Goal: Task Accomplishment & Management: Use online tool/utility

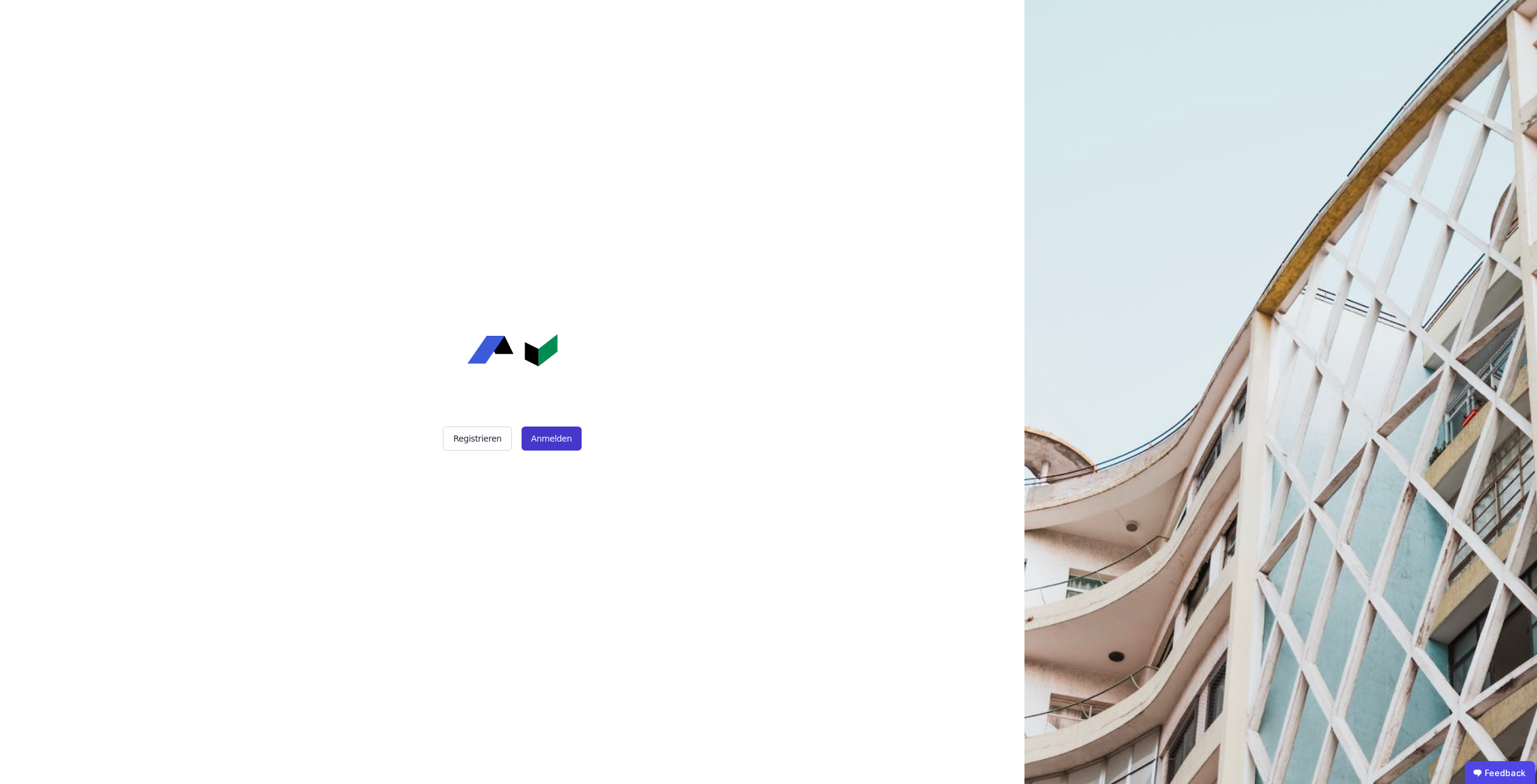
click at [565, 440] on button "Anmelden" at bounding box center [551, 439] width 60 height 24
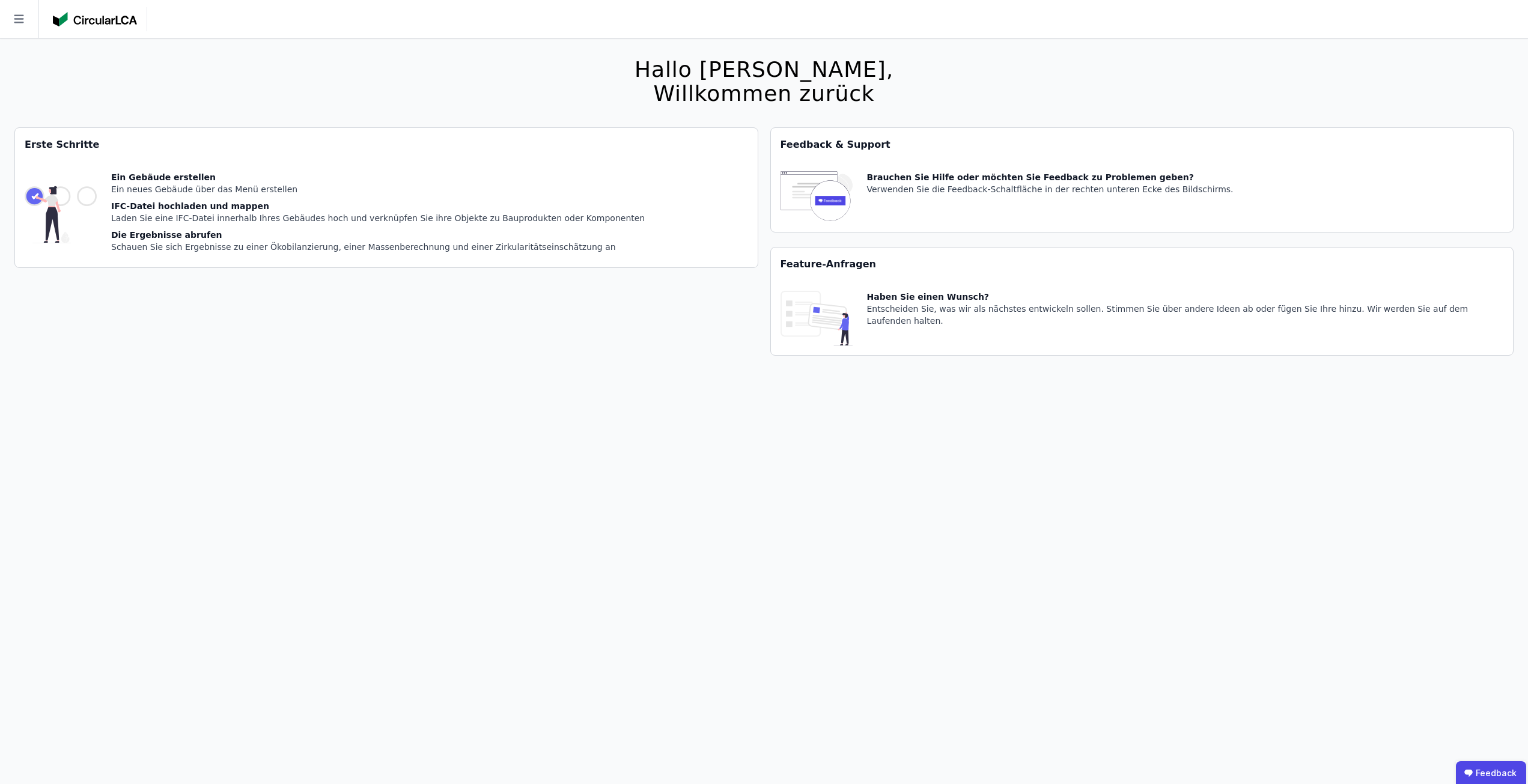
click at [613, 496] on div "Hallo Anna Joelle, Willkommen zurück Sie verwenden derzeit eine Beta-Version. E…" at bounding box center [764, 430] width 1499 height 784
click at [29, 26] on icon at bounding box center [18, 18] width 38 height 38
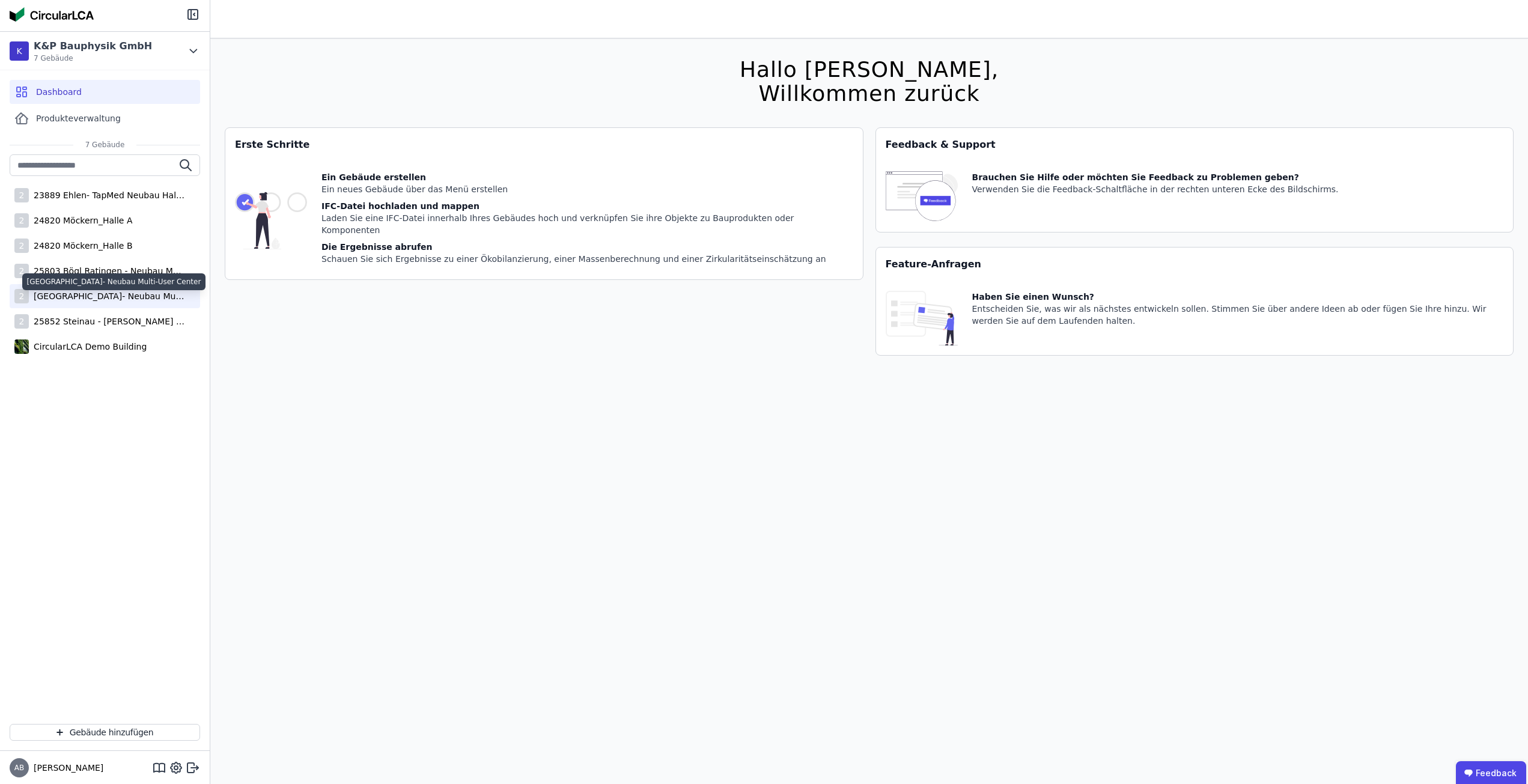
click at [108, 301] on div "[GEOGRAPHIC_DATA]- Neubau Multi-User Center" at bounding box center [107, 296] width 156 height 12
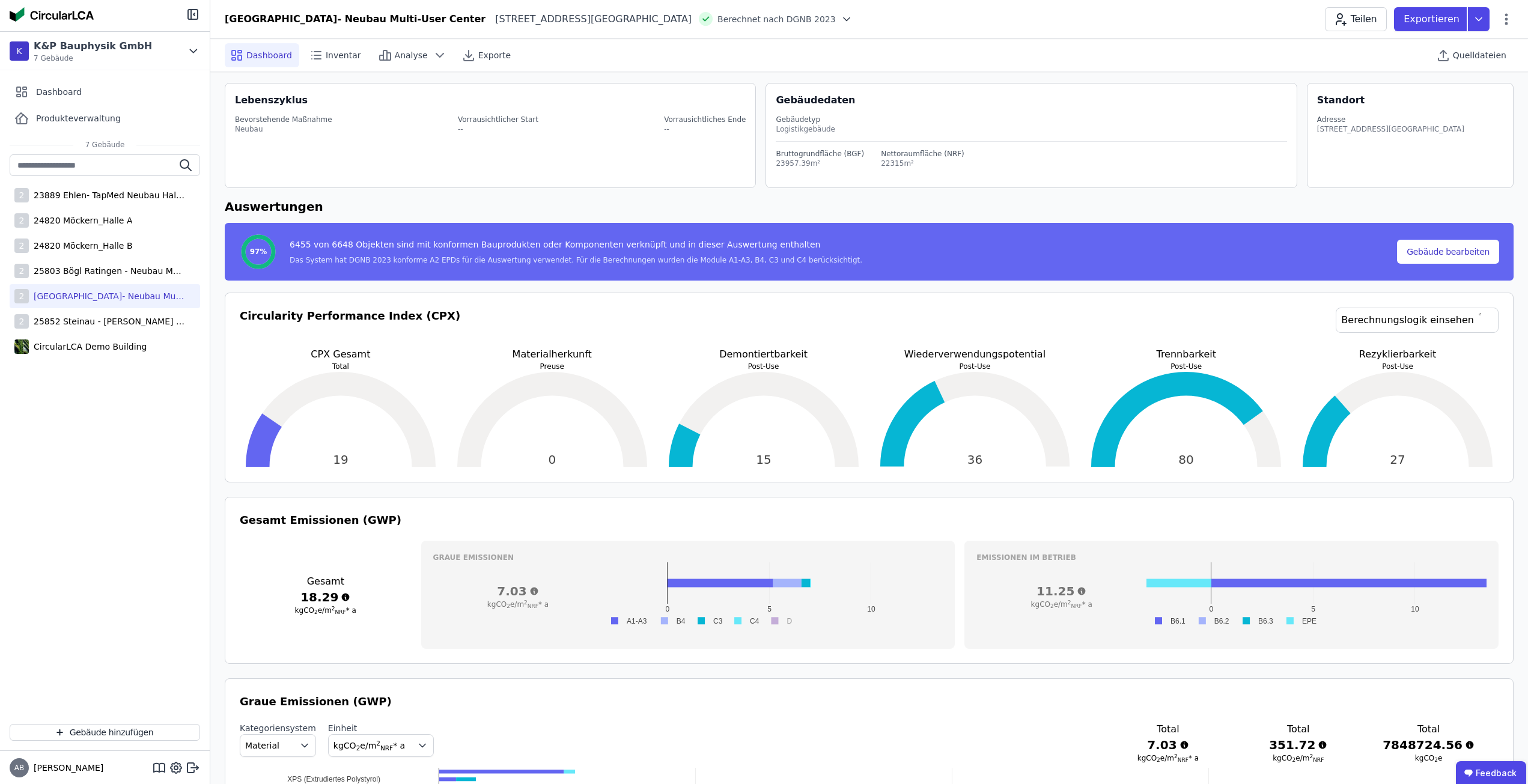
scroll to position [60, 0]
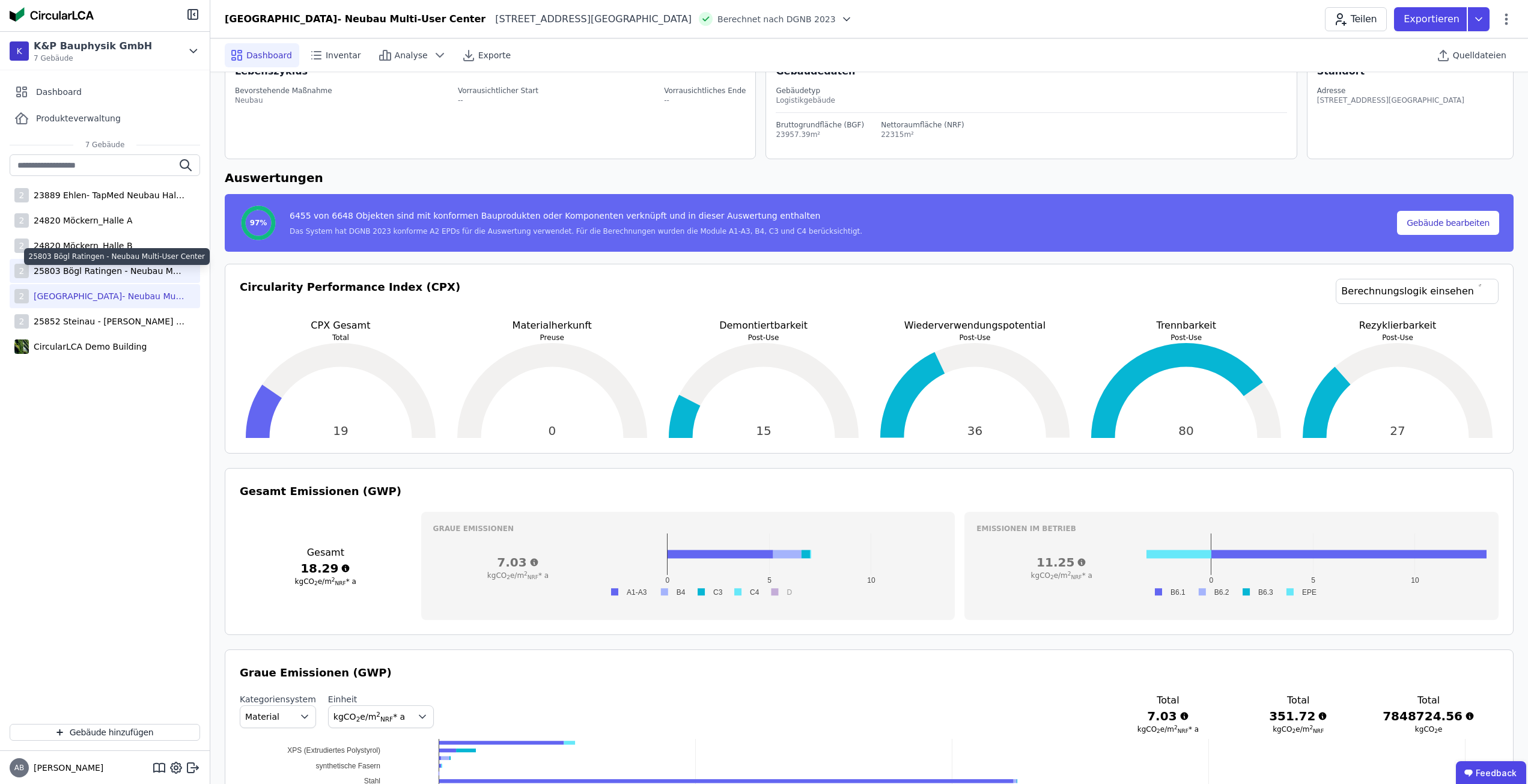
click at [178, 271] on div "25803 Bögl Ratingen - Neubau Multi-User Center" at bounding box center [107, 271] width 156 height 12
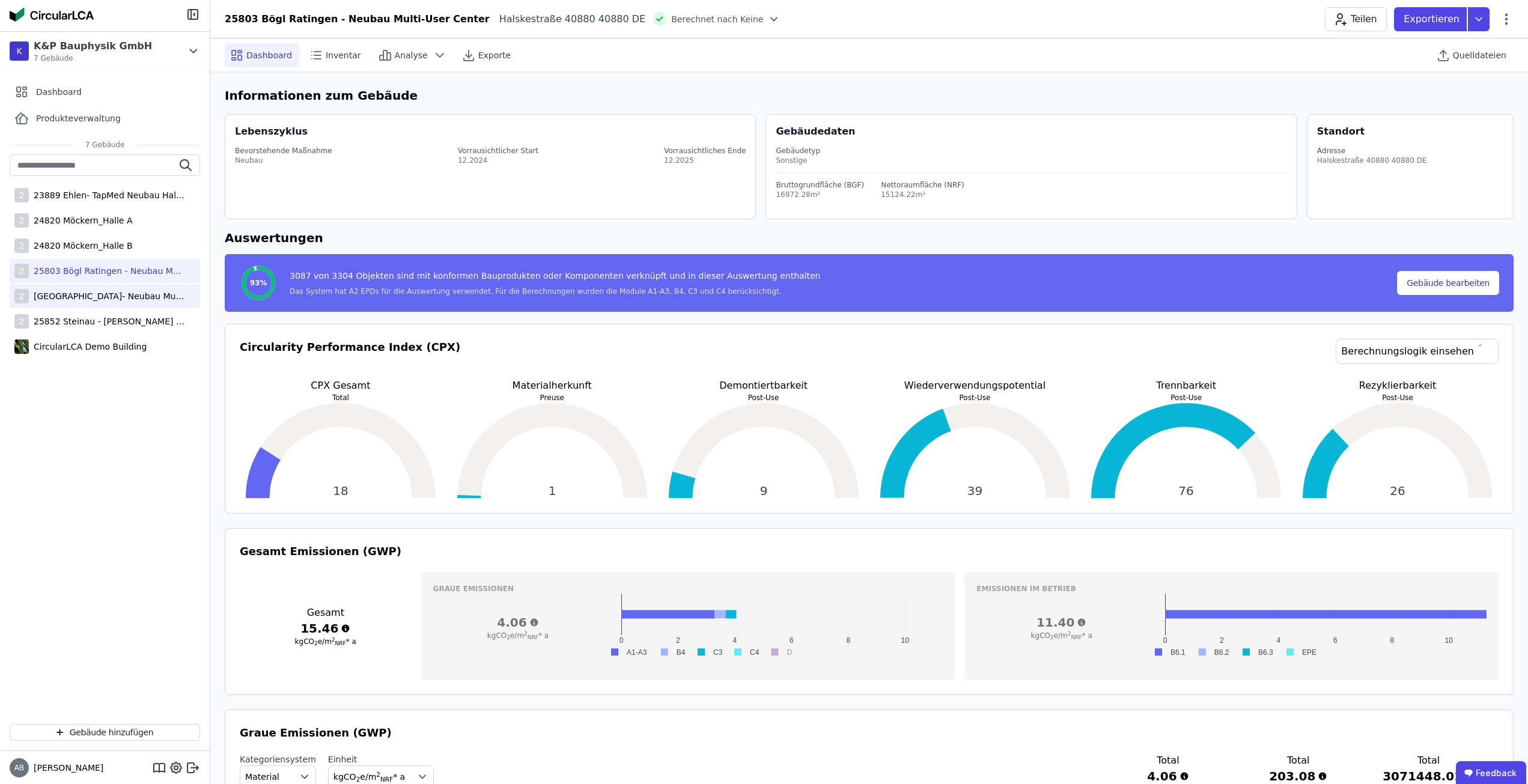
click at [99, 295] on div "[GEOGRAPHIC_DATA]- Neubau Multi-User Center" at bounding box center [107, 296] width 156 height 12
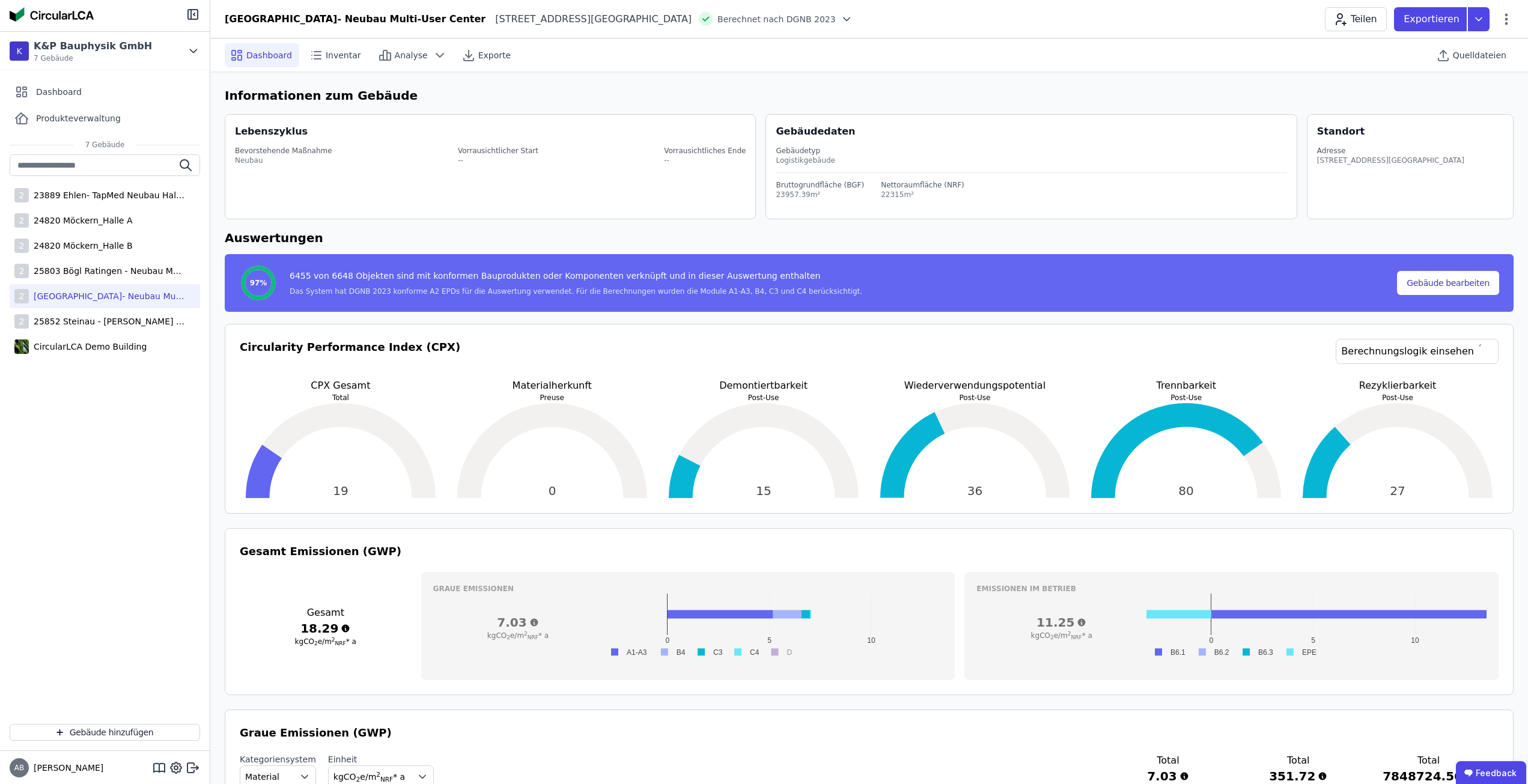
click at [1502, 27] on div "Teilen Exportieren" at bounding box center [1419, 19] width 189 height 24
click at [1505, 23] on icon at bounding box center [1507, 19] width 3 height 11
click at [1463, 97] on div "Energie im Betrieb (B6)" at bounding box center [1455, 97] width 116 height 33
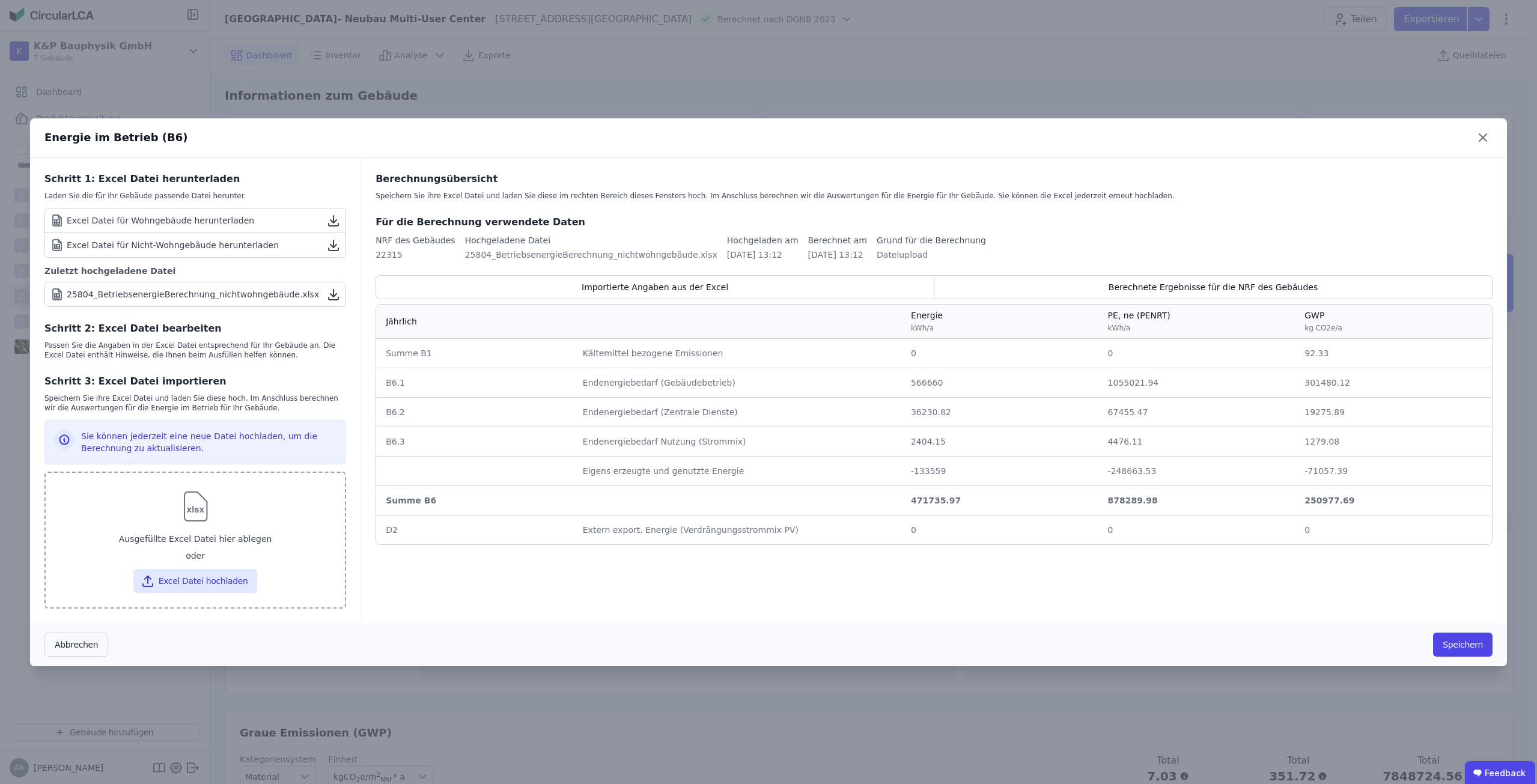
click at [160, 528] on div "Ausgefüllte Excel Datei hier ablegen" at bounding box center [195, 539] width 280 height 21
type input "**********"
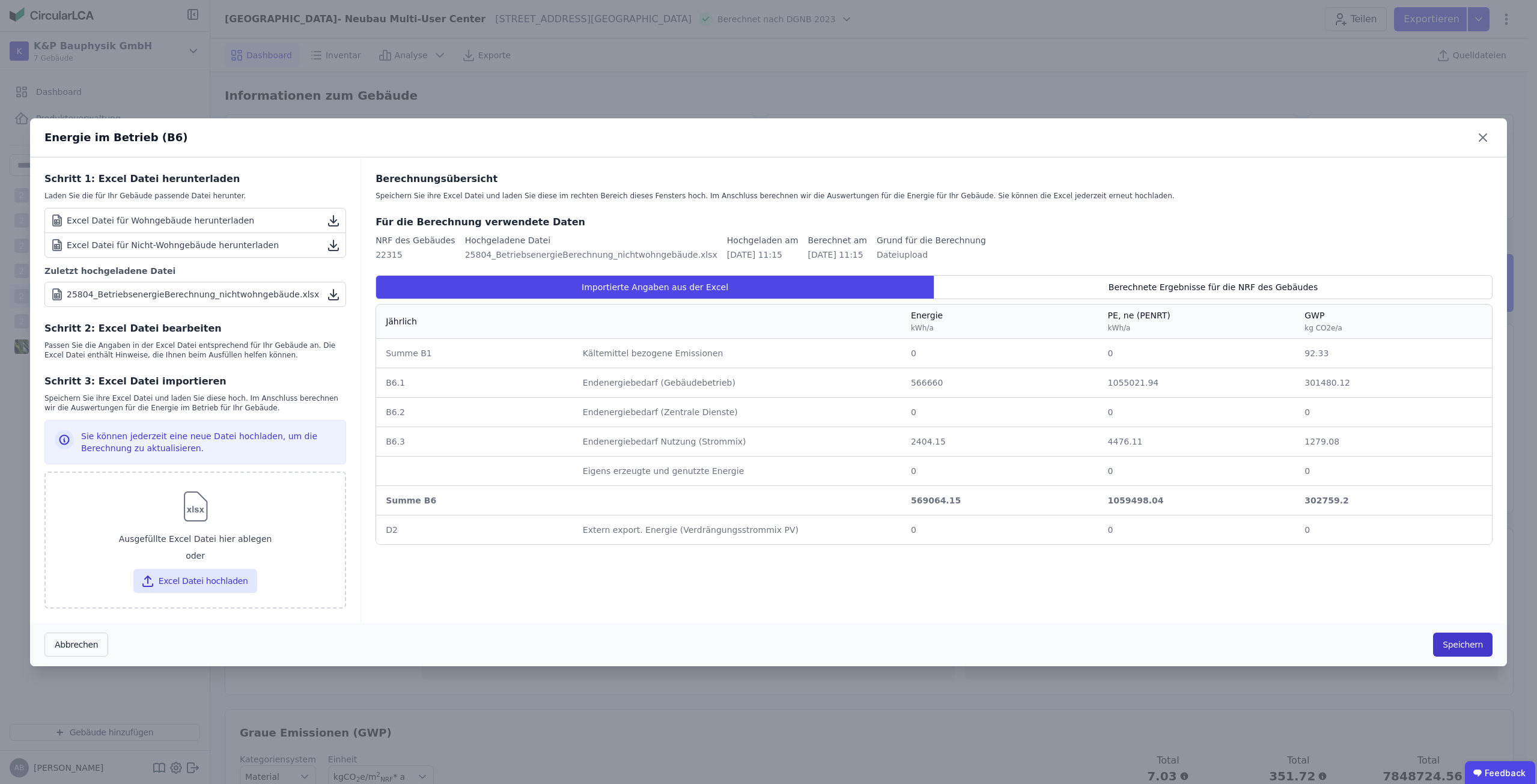
click at [1467, 647] on button "Speichern" at bounding box center [1462, 645] width 60 height 24
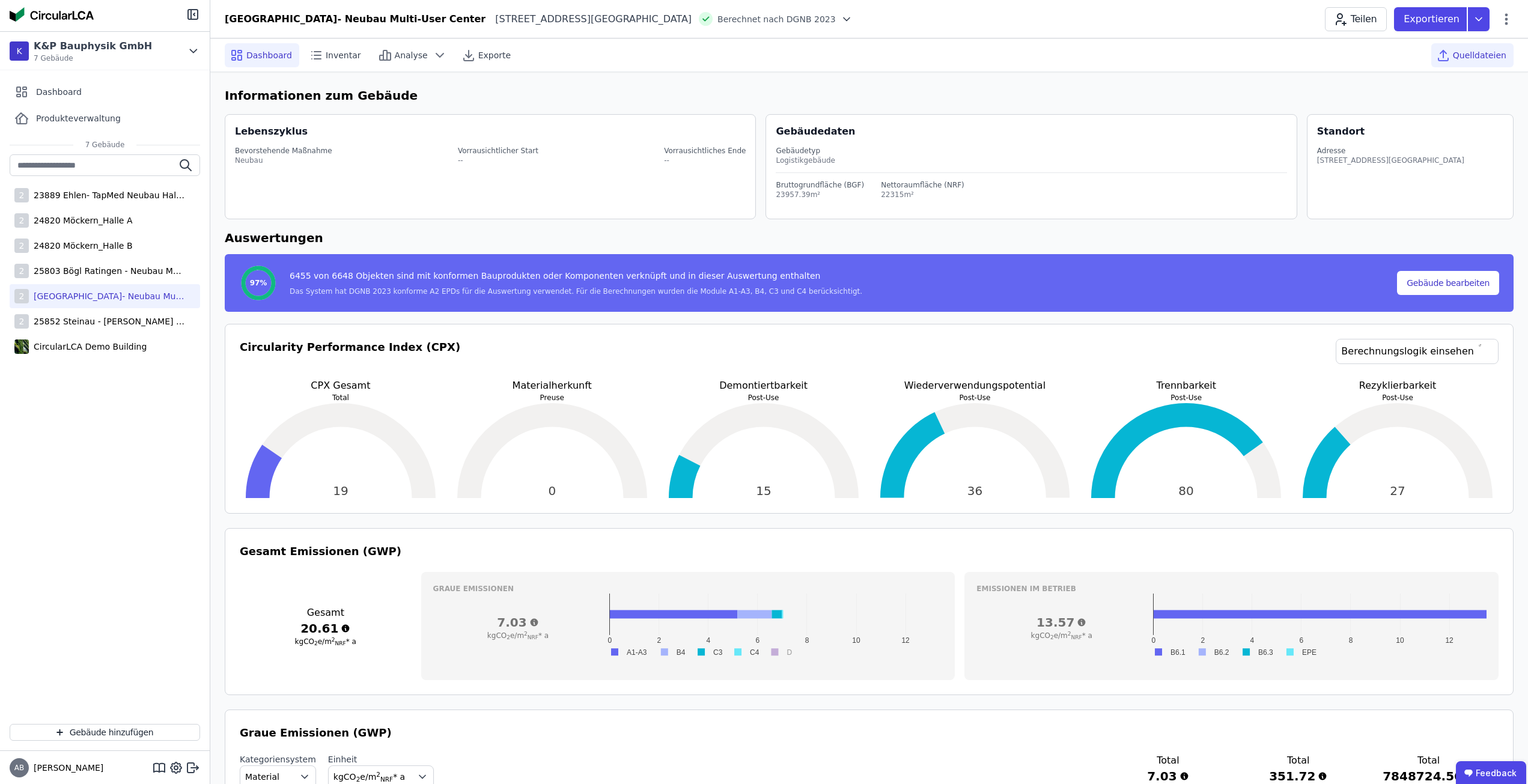
click at [1472, 57] on span "Quelldateien" at bounding box center [1479, 55] width 53 height 12
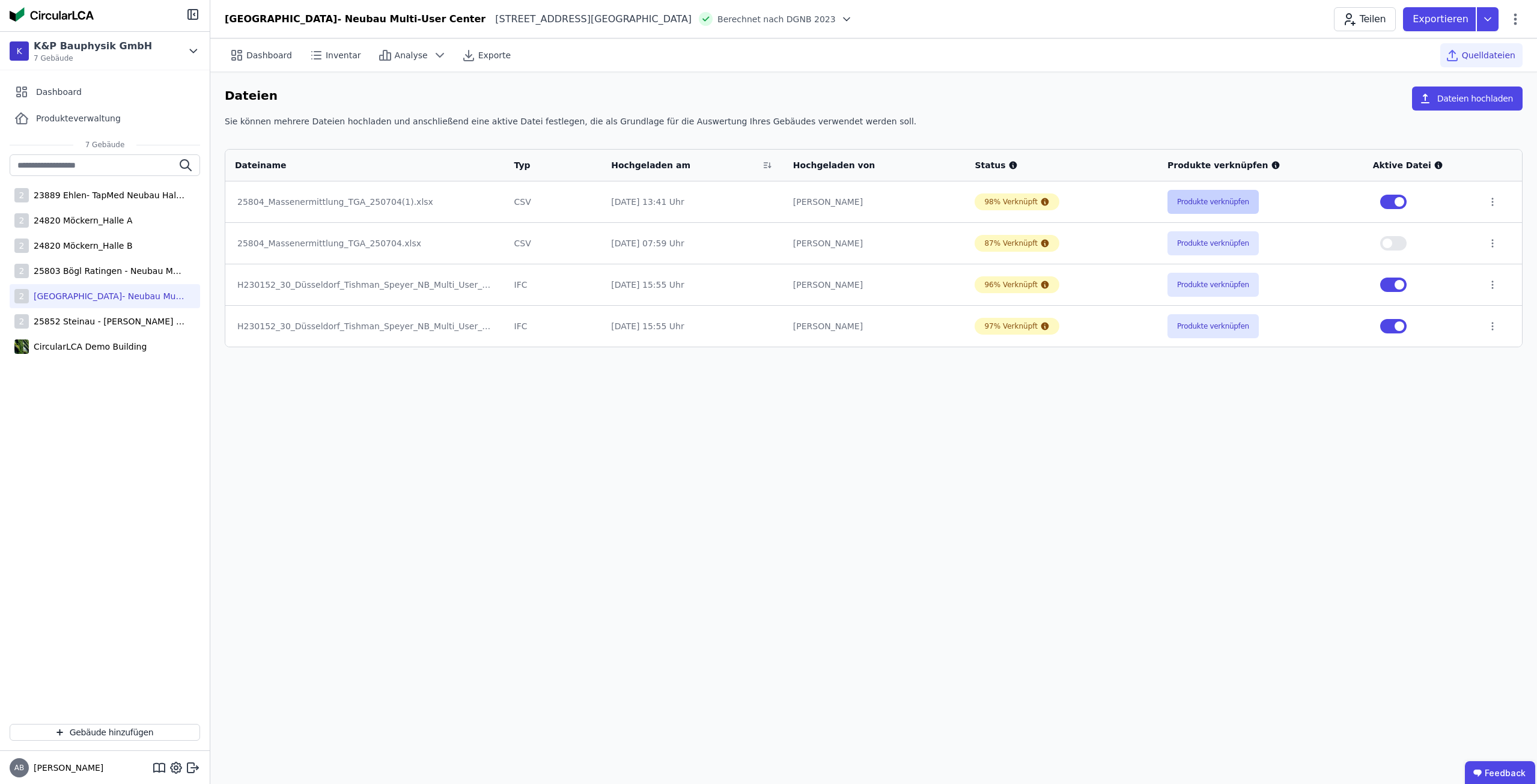
click at [1185, 202] on button "Produkte verknüpfen" at bounding box center [1213, 202] width 92 height 24
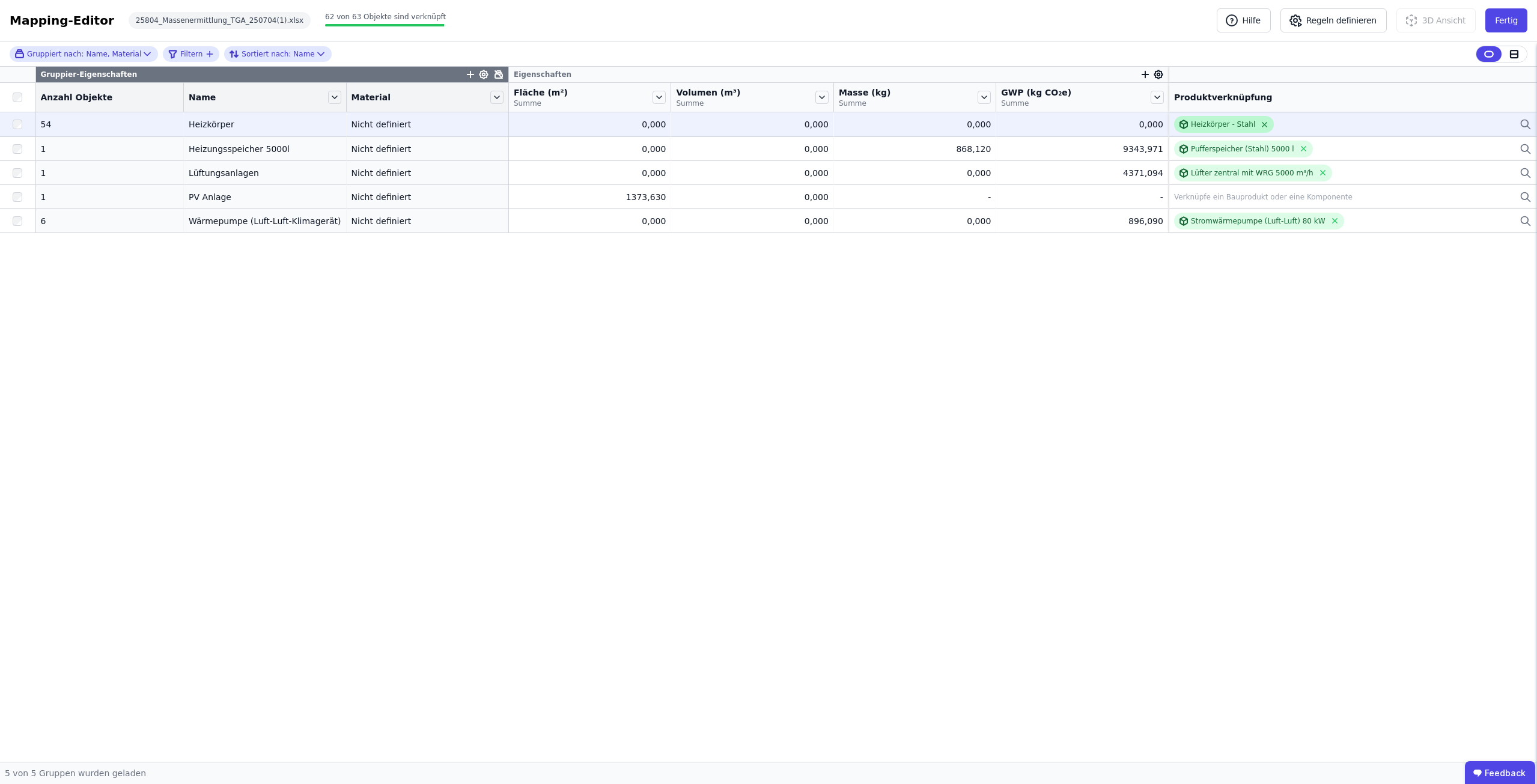
click at [1260, 125] on icon at bounding box center [1264, 124] width 9 height 9
click at [948, 396] on div "Gruppier-Eigenschaften Eigenschaften Anzahl Objekte Name Material Fläche (m²) S…" at bounding box center [768, 414] width 1537 height 695
click at [1169, 378] on div "Gruppier-Eigenschaften Eigenschaften Anzahl Objekte Name Material Fläche (m²) S…" at bounding box center [768, 414] width 1537 height 695
click at [366, 393] on div "Gruppier-Eigenschaften Eigenschaften Anzahl Objekte Name Material Fläche (m²) S…" at bounding box center [768, 414] width 1537 height 695
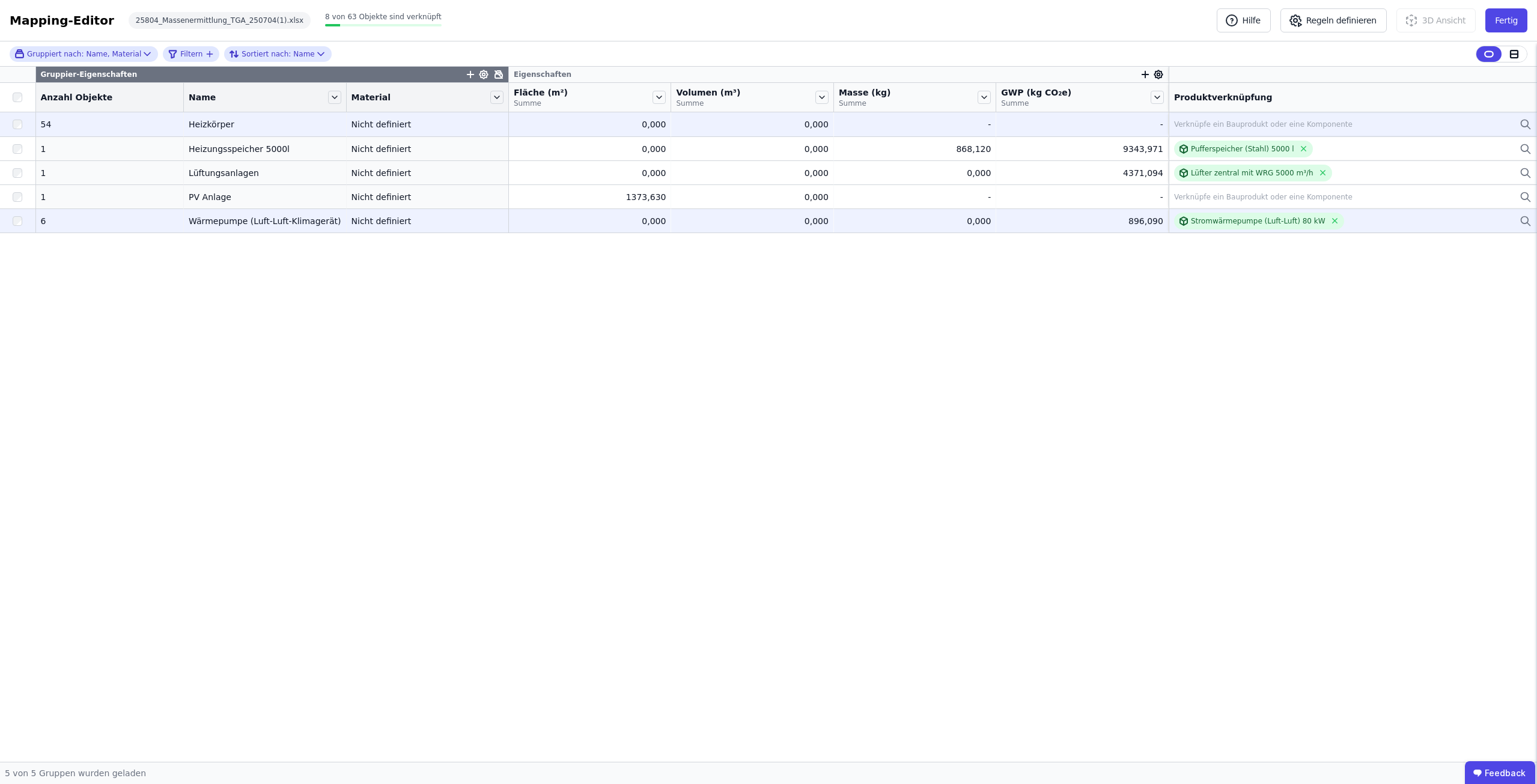
click at [17, 215] on div at bounding box center [18, 221] width 36 height 21
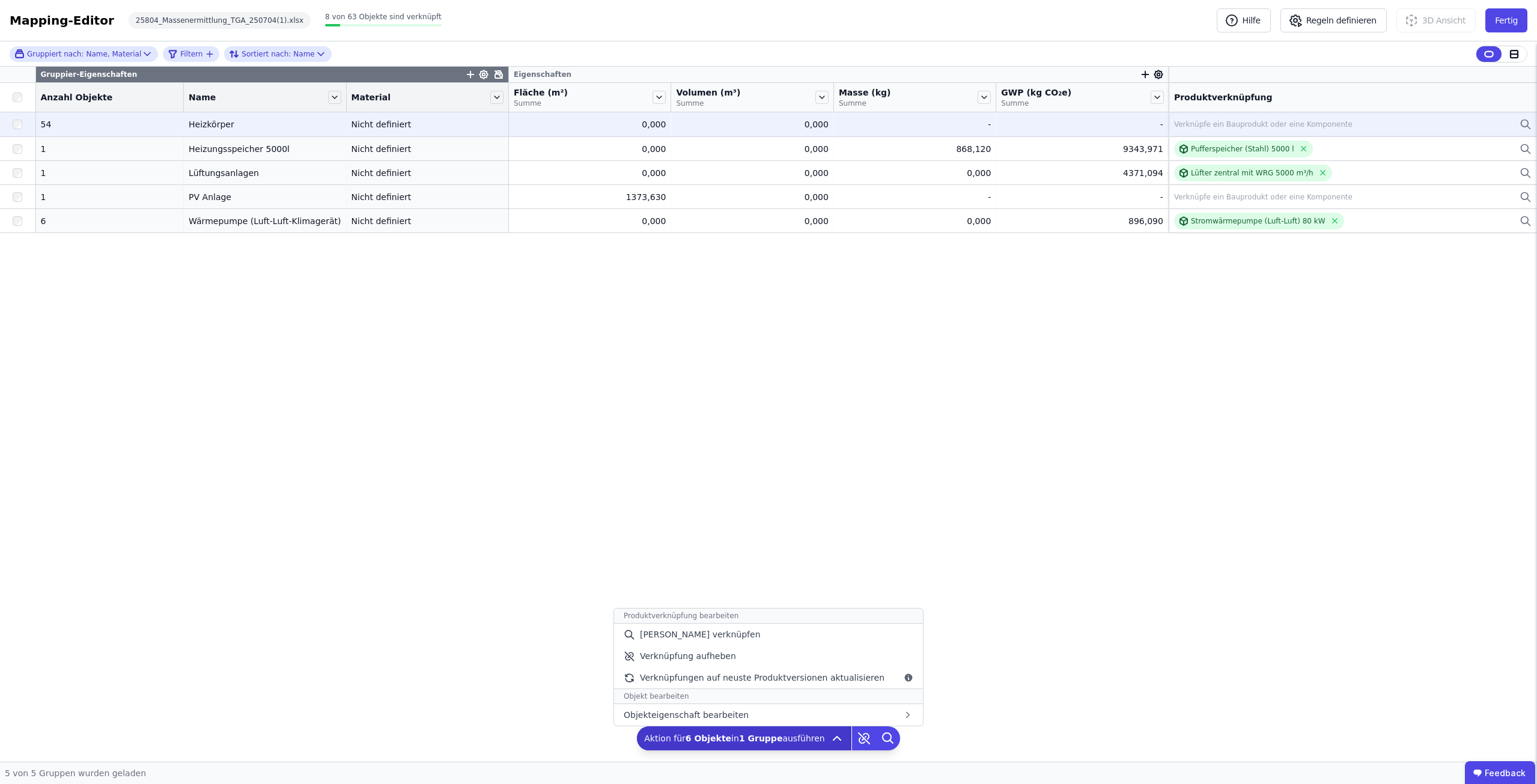
click at [833, 739] on icon at bounding box center [837, 738] width 7 height 4
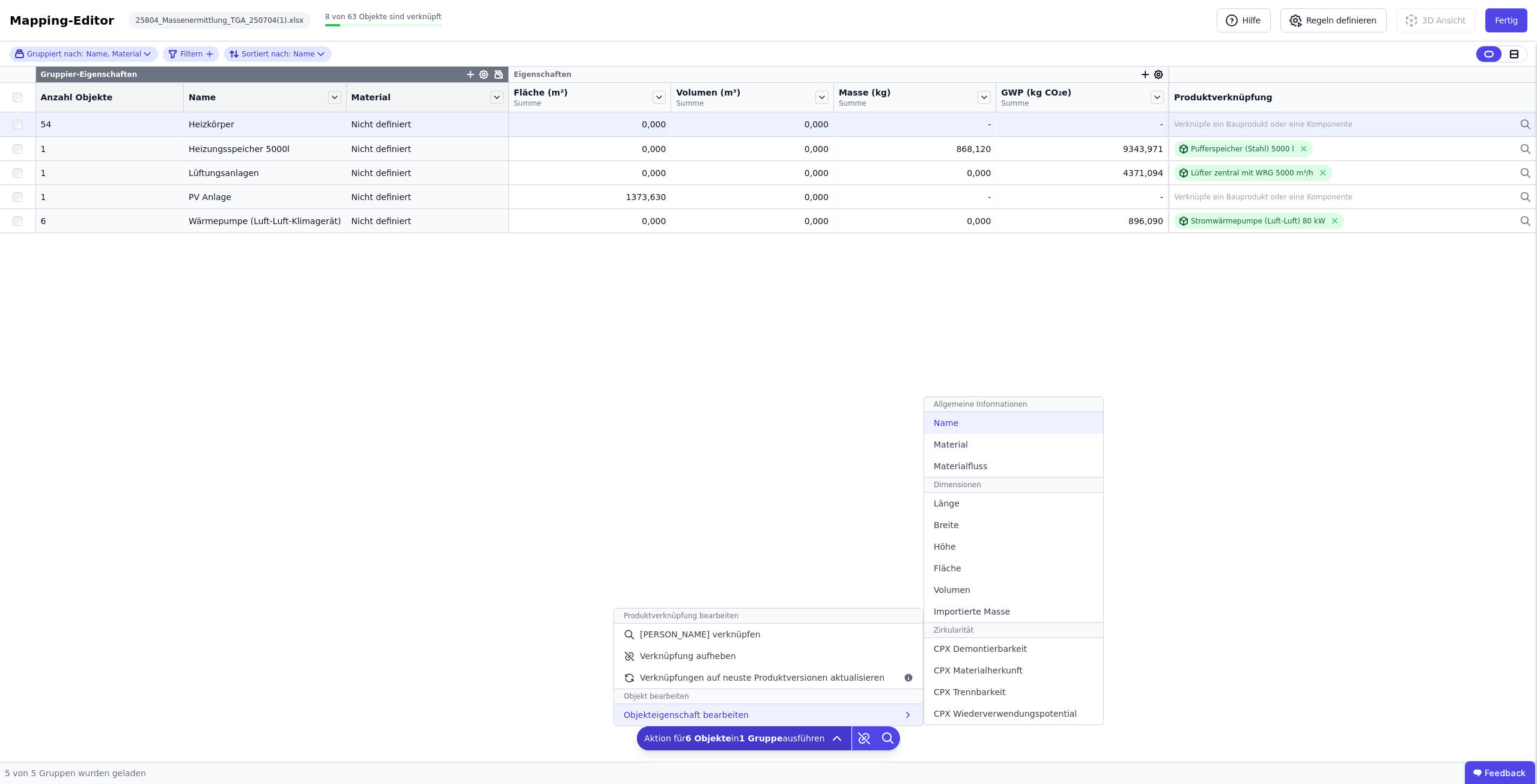
click at [927, 415] on div "Name" at bounding box center [1014, 423] width 179 height 21
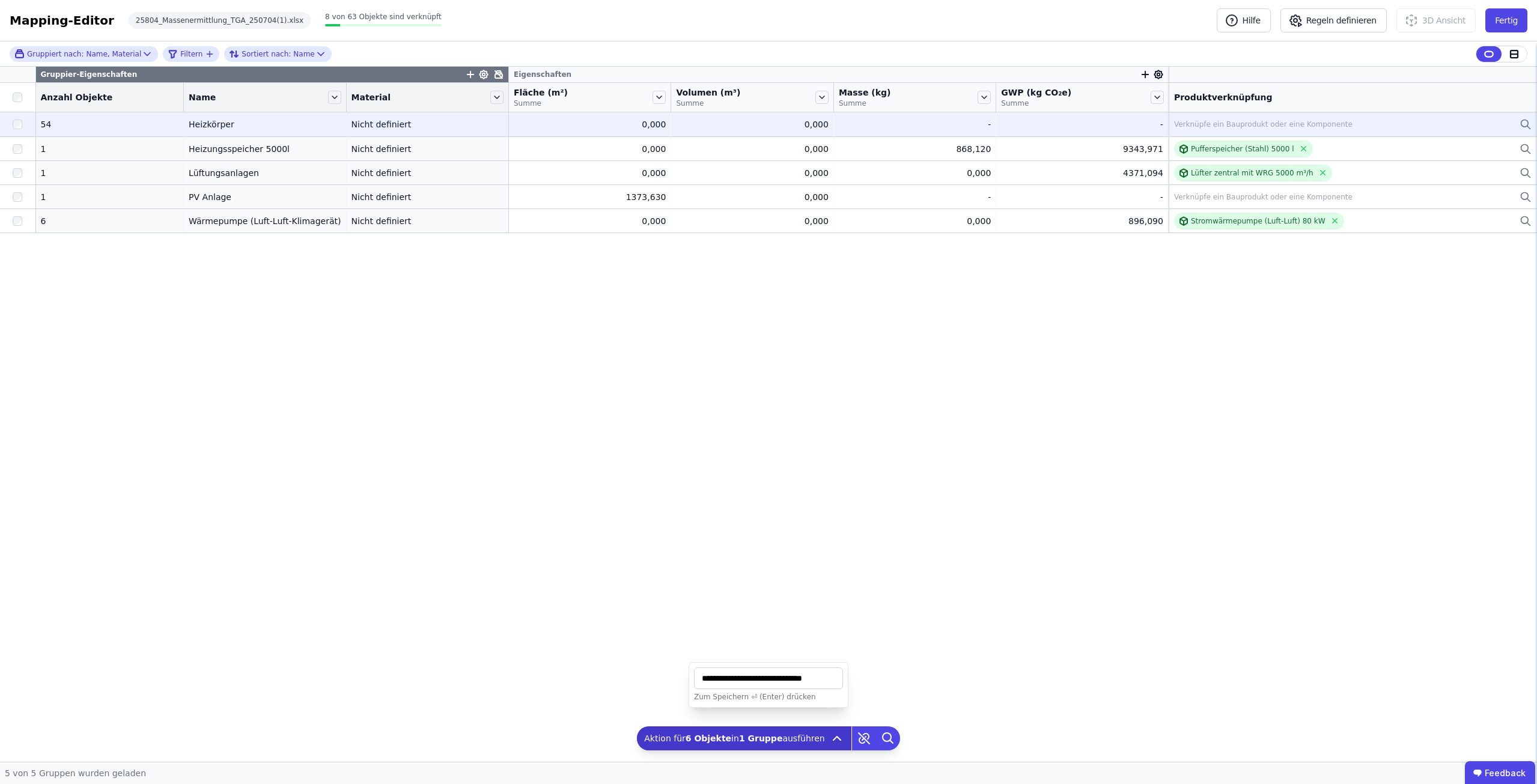
scroll to position [0, 2]
drag, startPoint x: 698, startPoint y: 680, endPoint x: 880, endPoint y: 685, distance: 182.1
click at [880, 685] on div "Gruppiert nach: Name, Material Filtern Sortiert nach: Name Gruppier-Eigenschaft…" at bounding box center [768, 401] width 1537 height 720
type input "**********"
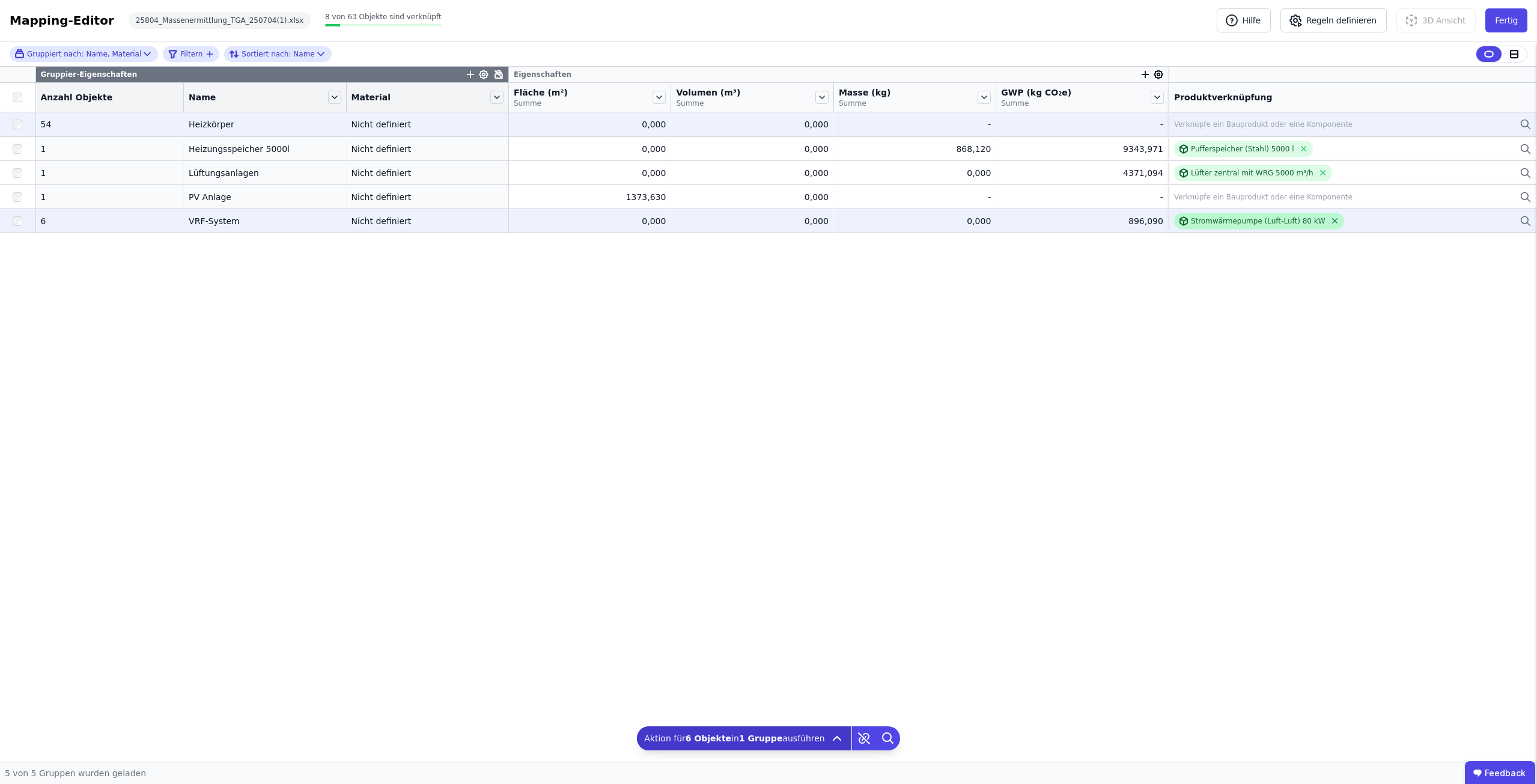
click at [1332, 221] on icon at bounding box center [1334, 221] width 5 height 5
click at [1232, 218] on div "Verknüpfe ein Bauprodukt oder eine Komponente" at bounding box center [1263, 222] width 178 height 10
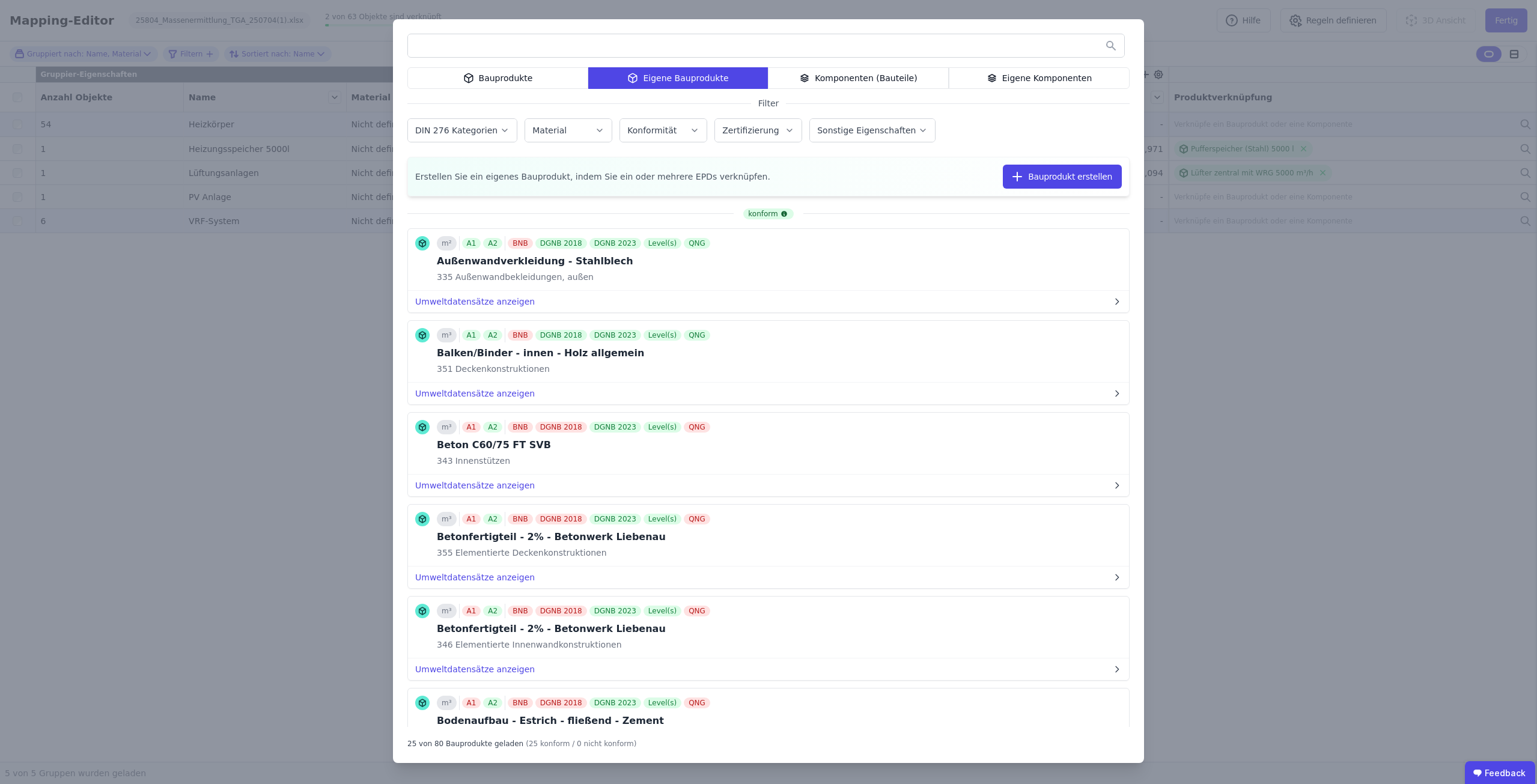
click at [518, 41] on input "text" at bounding box center [766, 45] width 716 height 21
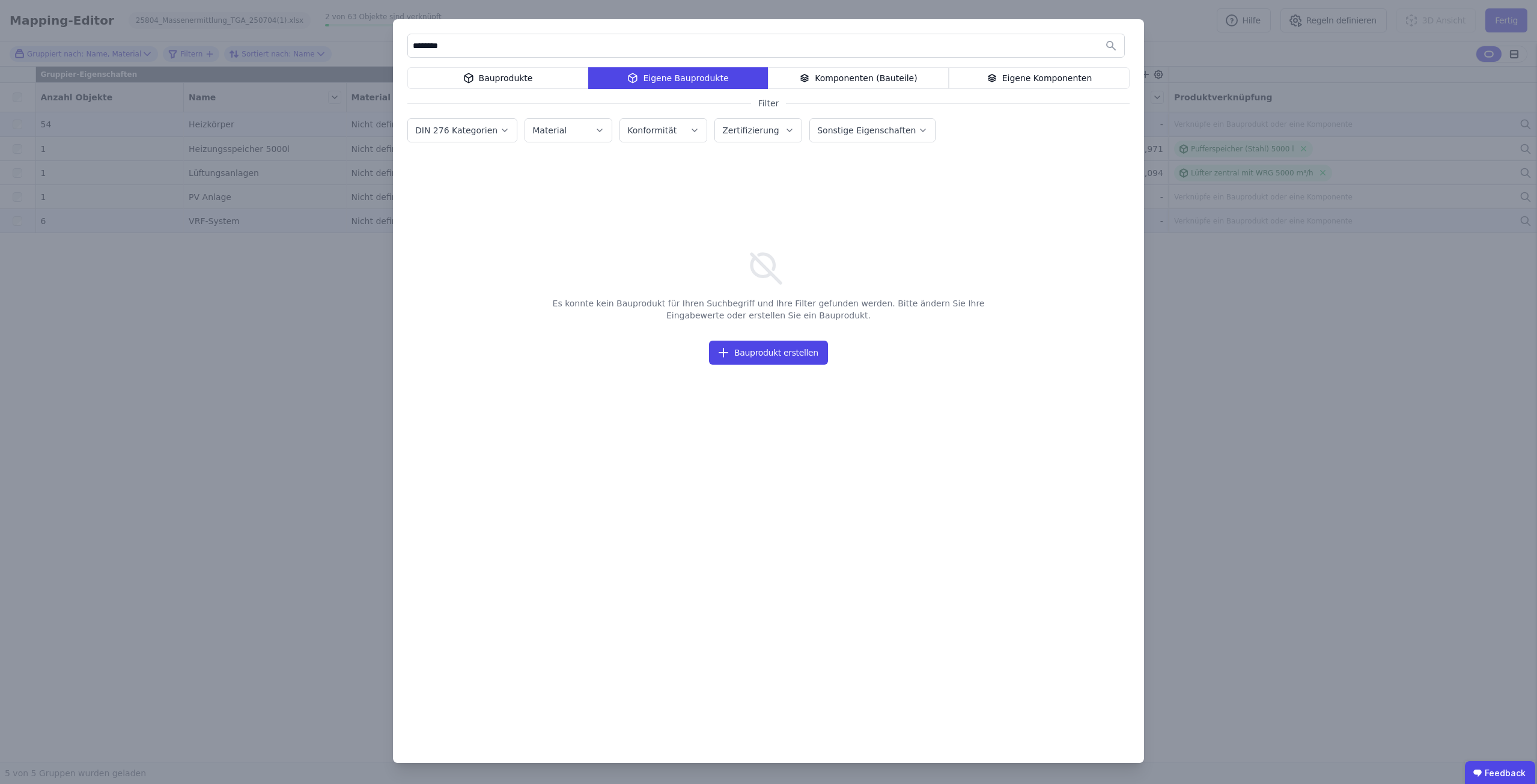
type input "********"
click at [527, 89] on div "******** Bauprodukte Eigene Bauprodukte Komponenten (Bauteile) Eigene Komponent…" at bounding box center [768, 391] width 751 height 744
click at [528, 82] on div "Bauprodukte" at bounding box center [498, 78] width 181 height 21
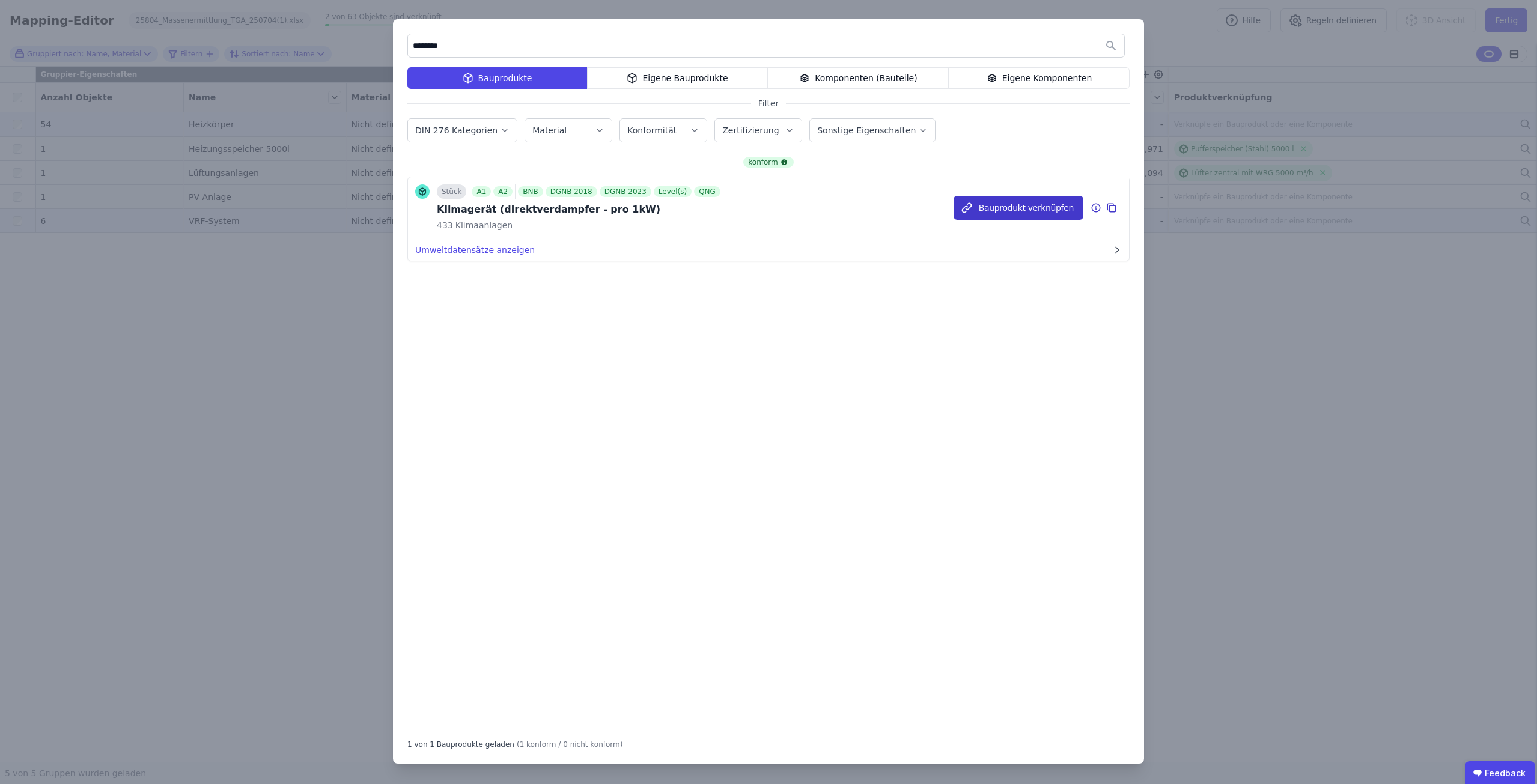
click at [994, 210] on button "Bauprodukt verknüpfen" at bounding box center [1018, 208] width 130 height 24
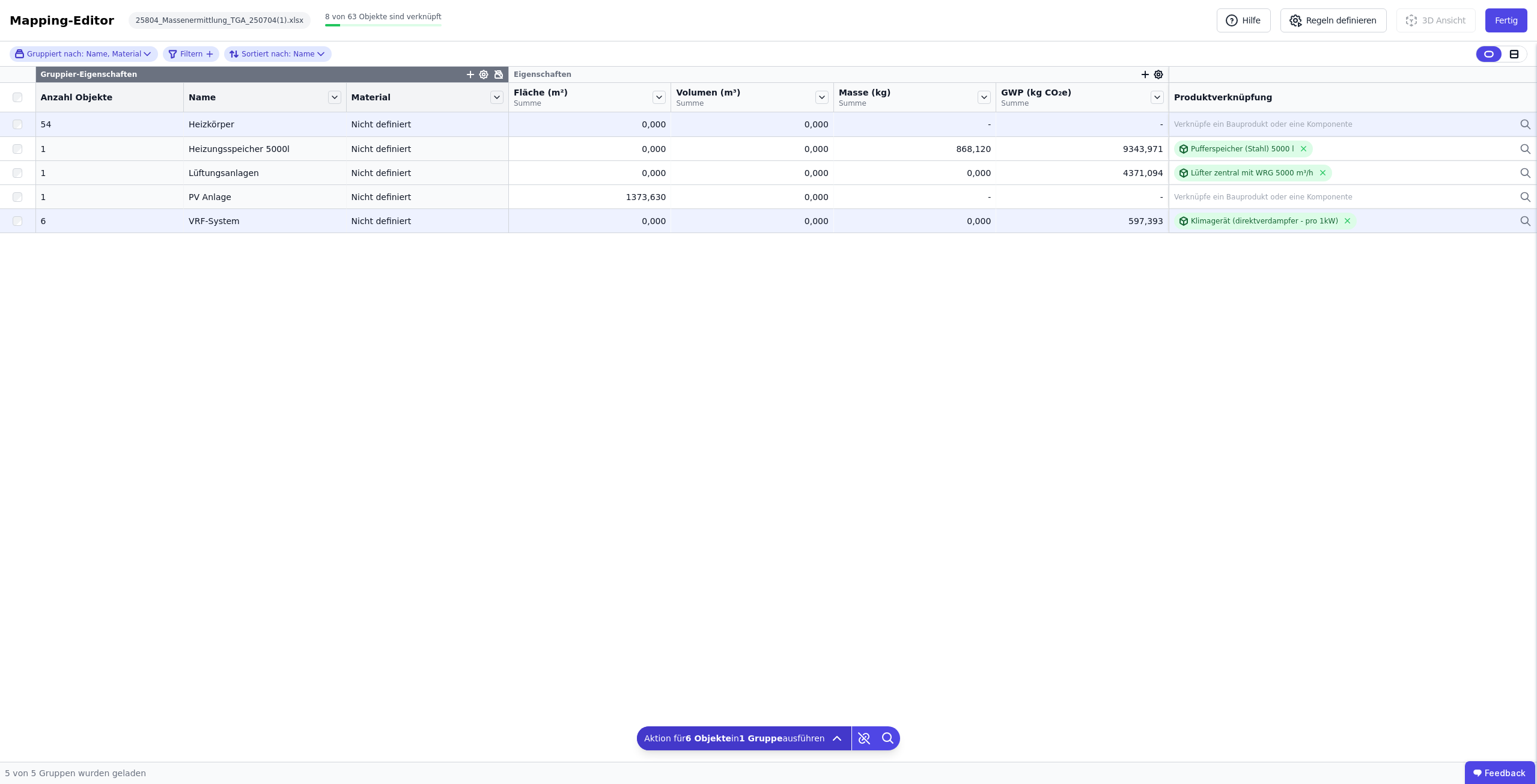
click at [17, 227] on div at bounding box center [18, 221] width 36 height 21
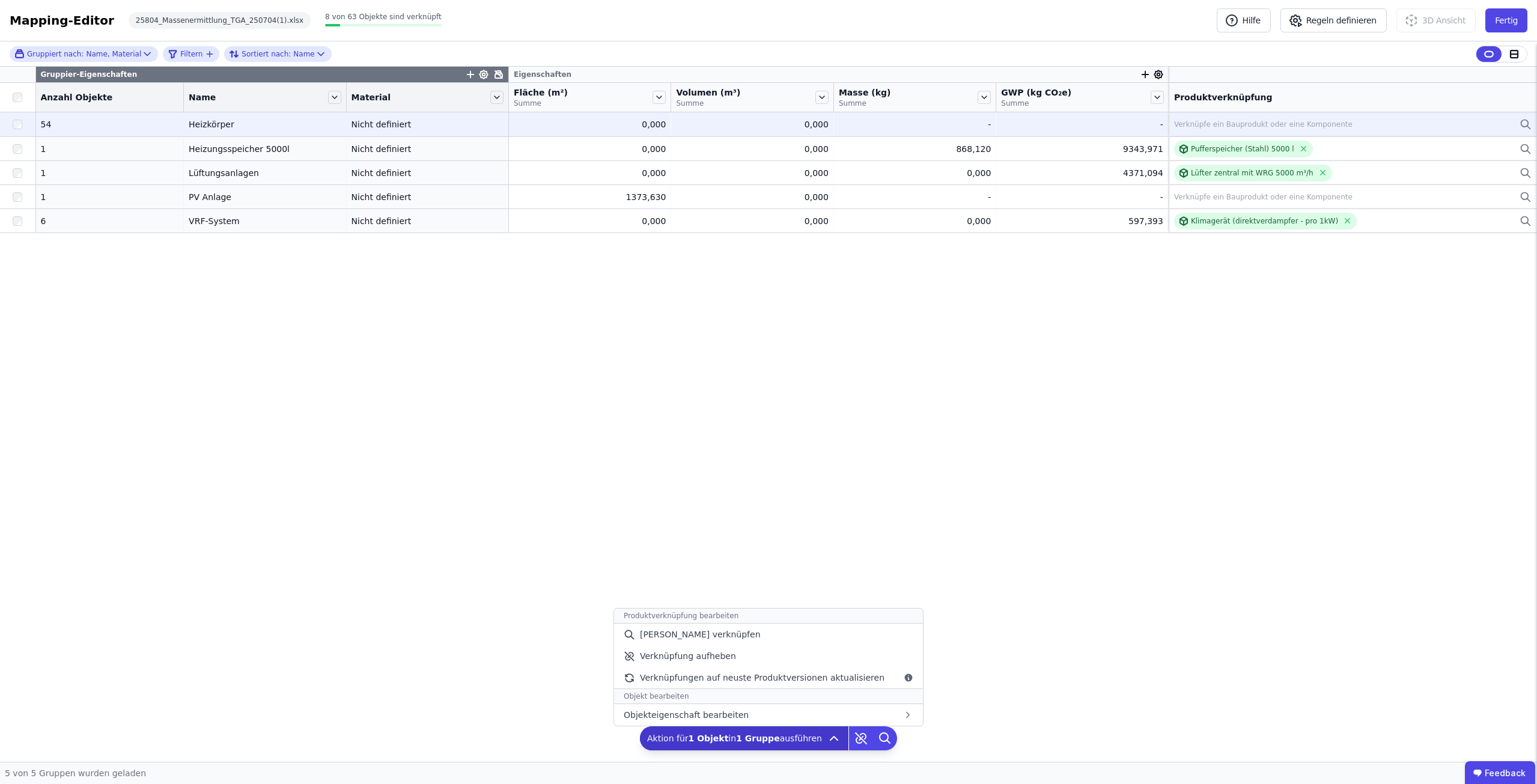
click at [827, 735] on icon at bounding box center [834, 738] width 14 height 14
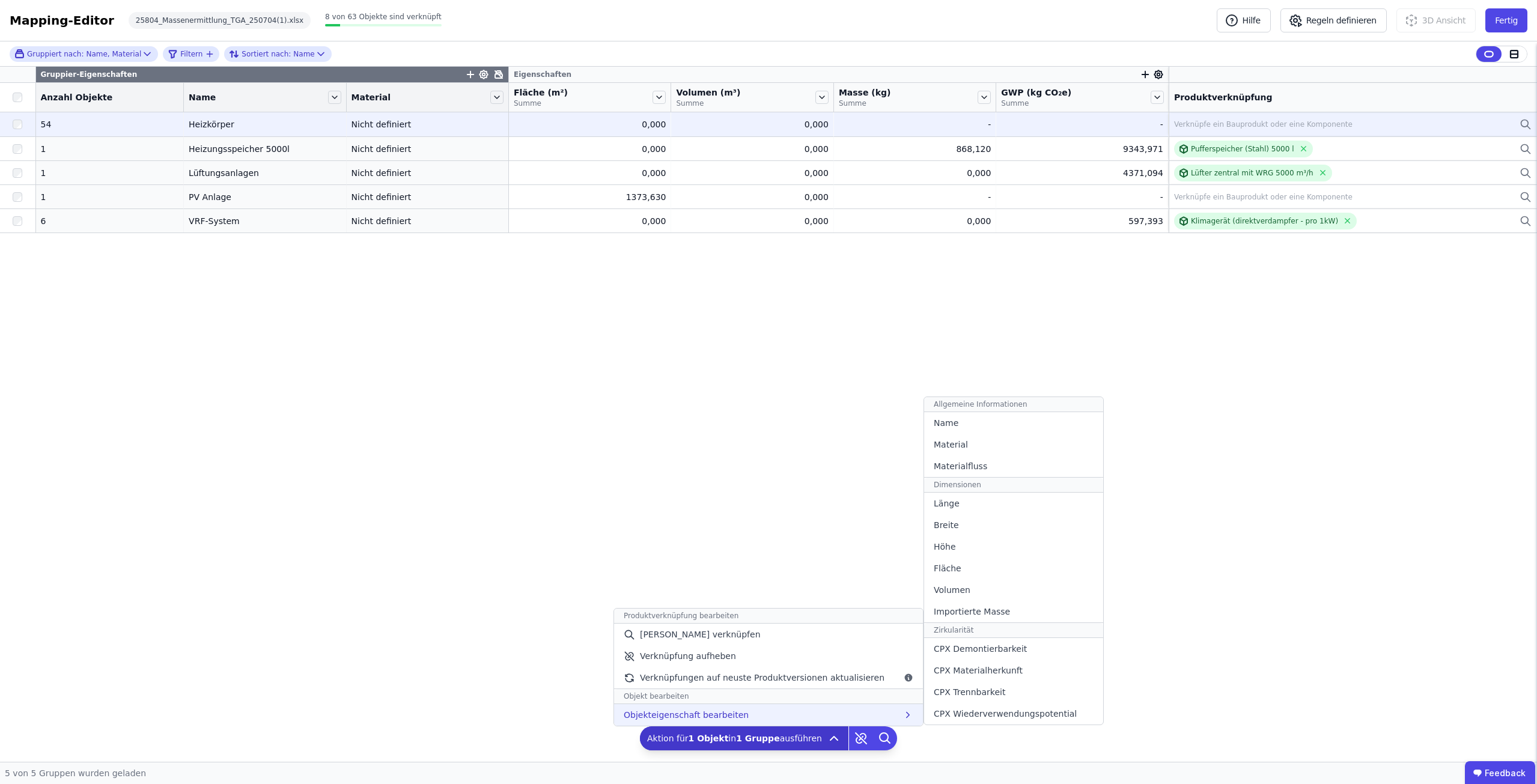
click at [819, 719] on div "Objekteigenschaft bearbeiten Allgemeine Informationen Name Material Materialflu…" at bounding box center [768, 714] width 309 height 21
click at [962, 427] on div "Name" at bounding box center [1014, 423] width 179 height 21
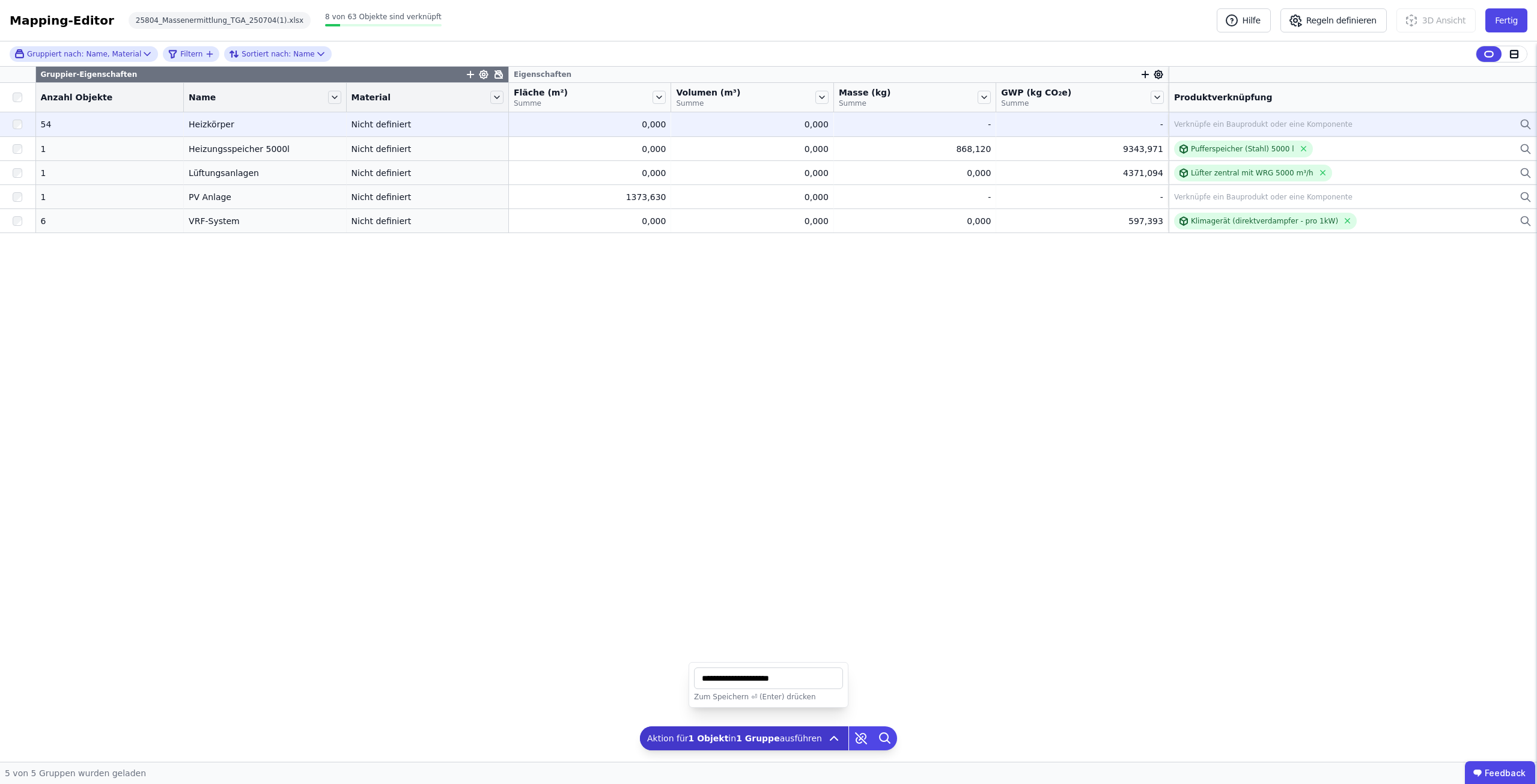
drag, startPoint x: 735, startPoint y: 680, endPoint x: 662, endPoint y: 679, distance: 73.0
click at [662, 679] on div "Gruppiert nach: Name, Material Filtern Sortiert nach: Name Gruppier-Eigenschaft…" at bounding box center [768, 401] width 1537 height 720
type input "**********"
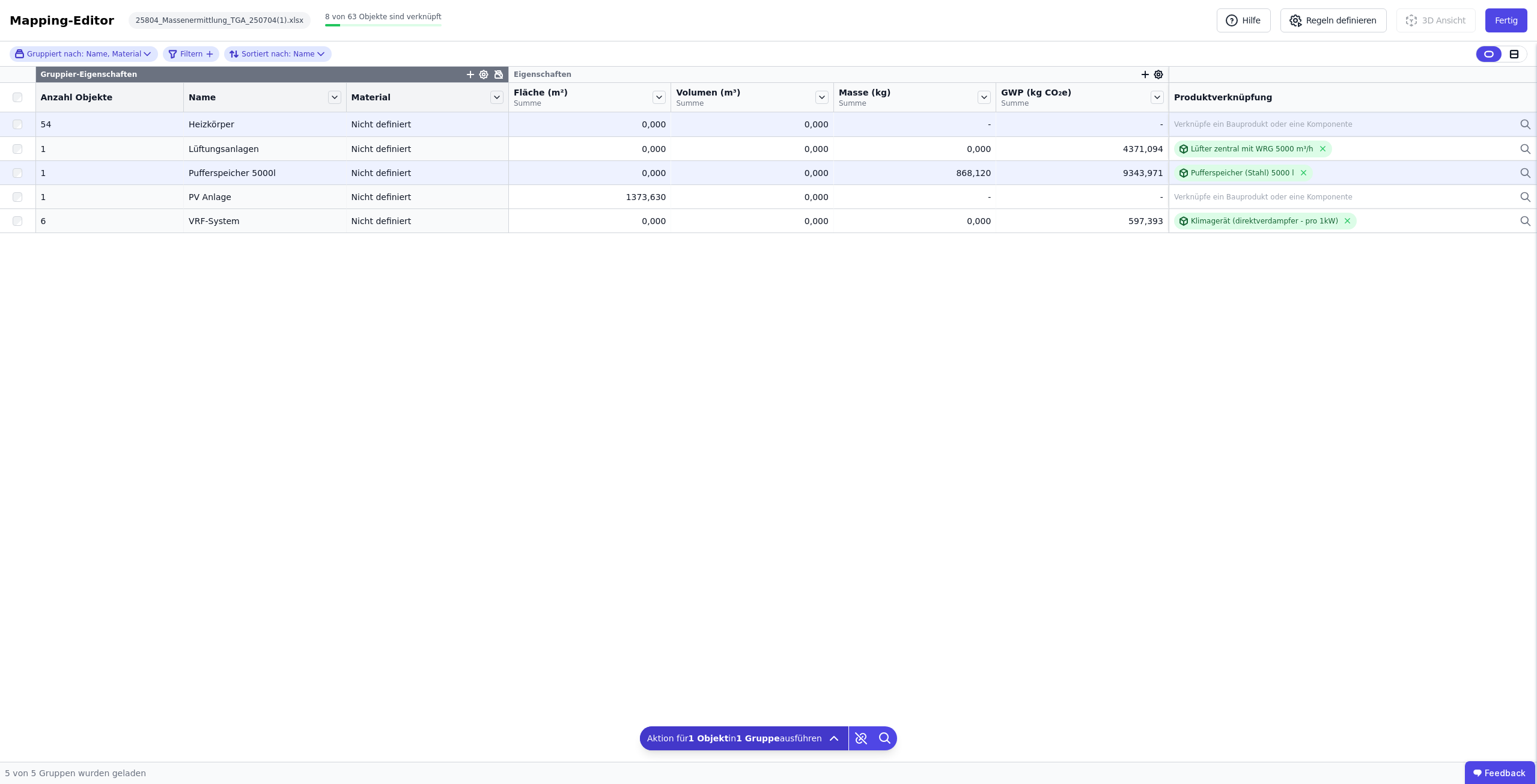
click at [43, 171] on div "1" at bounding box center [110, 173] width 139 height 12
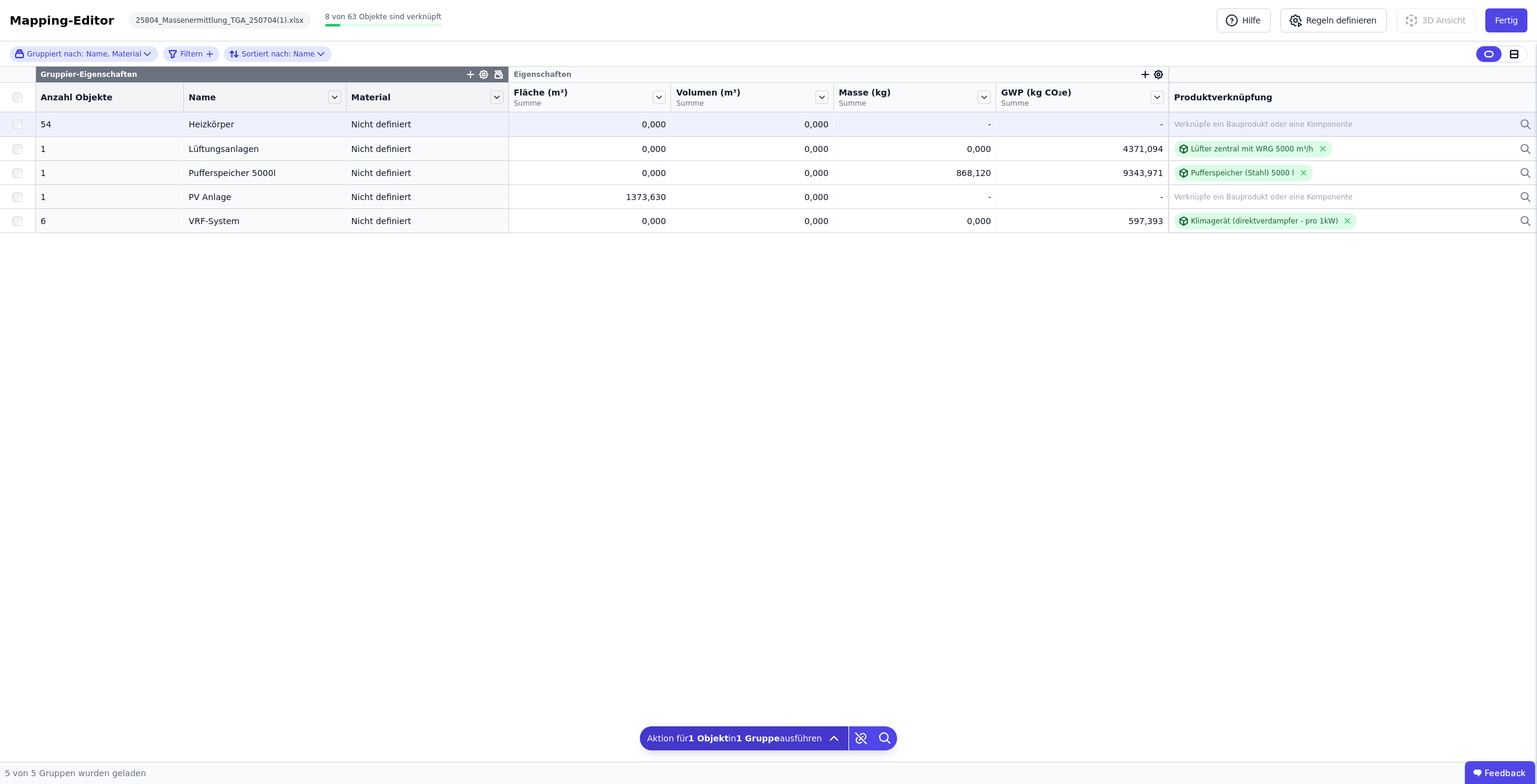
click at [290, 447] on div "Gruppier-Eigenschaften Eigenschaften Anzahl Objekte Name Material Fläche (m²) S…" at bounding box center [768, 414] width 1537 height 695
click at [568, 320] on div "Gruppier-Eigenschaften Eigenschaften Anzahl Objekte Name Material Fläche (m²) S…" at bounding box center [768, 414] width 1537 height 695
click at [195, 423] on div "Gruppier-Eigenschaften Eigenschaften Anzahl Objekte Name Material Fläche (m²) S…" at bounding box center [768, 414] width 1537 height 695
click at [1520, 31] on button "Fertig" at bounding box center [1506, 21] width 42 height 24
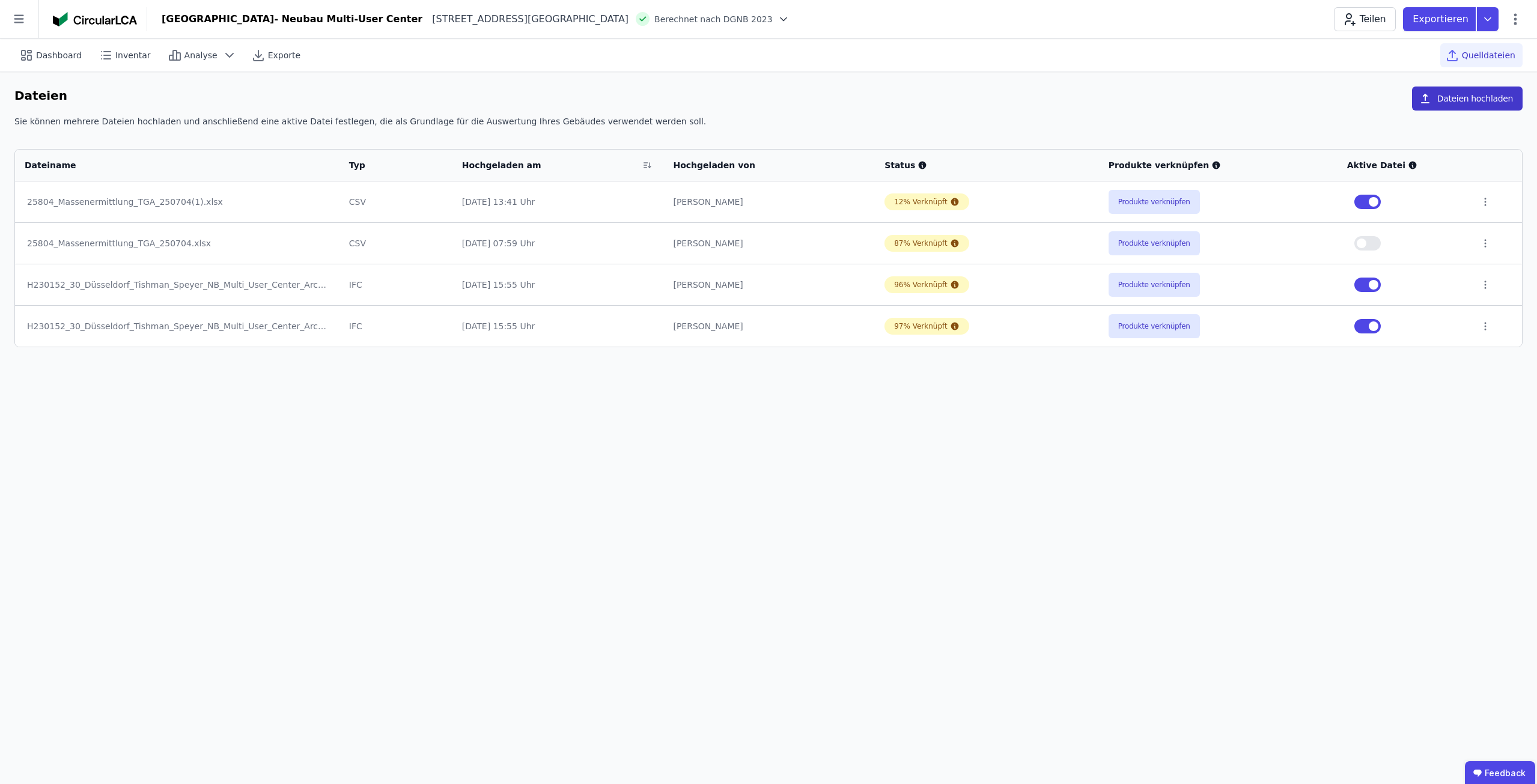
click at [1491, 102] on button "Dateien hochladen" at bounding box center [1467, 99] width 111 height 24
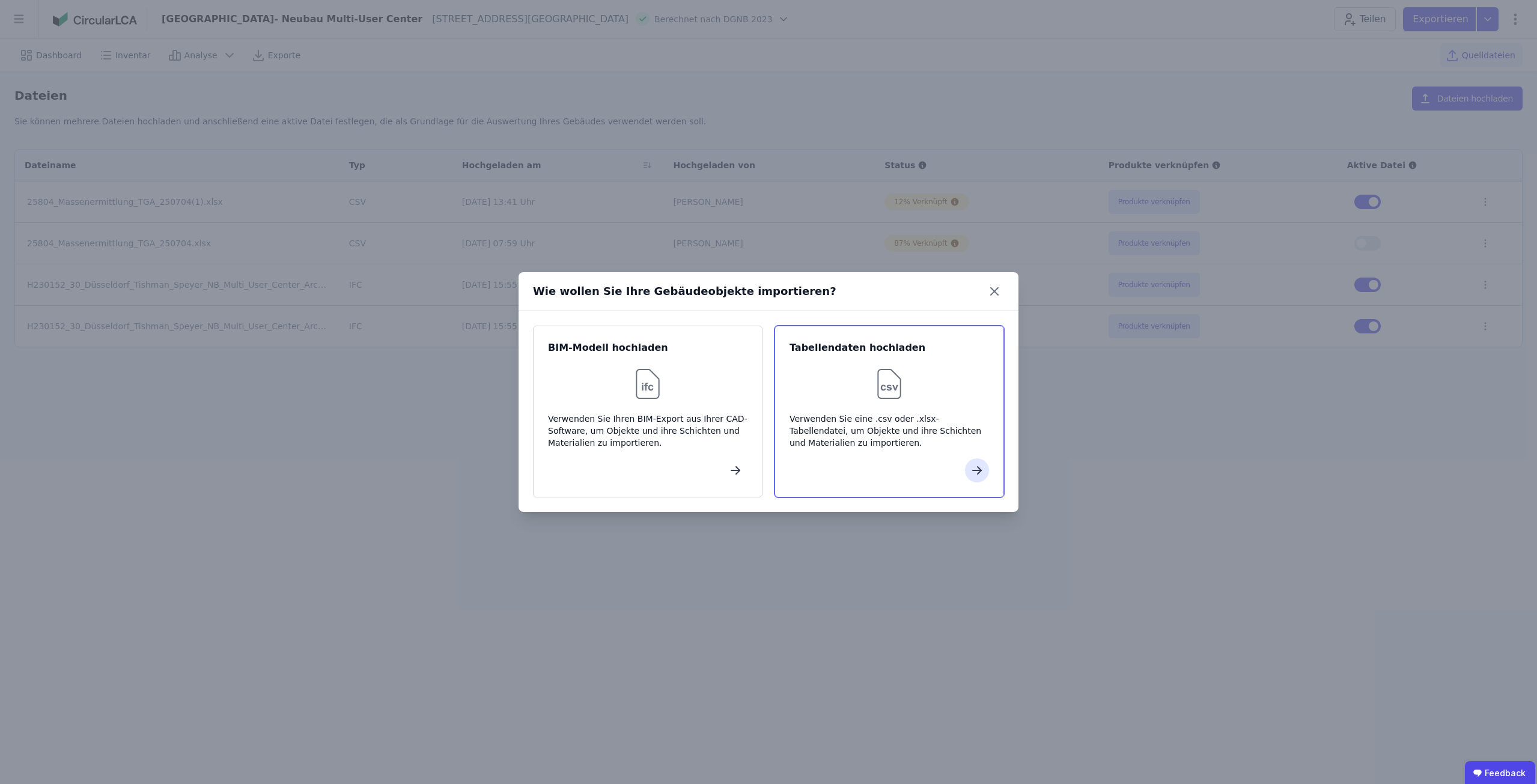
click at [886, 409] on div "Tabellendaten hochladen Verwenden Sie eine .csv oder .xlsx-Tabellendatei, um Ob…" at bounding box center [889, 411] width 229 height 172
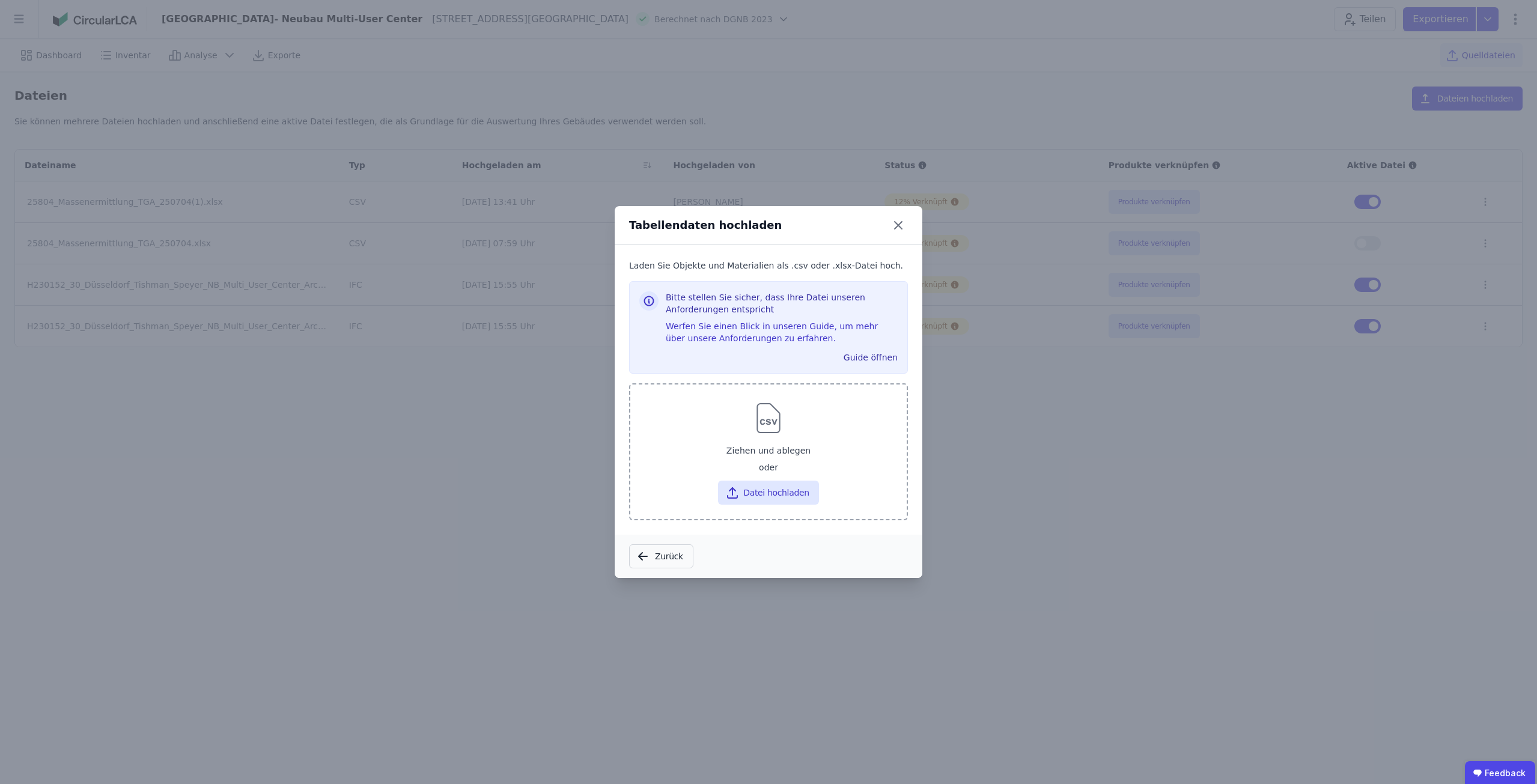
click at [766, 454] on div "Ziehen und ablegen" at bounding box center [768, 450] width 257 height 21
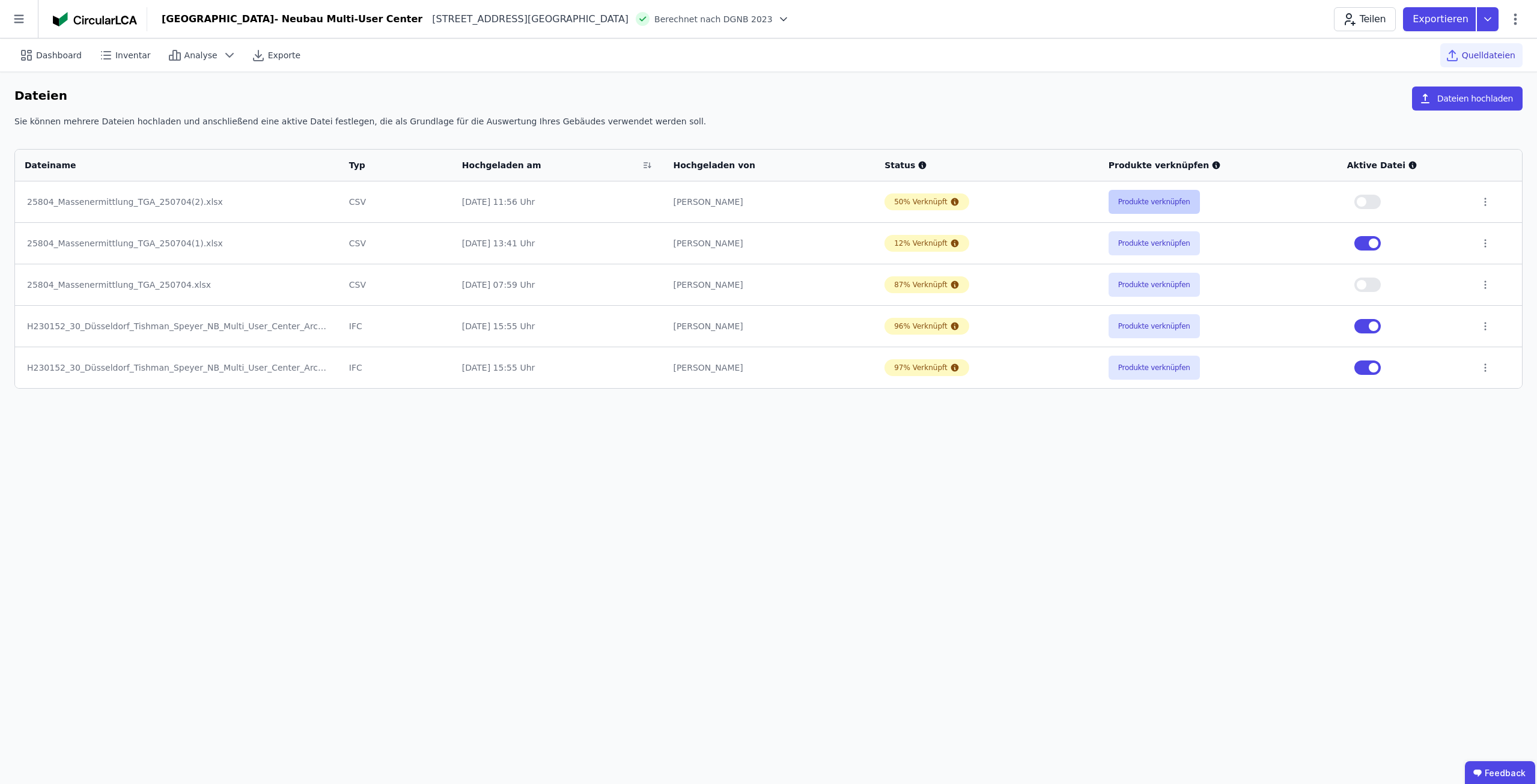
click at [1171, 195] on button "Produkte verknüpfen" at bounding box center [1154, 202] width 92 height 24
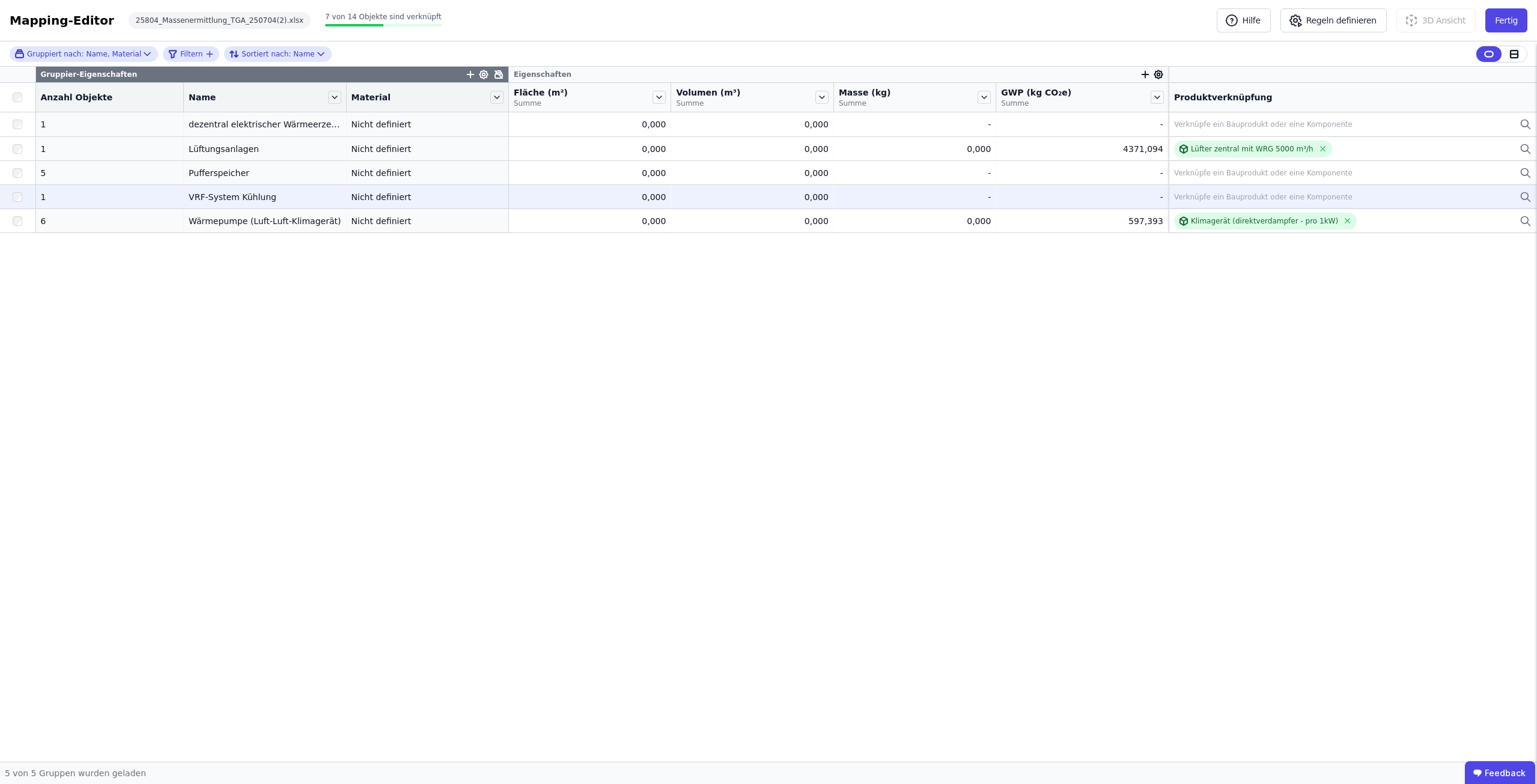
click at [1218, 190] on div "Verknüpfe ein Bauprodukt oder eine Komponente" at bounding box center [1352, 197] width 357 height 14
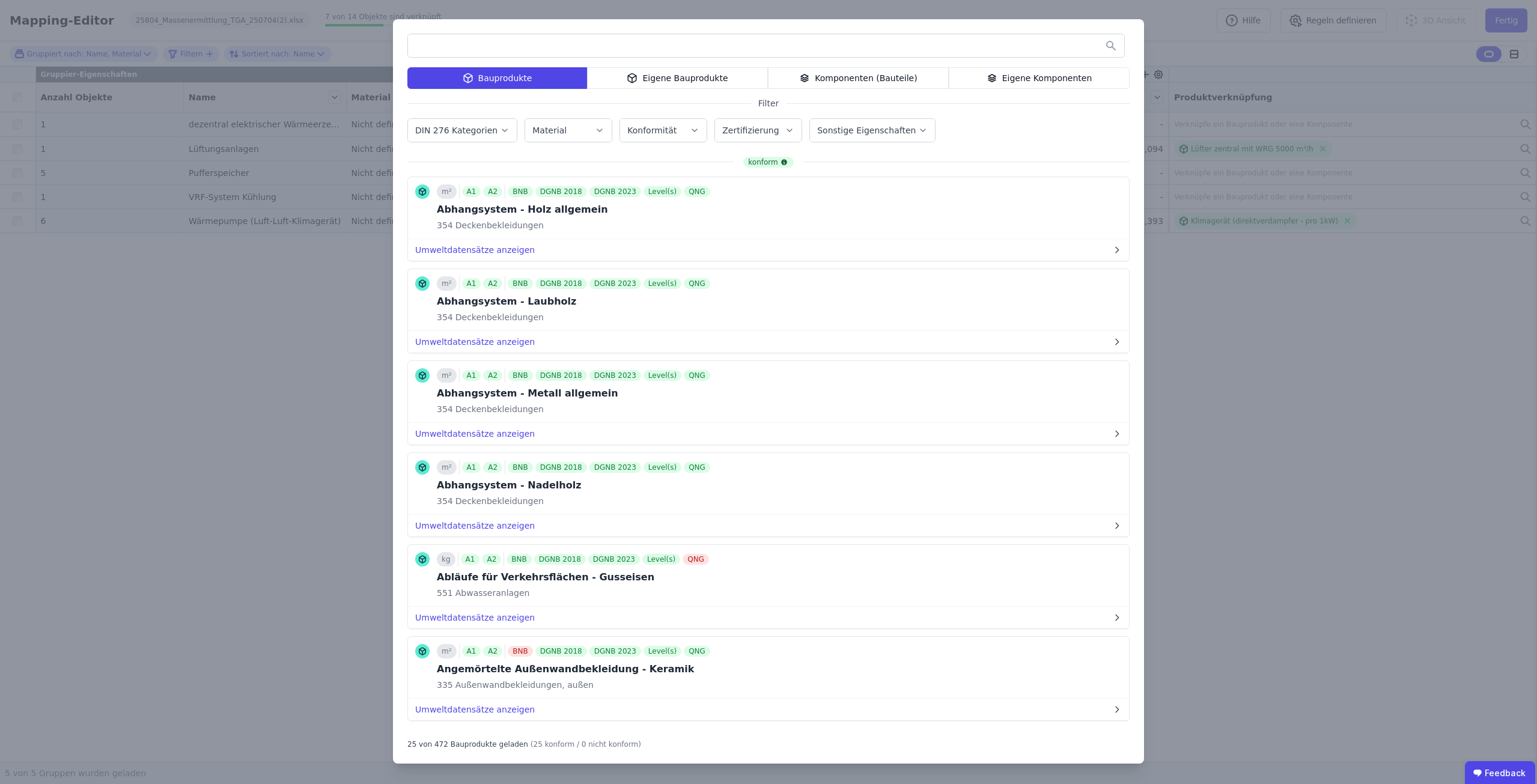
click at [581, 47] on input "text" at bounding box center [766, 45] width 716 height 21
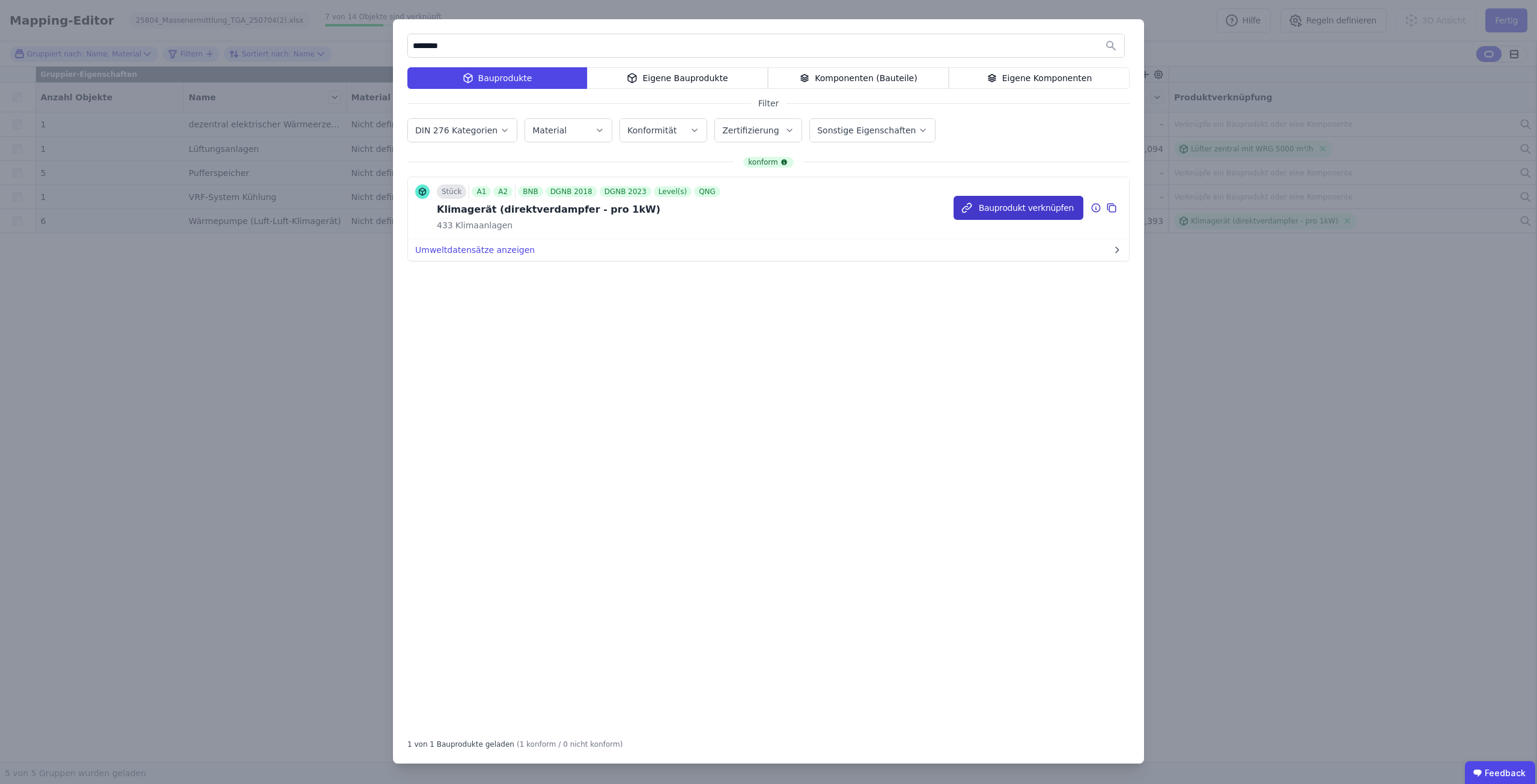
type input "********"
click at [992, 212] on button "Bauprodukt verknüpfen" at bounding box center [1018, 208] width 130 height 24
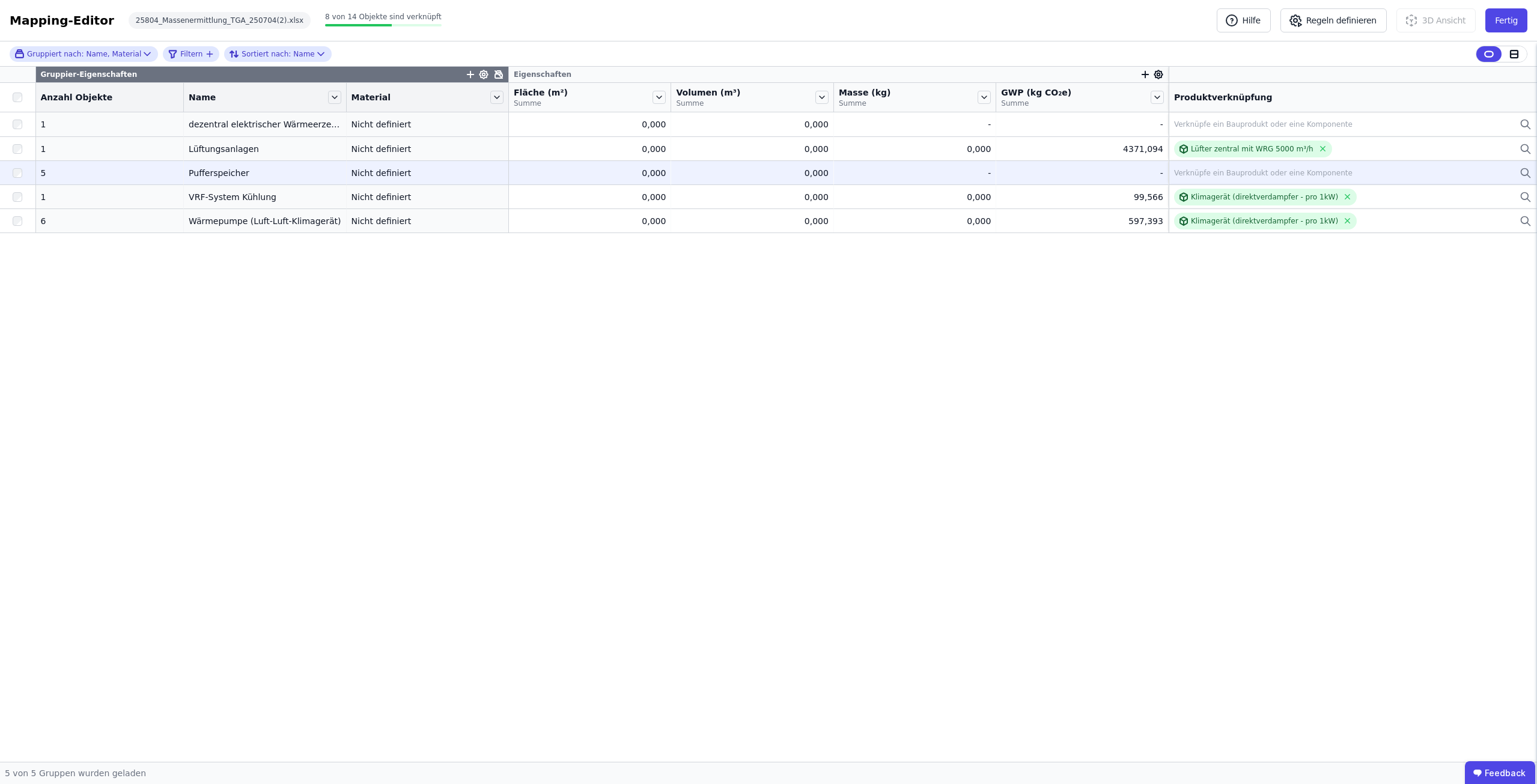
click at [1217, 173] on div "Verknüpfe ein Bauprodukt oder eine Komponente" at bounding box center [1263, 173] width 178 height 10
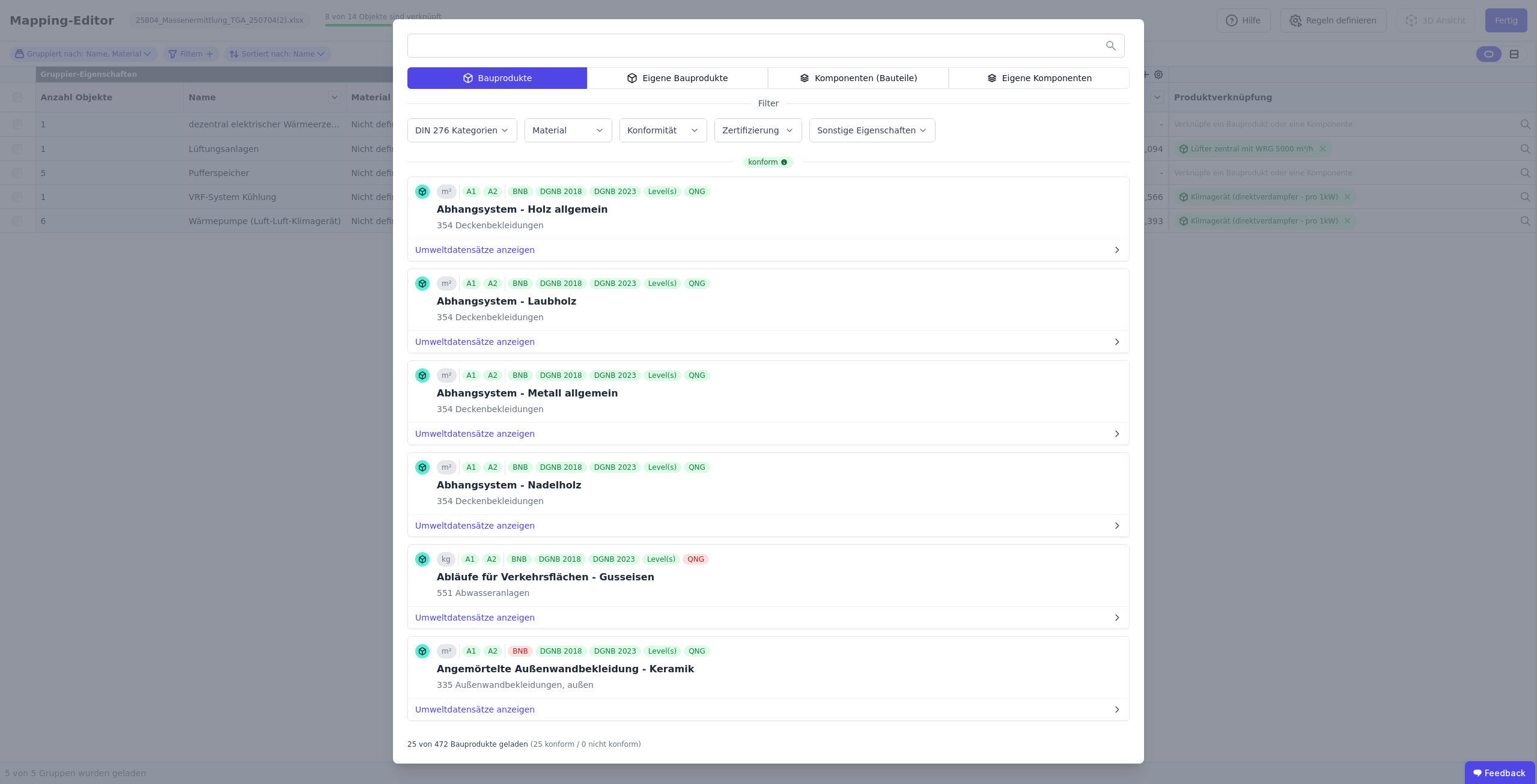
click at [713, 47] on input "text" at bounding box center [766, 45] width 716 height 21
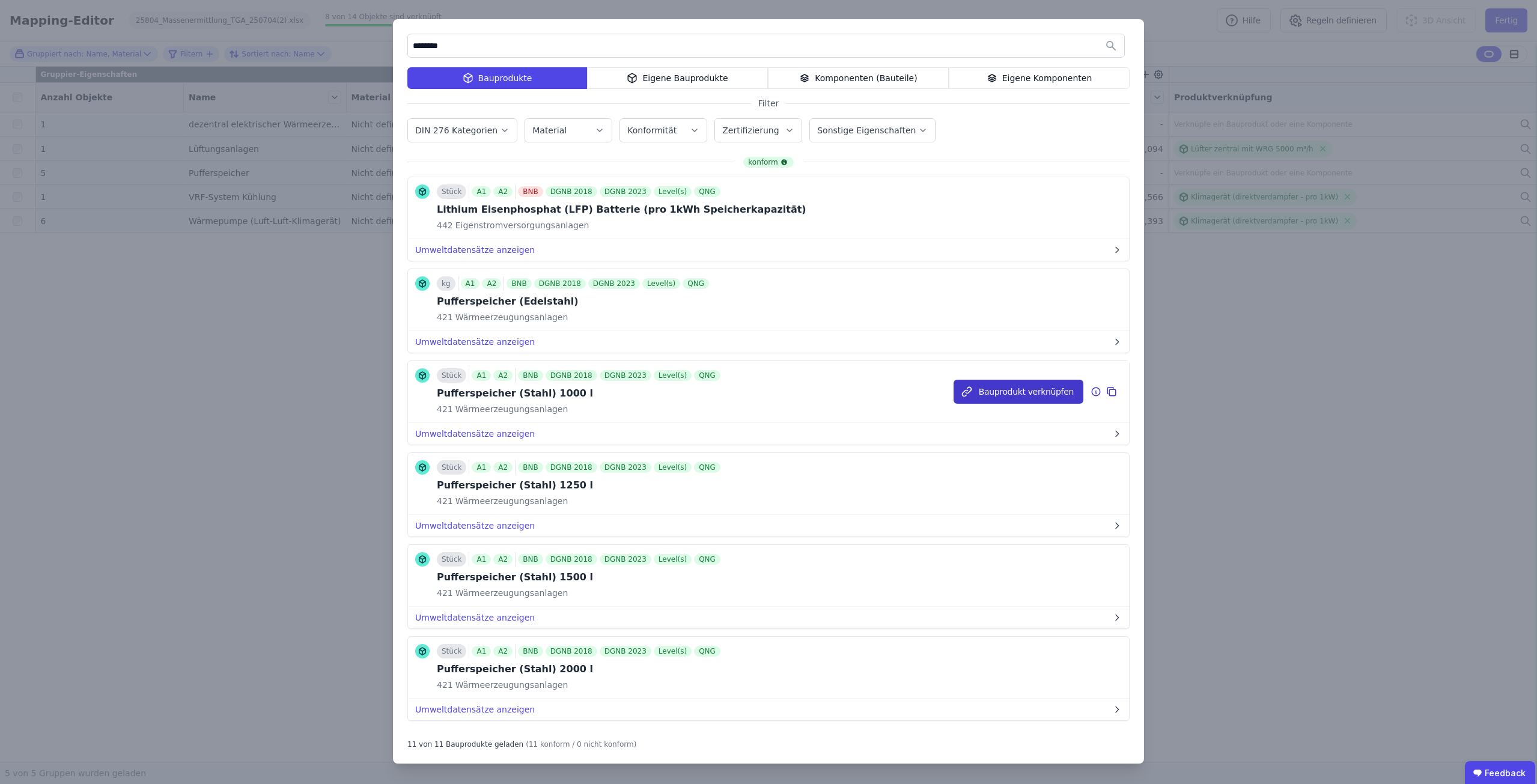
type input "********"
click at [987, 387] on button "Bauprodukt verknüpfen" at bounding box center [1018, 392] width 130 height 24
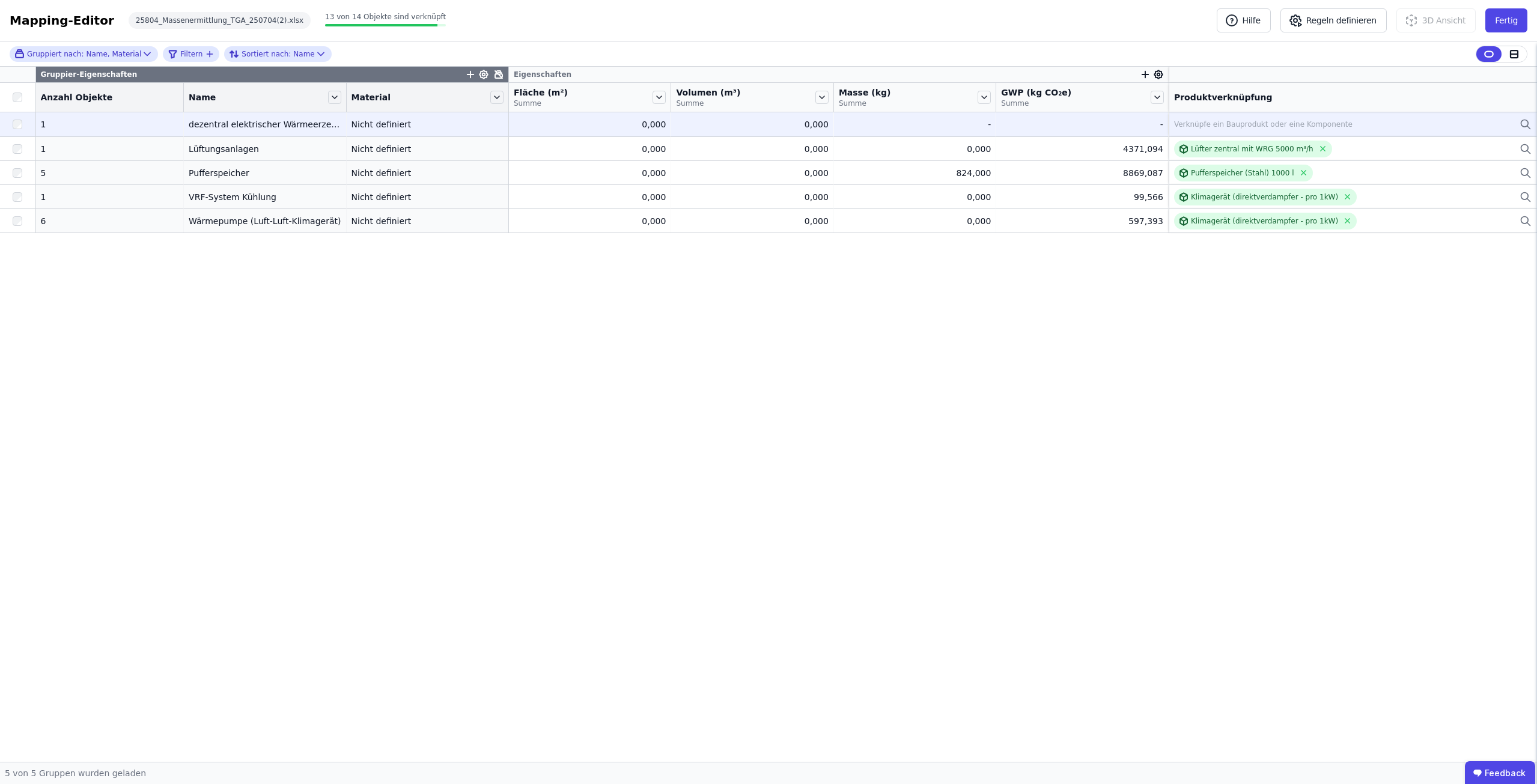
click at [1182, 119] on div "Verknüpfe ein Bauprodukt oder eine Komponente" at bounding box center [1352, 124] width 357 height 14
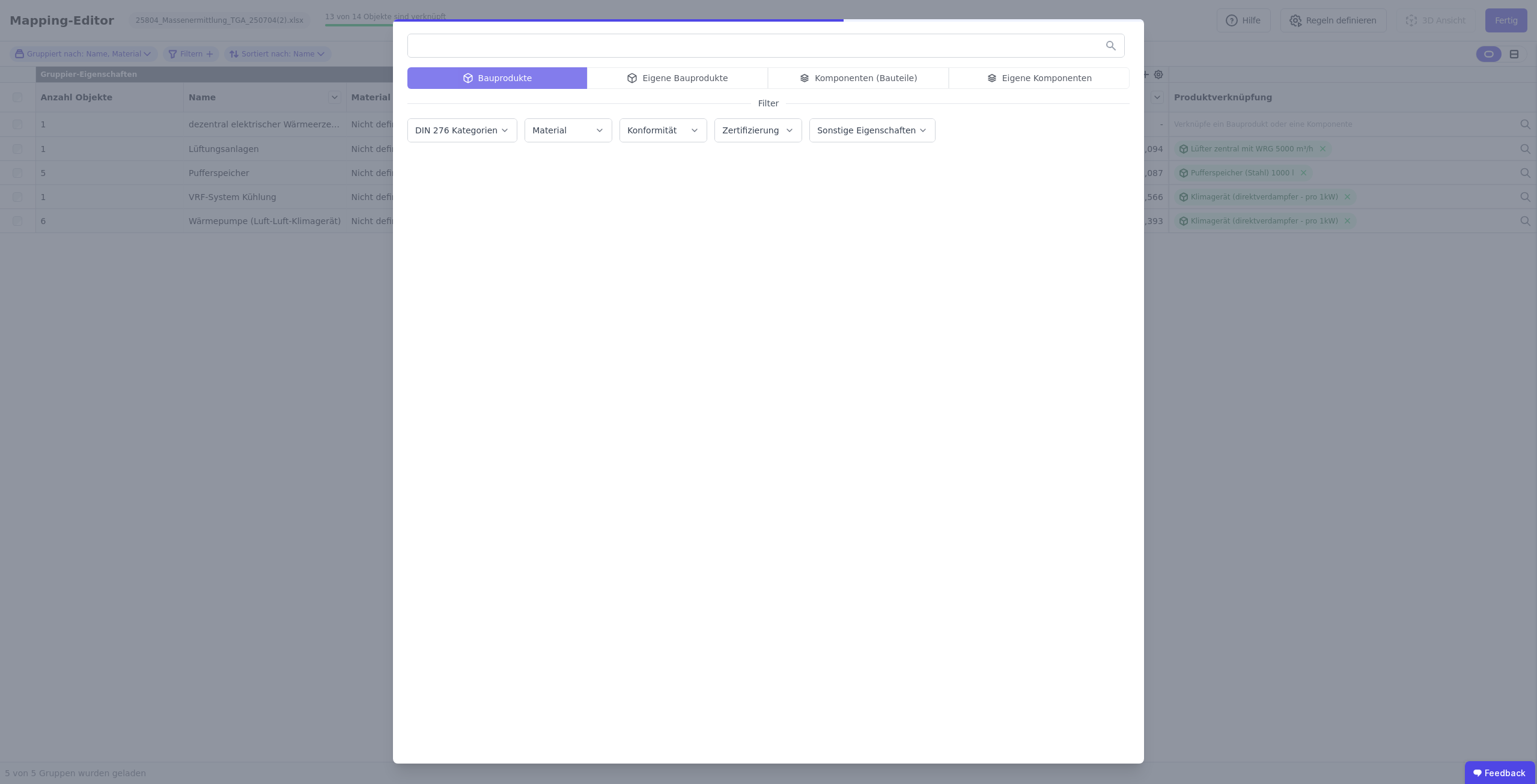
click at [574, 45] on input "text" at bounding box center [766, 45] width 716 height 21
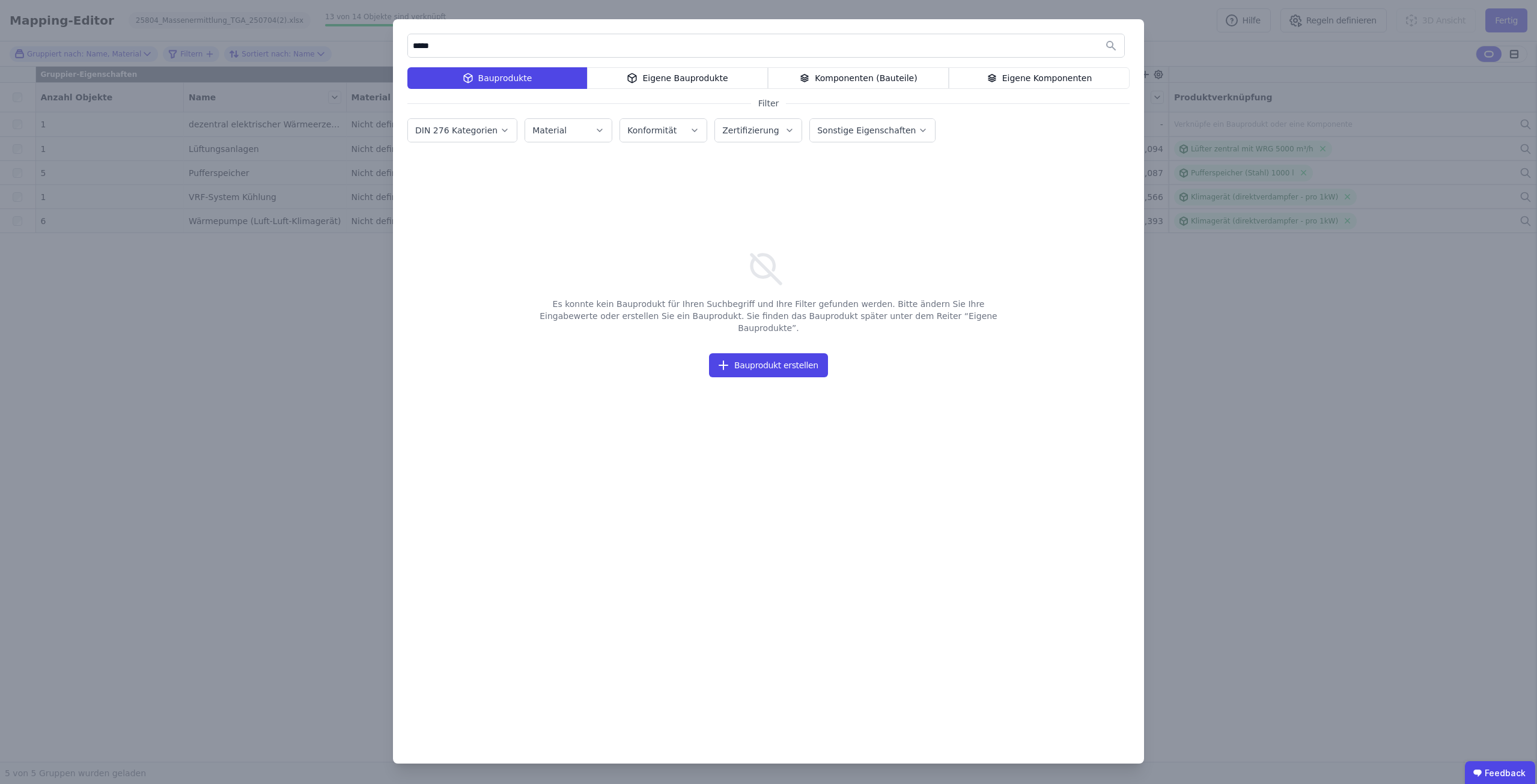
type input "****"
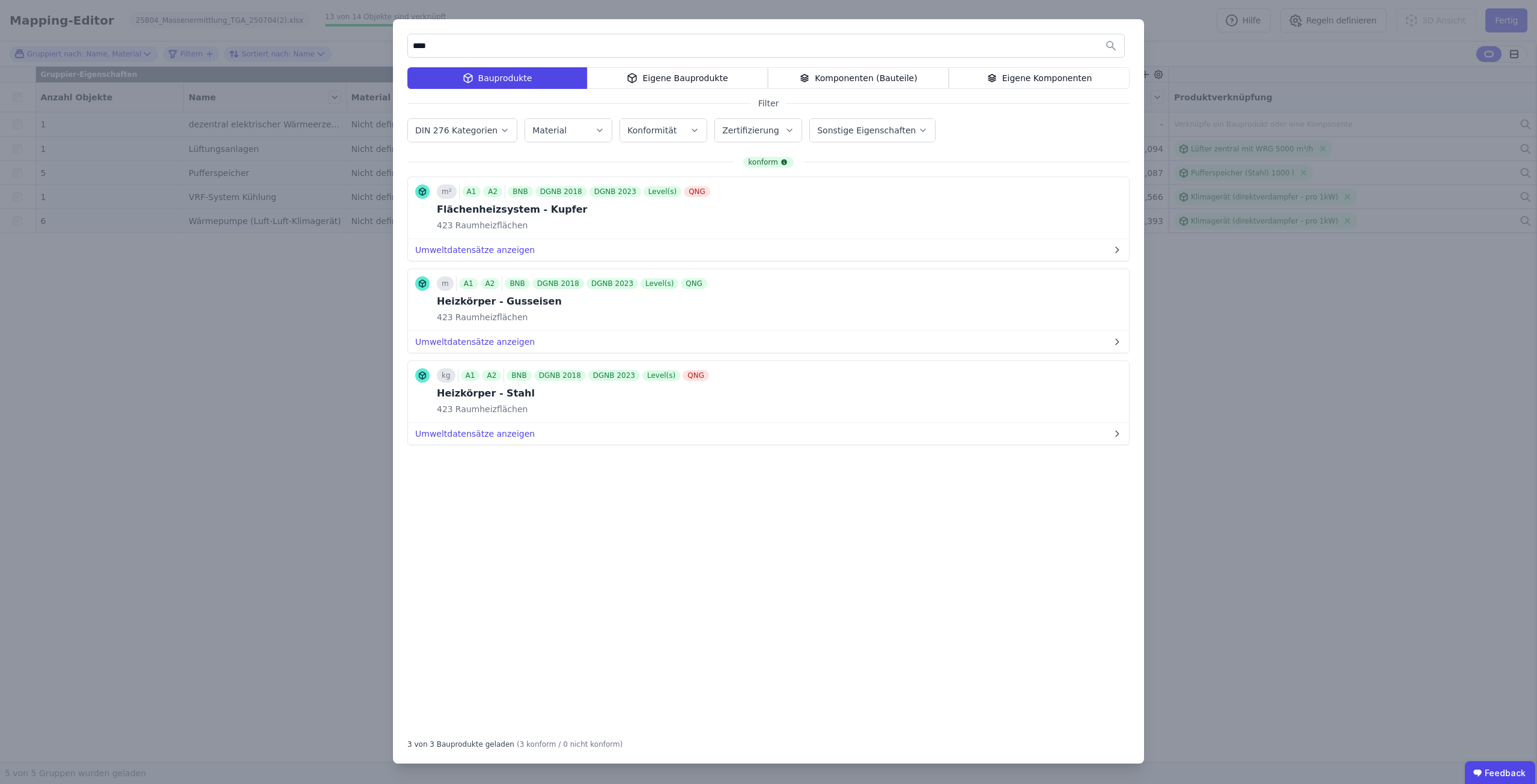
drag, startPoint x: 474, startPoint y: 46, endPoint x: 409, endPoint y: 44, distance: 65.0
click at [409, 44] on input "****" at bounding box center [766, 45] width 716 height 21
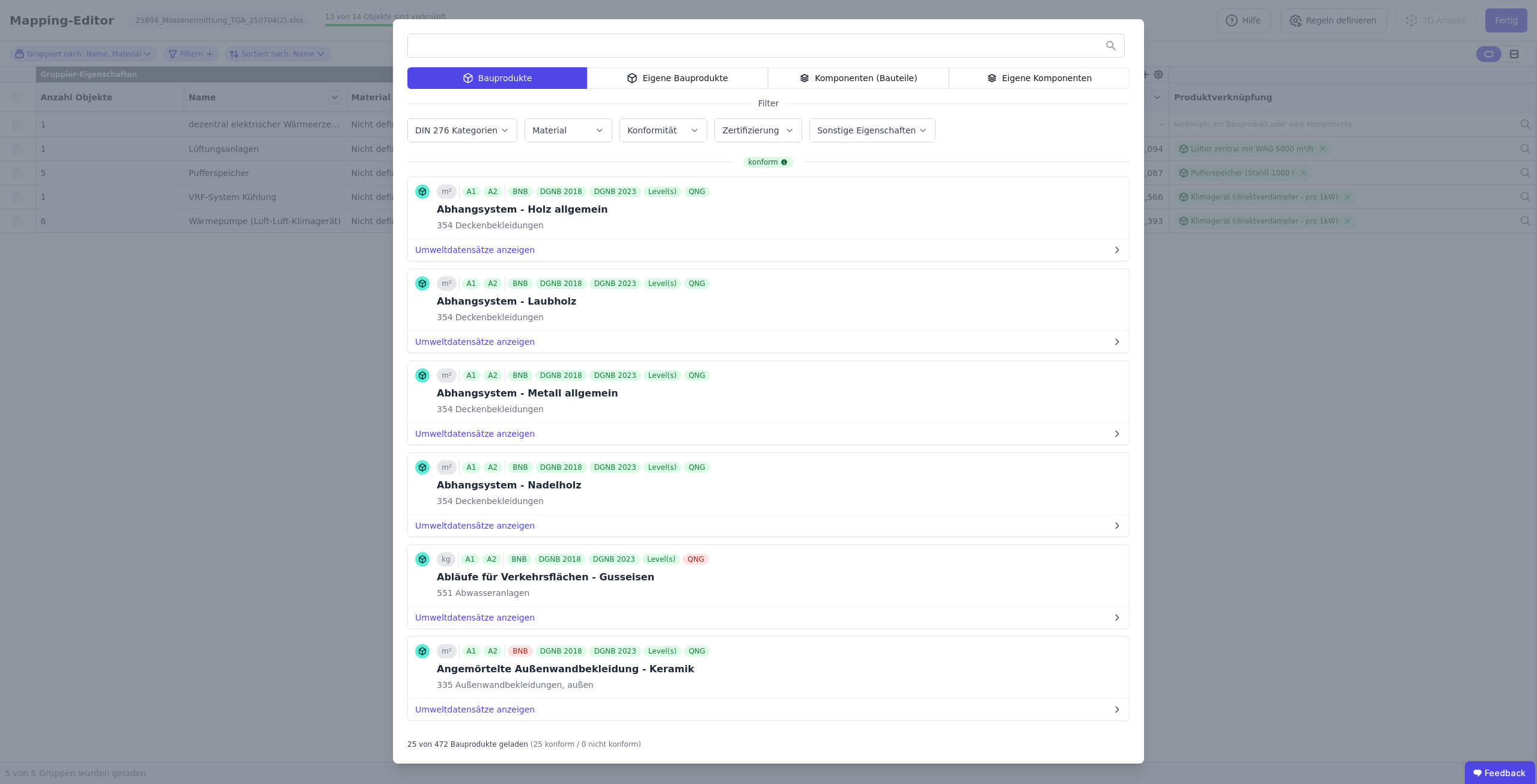
click at [637, 82] on icon at bounding box center [631, 78] width 11 height 14
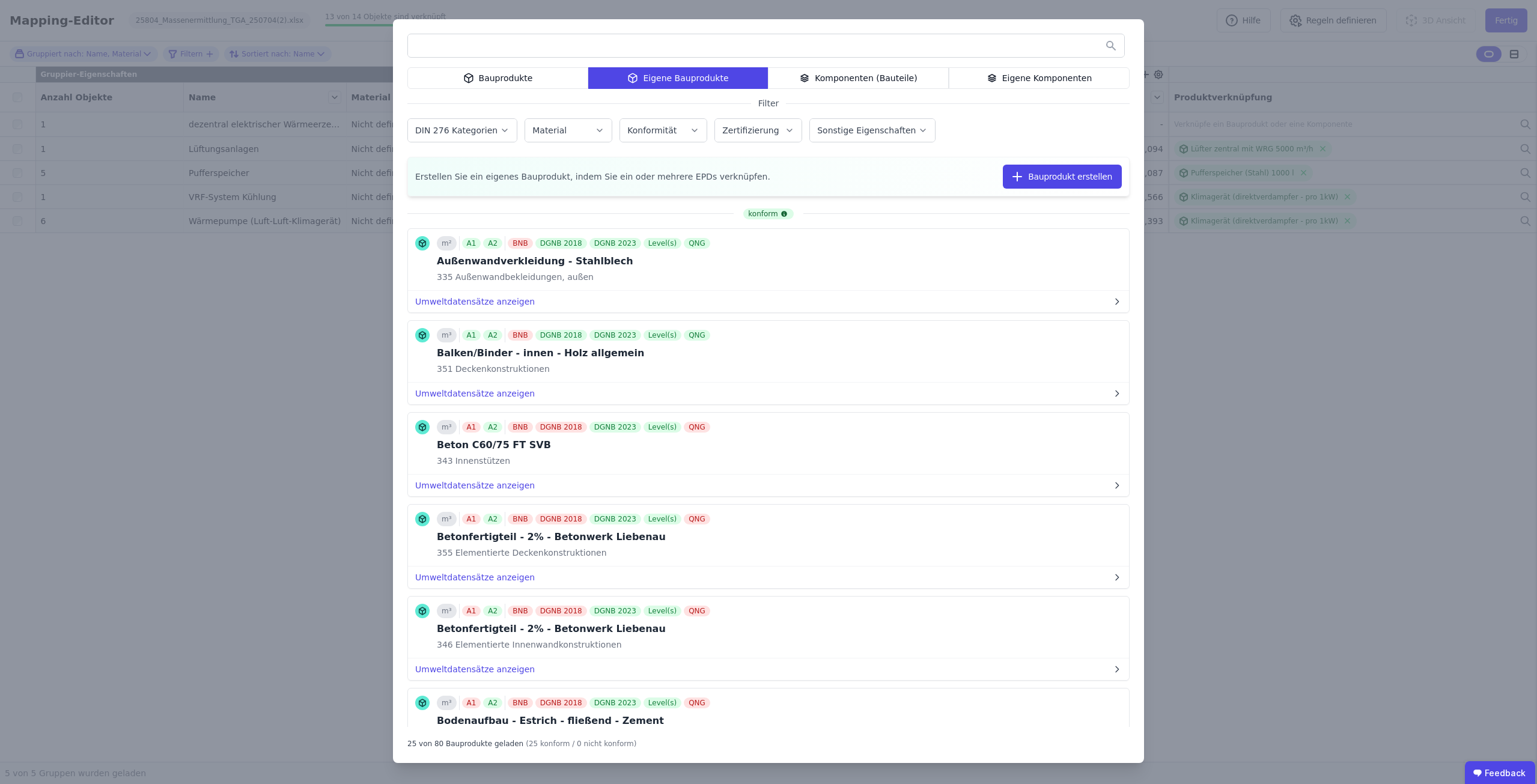
click at [533, 82] on div "Bauprodukte" at bounding box center [498, 78] width 181 height 21
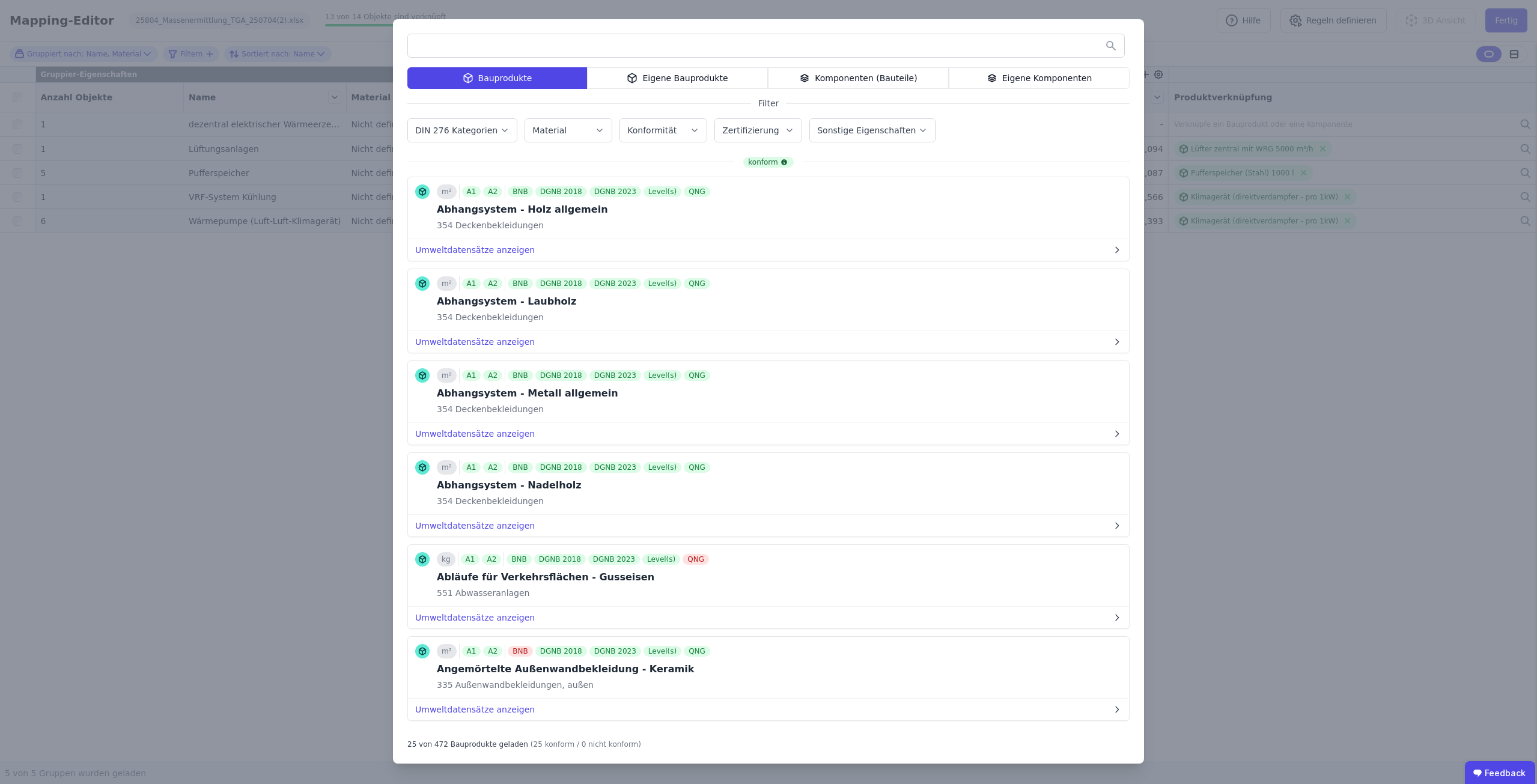
click at [541, 54] on input "text" at bounding box center [766, 45] width 716 height 21
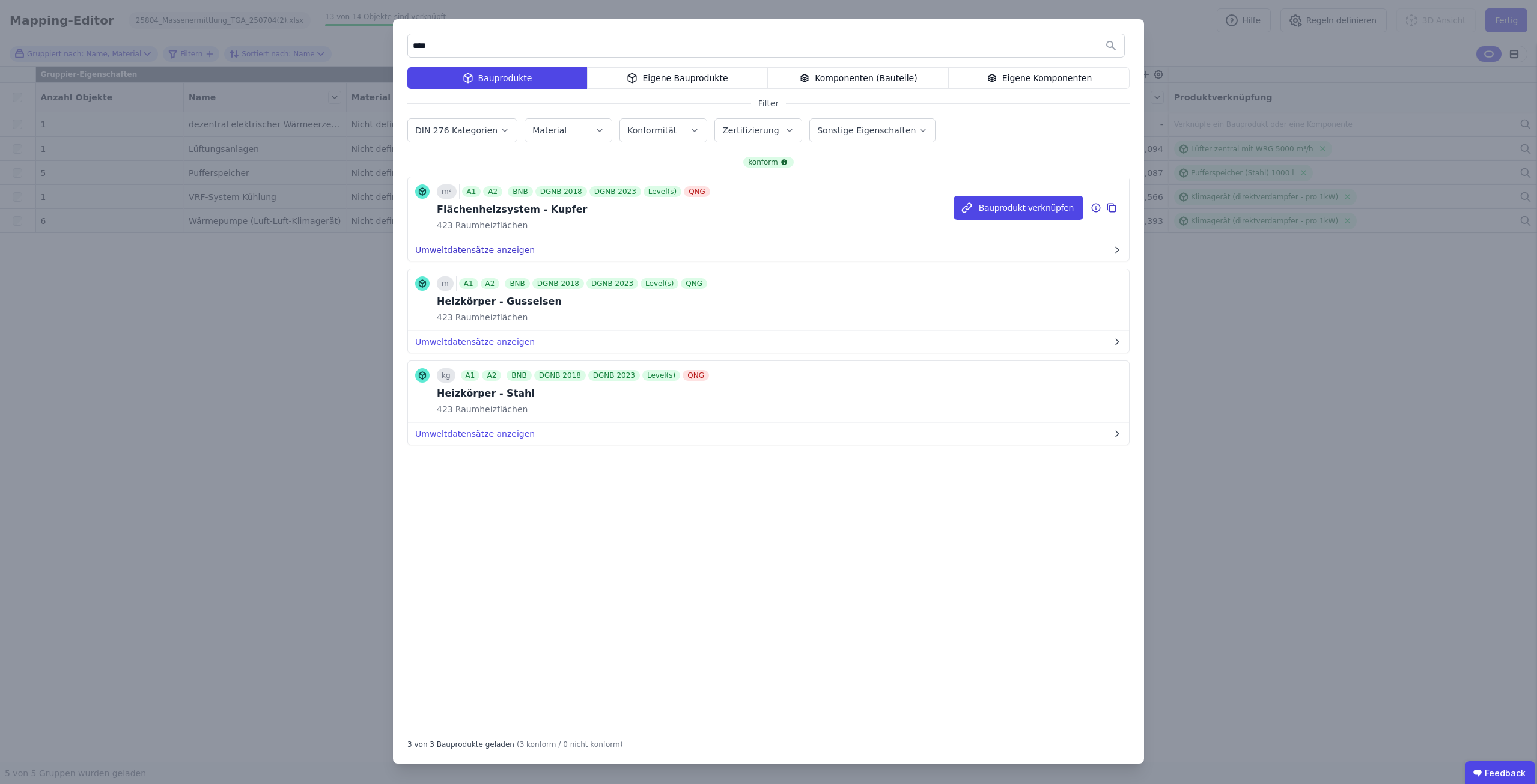
click at [467, 240] on button "Umweltdatensätze anzeigen" at bounding box center [768, 250] width 721 height 21
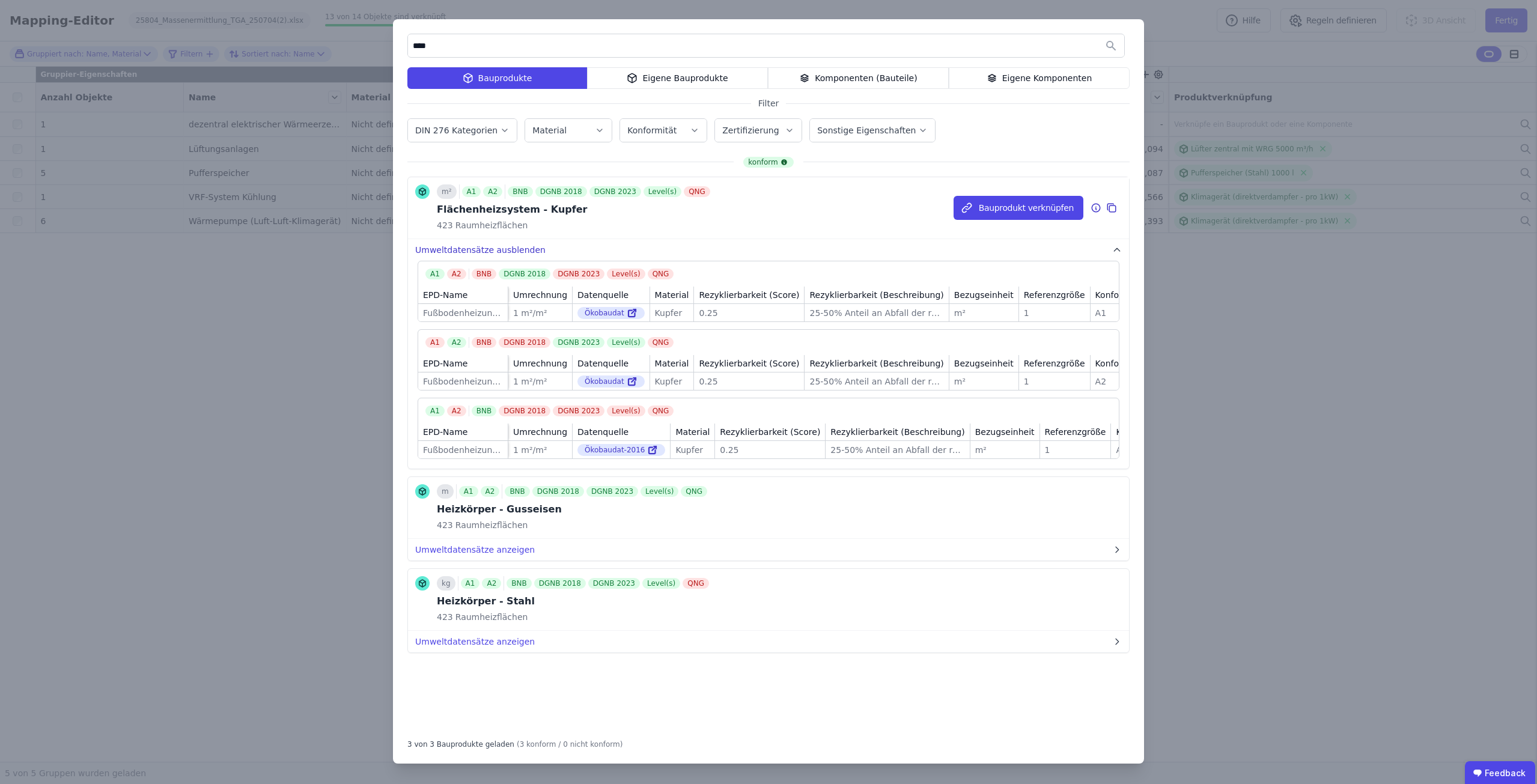
click at [476, 249] on button "Umweltdatensätze ausblenden" at bounding box center [768, 250] width 721 height 21
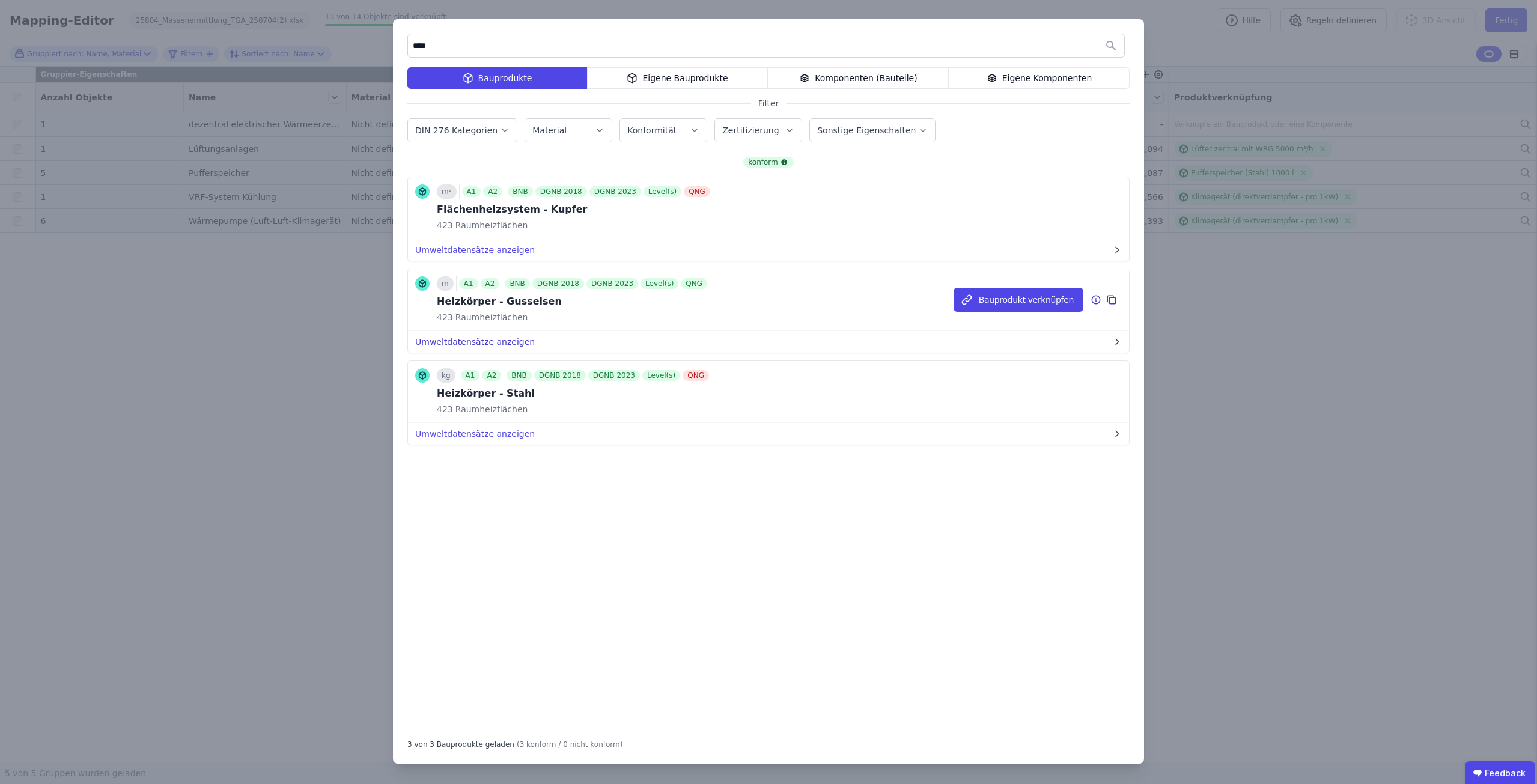
click at [485, 337] on button "Umweltdatensätze anzeigen" at bounding box center [768, 342] width 721 height 21
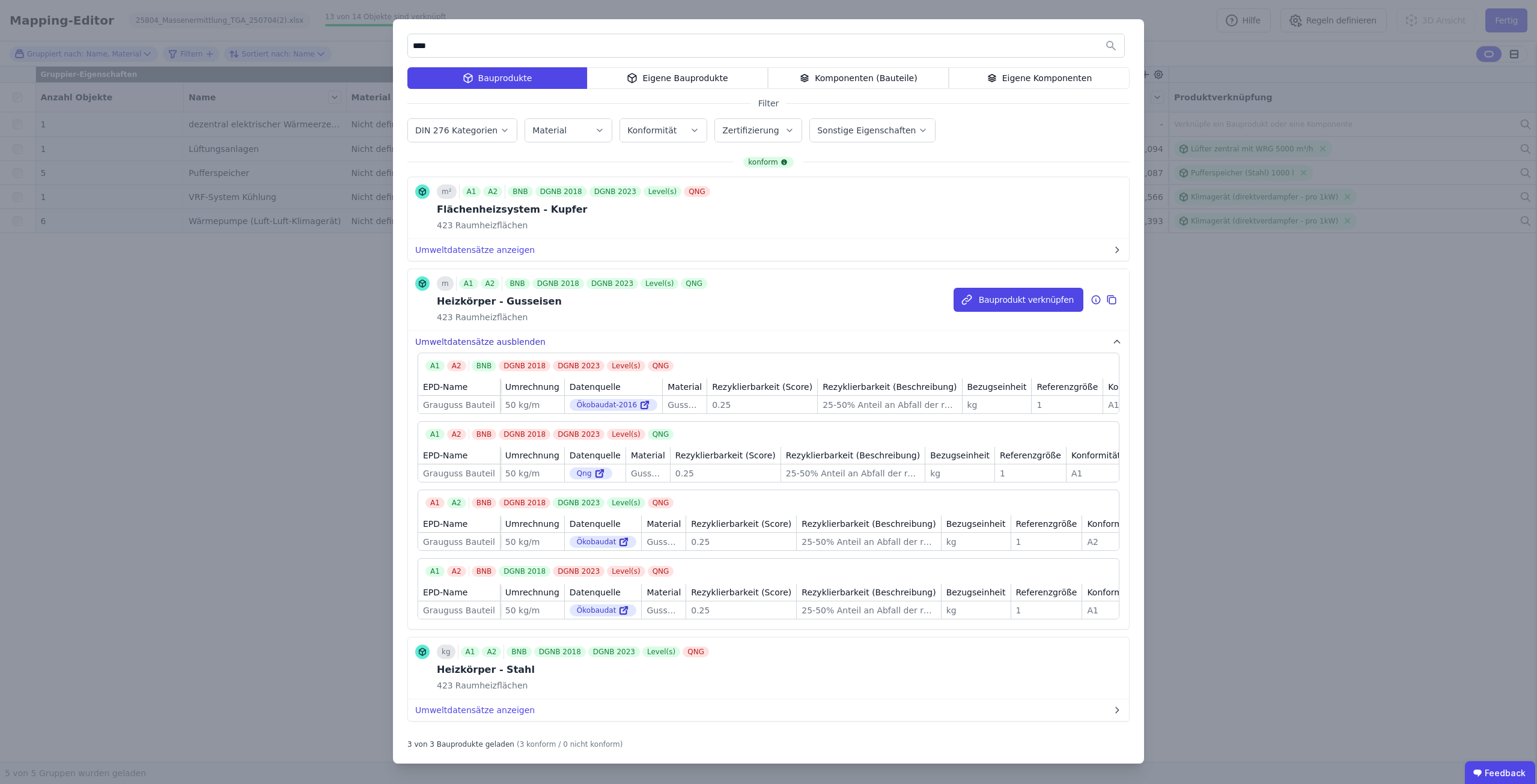
click at [485, 337] on button "Umweltdatensätze ausblenden" at bounding box center [768, 342] width 721 height 21
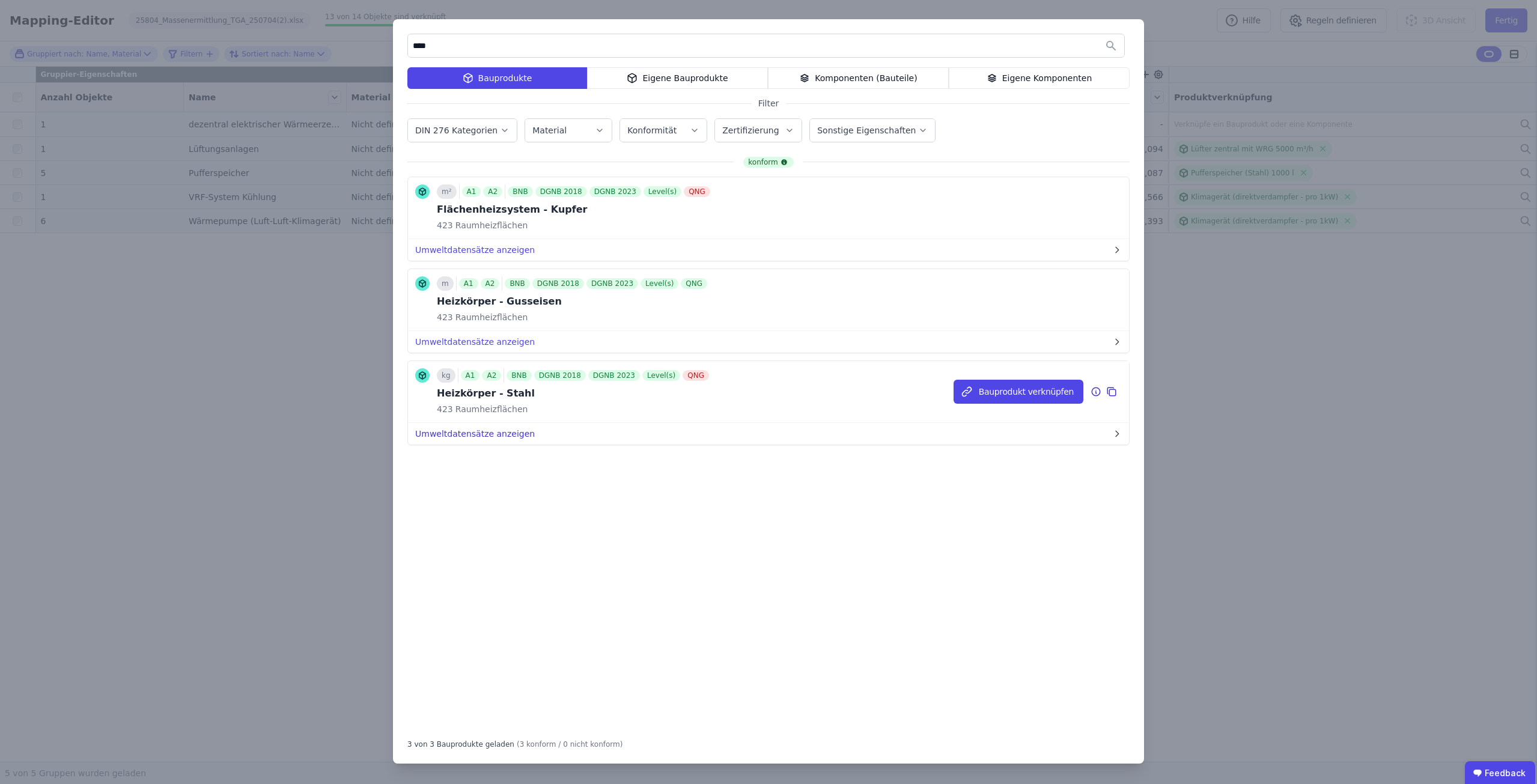
click at [479, 430] on button "Umweltdatensätze anzeigen" at bounding box center [768, 433] width 721 height 21
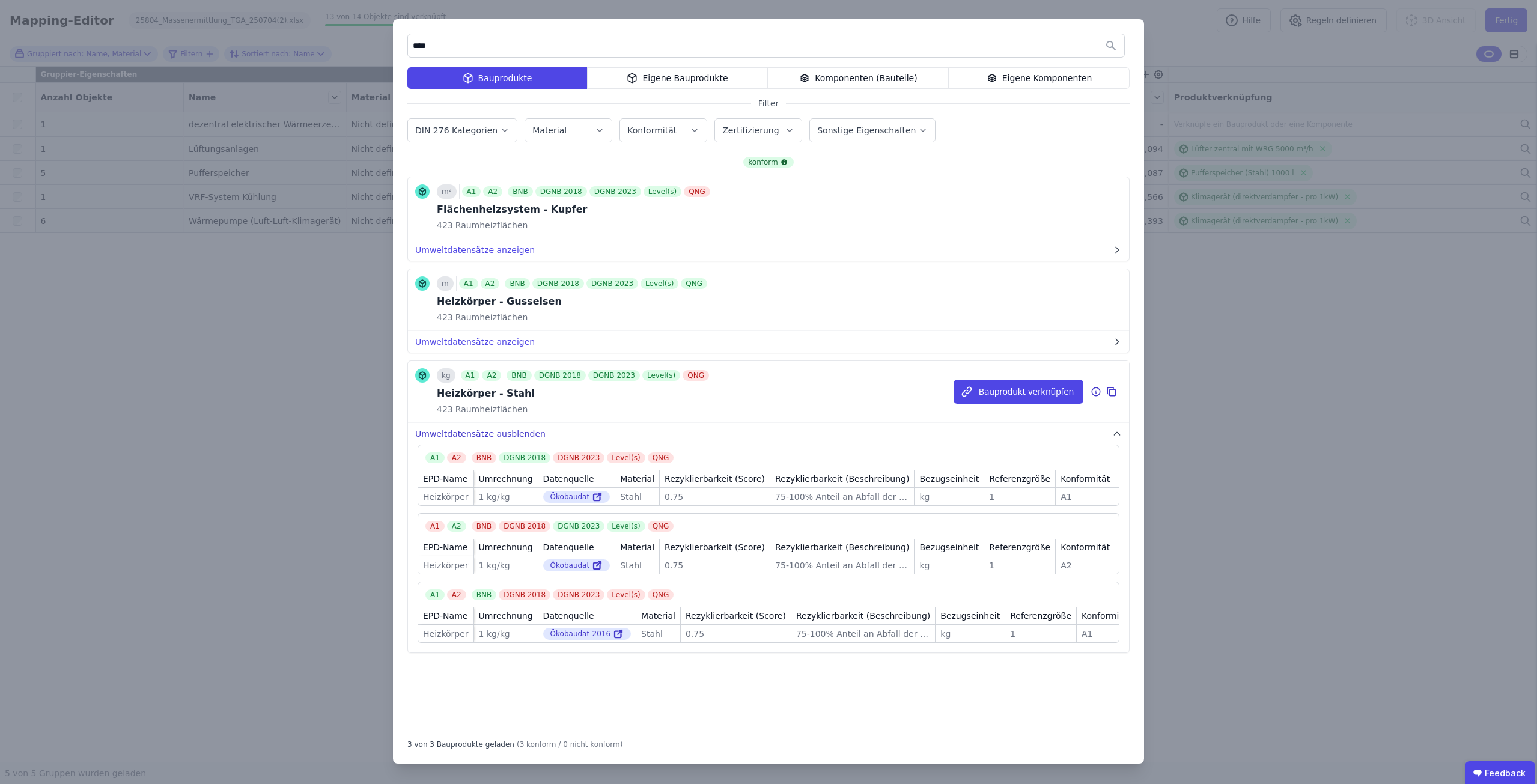
click at [479, 430] on button "Umweltdatensätze ausblenden" at bounding box center [768, 433] width 721 height 21
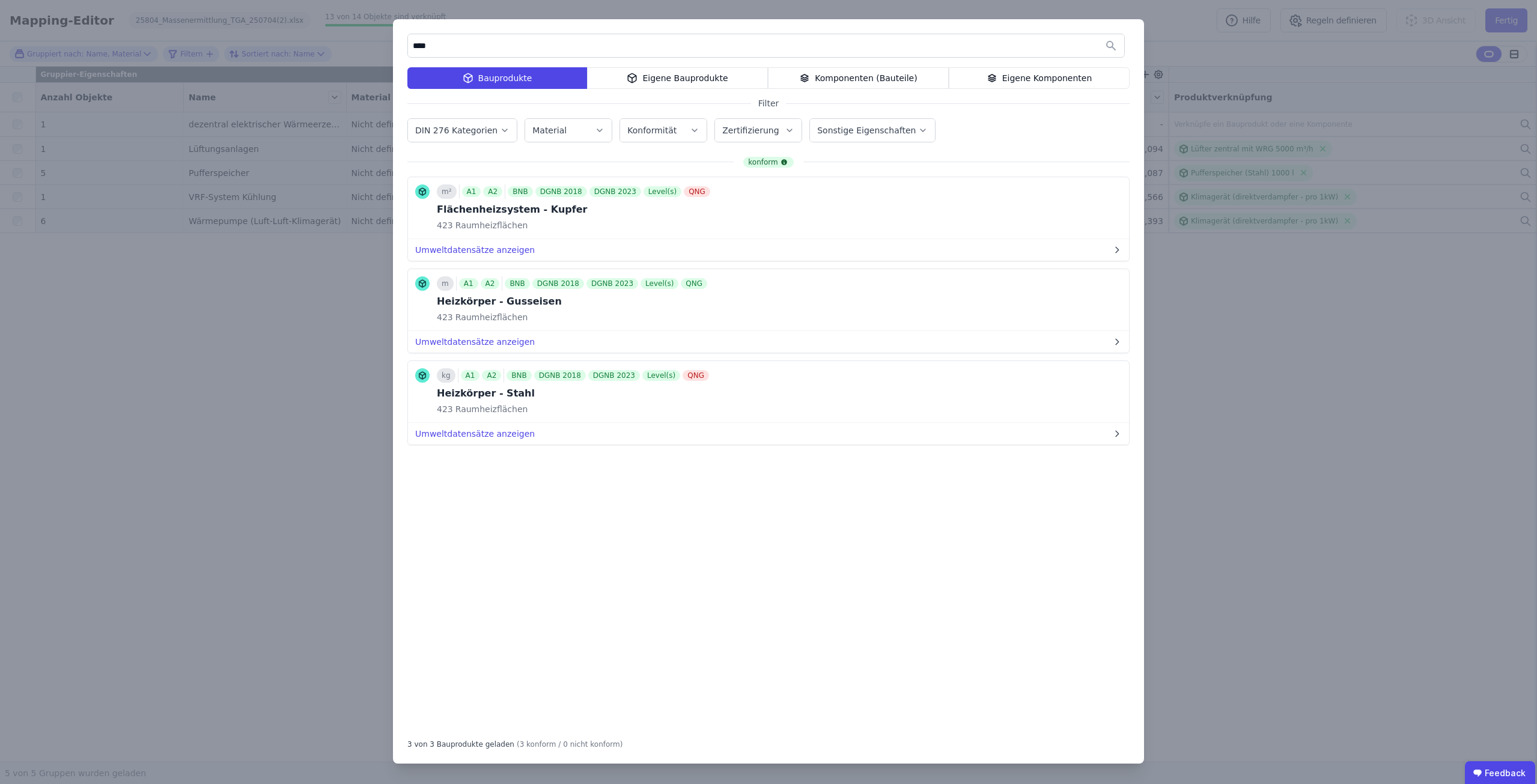
drag, startPoint x: 477, startPoint y: 45, endPoint x: 398, endPoint y: 40, distance: 79.2
click at [398, 40] on div "**** Bauprodukte Eigene Bauprodukte Komponenten (Bauteile) Eigene Komponenten F…" at bounding box center [768, 391] width 751 height 744
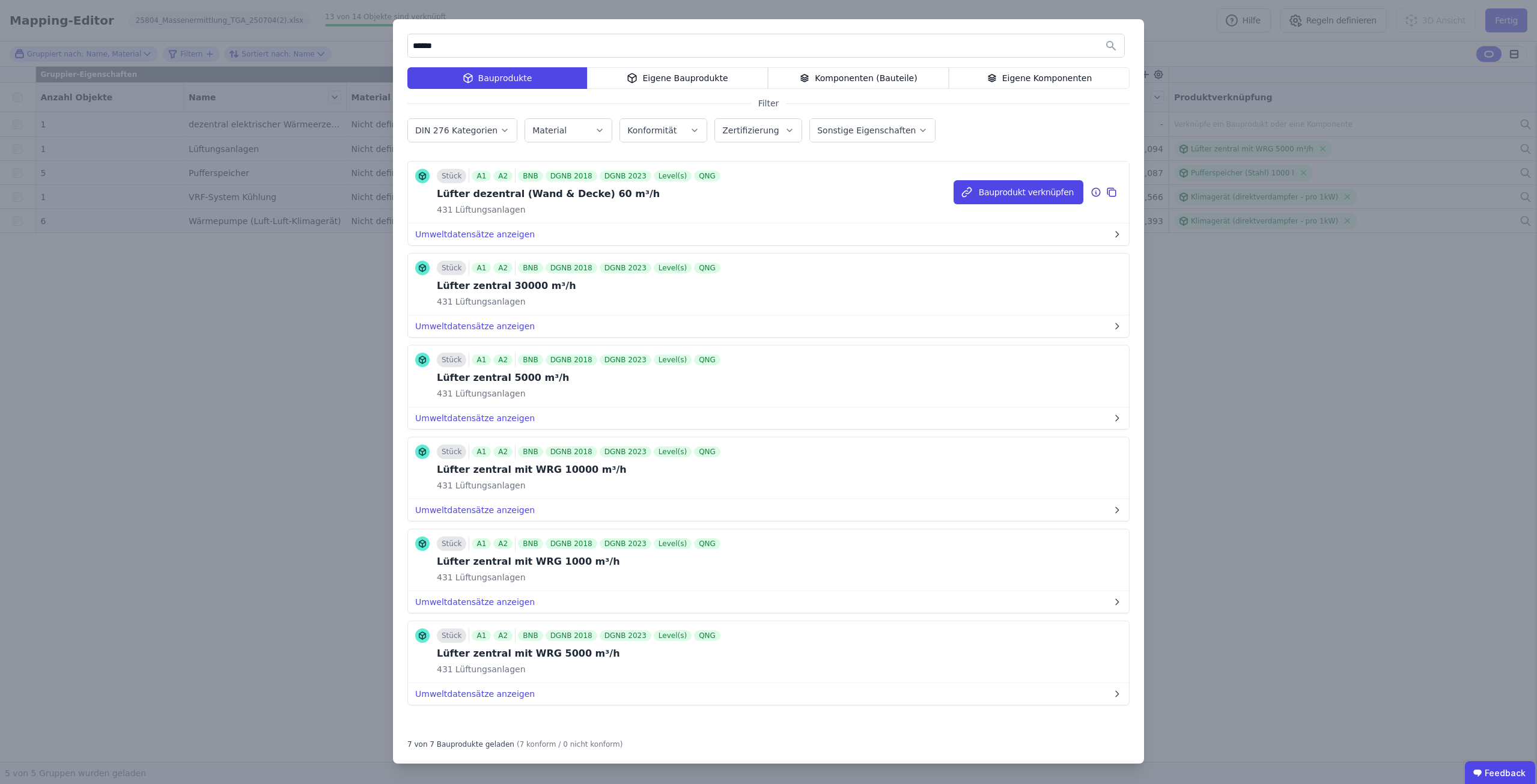
scroll to position [109, 0]
type input "******"
click at [475, 596] on button "Umweltdatensätze anzeigen" at bounding box center [768, 600] width 721 height 21
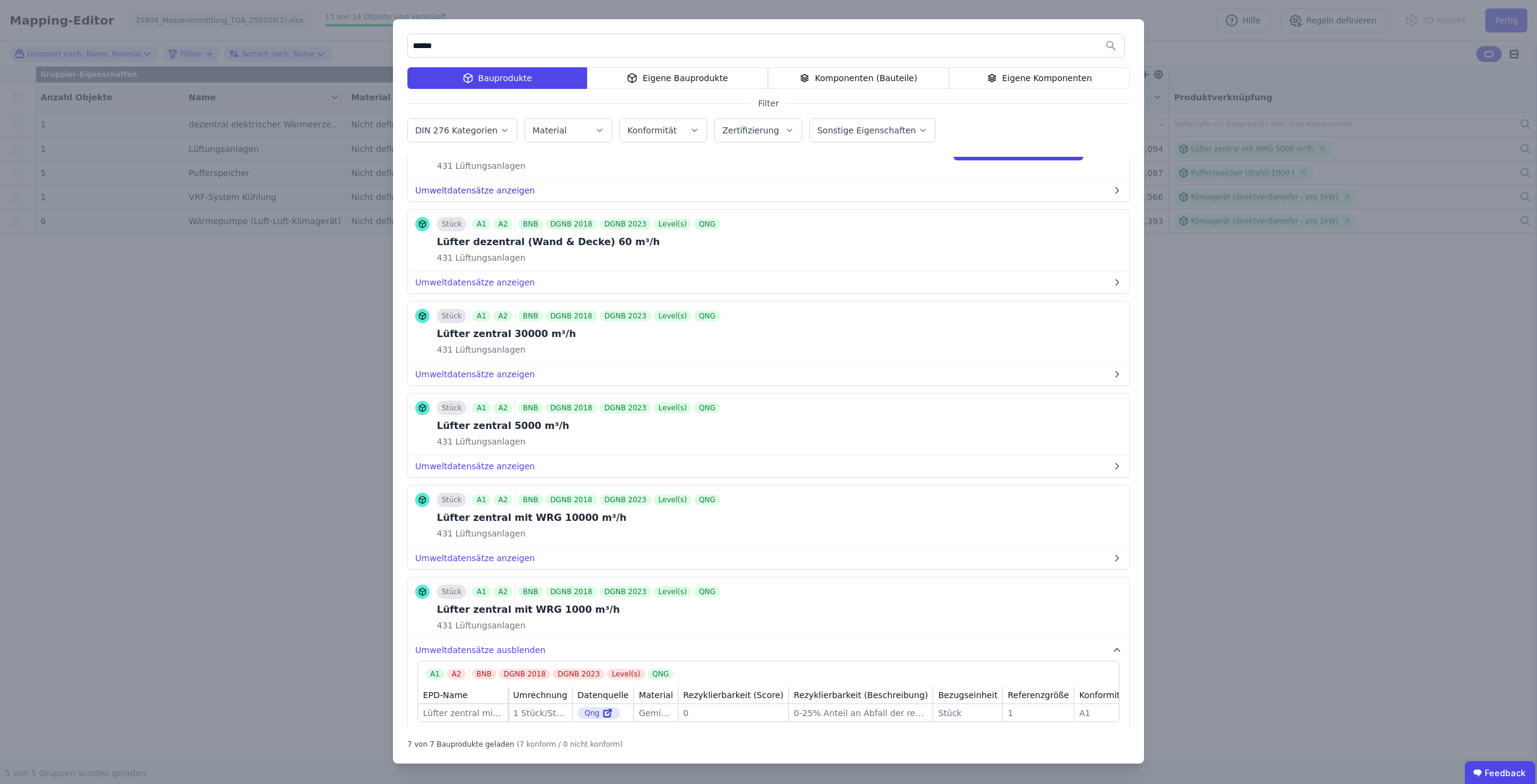
scroll to position [0, 0]
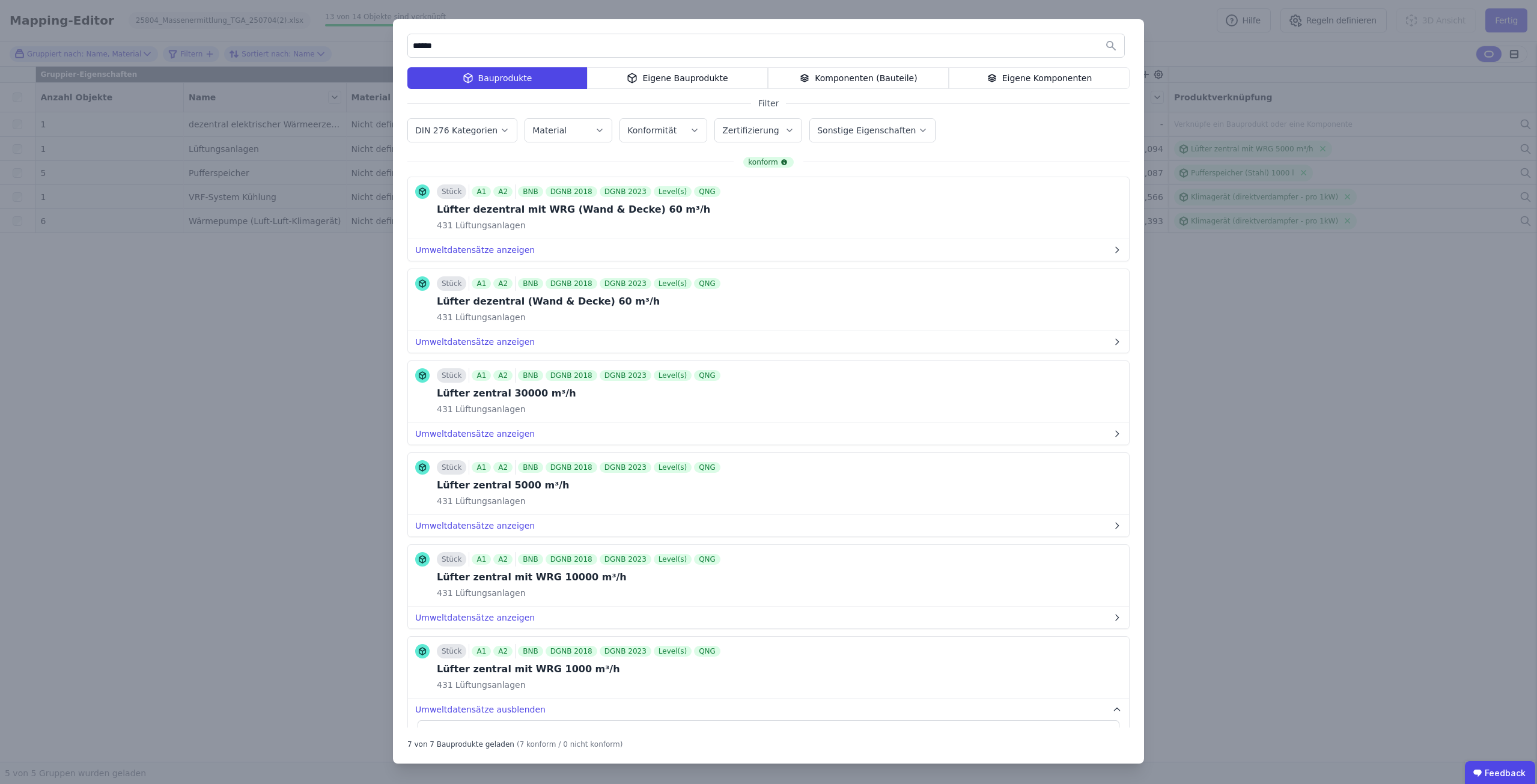
click at [1376, 411] on div "****** Bauprodukte Eigene Bauprodukte Komponenten (Bauteile) Eigene Komponenten…" at bounding box center [768, 392] width 1537 height 784
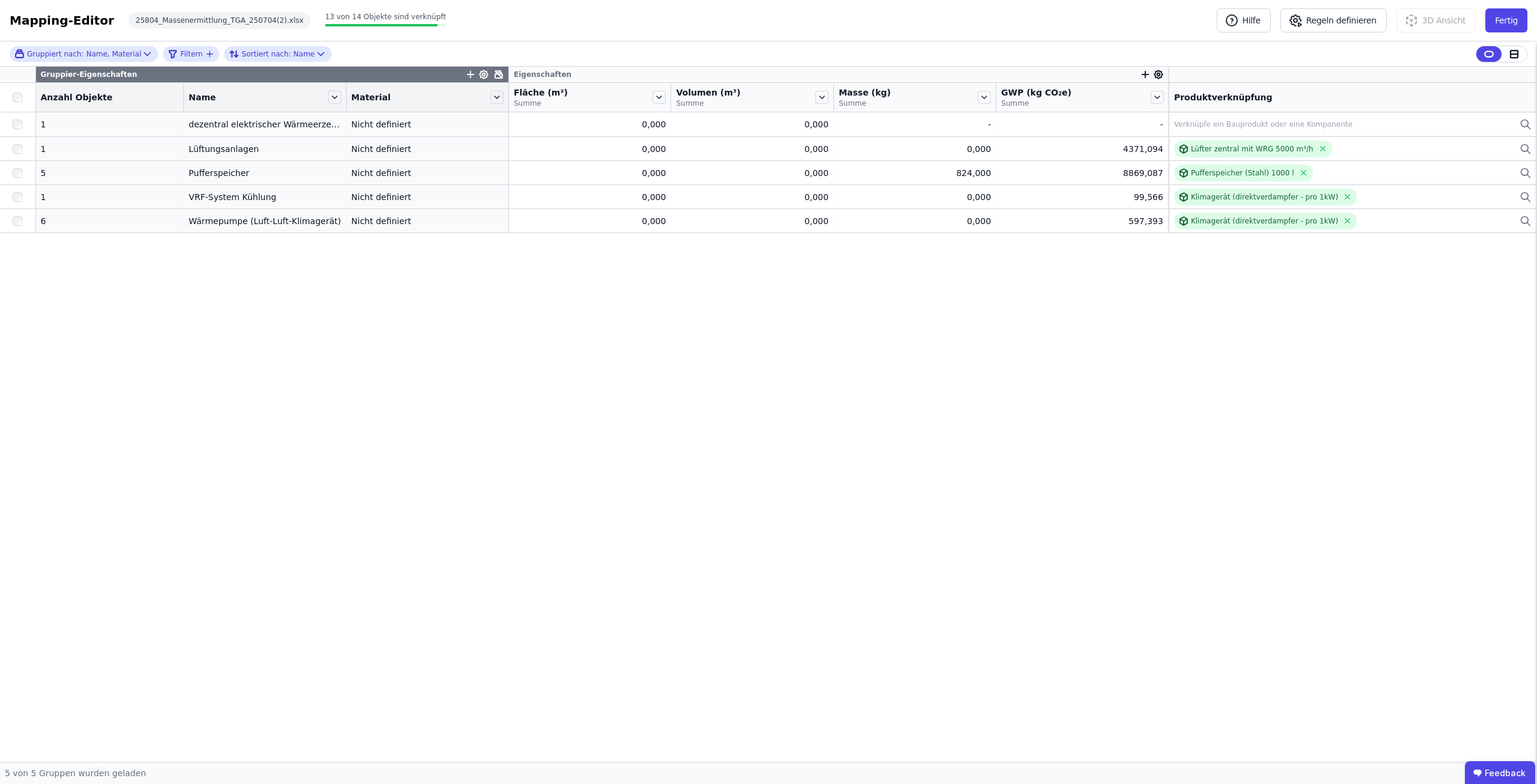
click at [970, 474] on div "Gruppier-Eigenschaften Eigenschaften Anzahl Objekte Name Material Fläche (m²) S…" at bounding box center [768, 414] width 1537 height 695
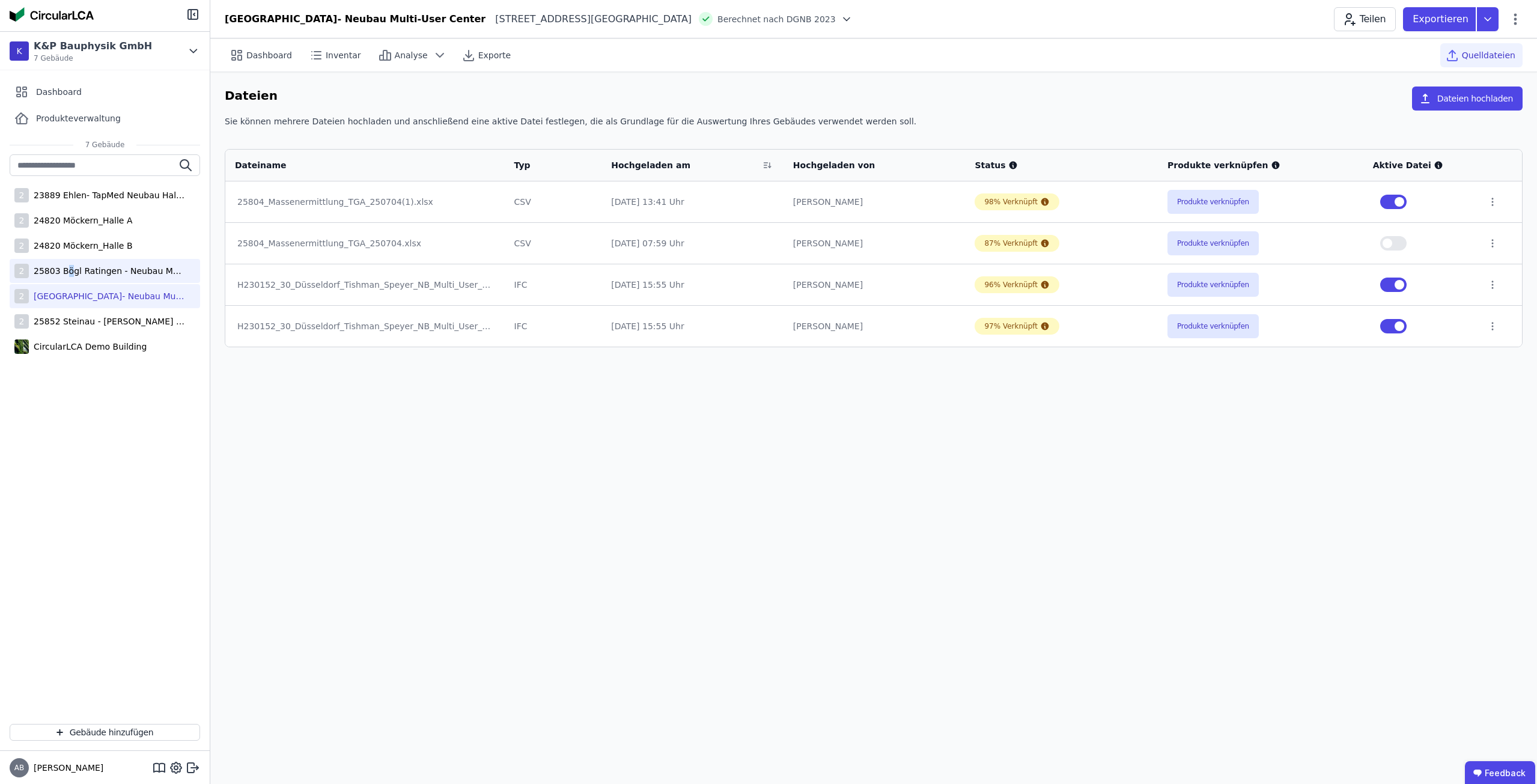
click at [63, 270] on div "25803 Bögl Ratingen - Neubau Multi-User Center" at bounding box center [107, 271] width 156 height 12
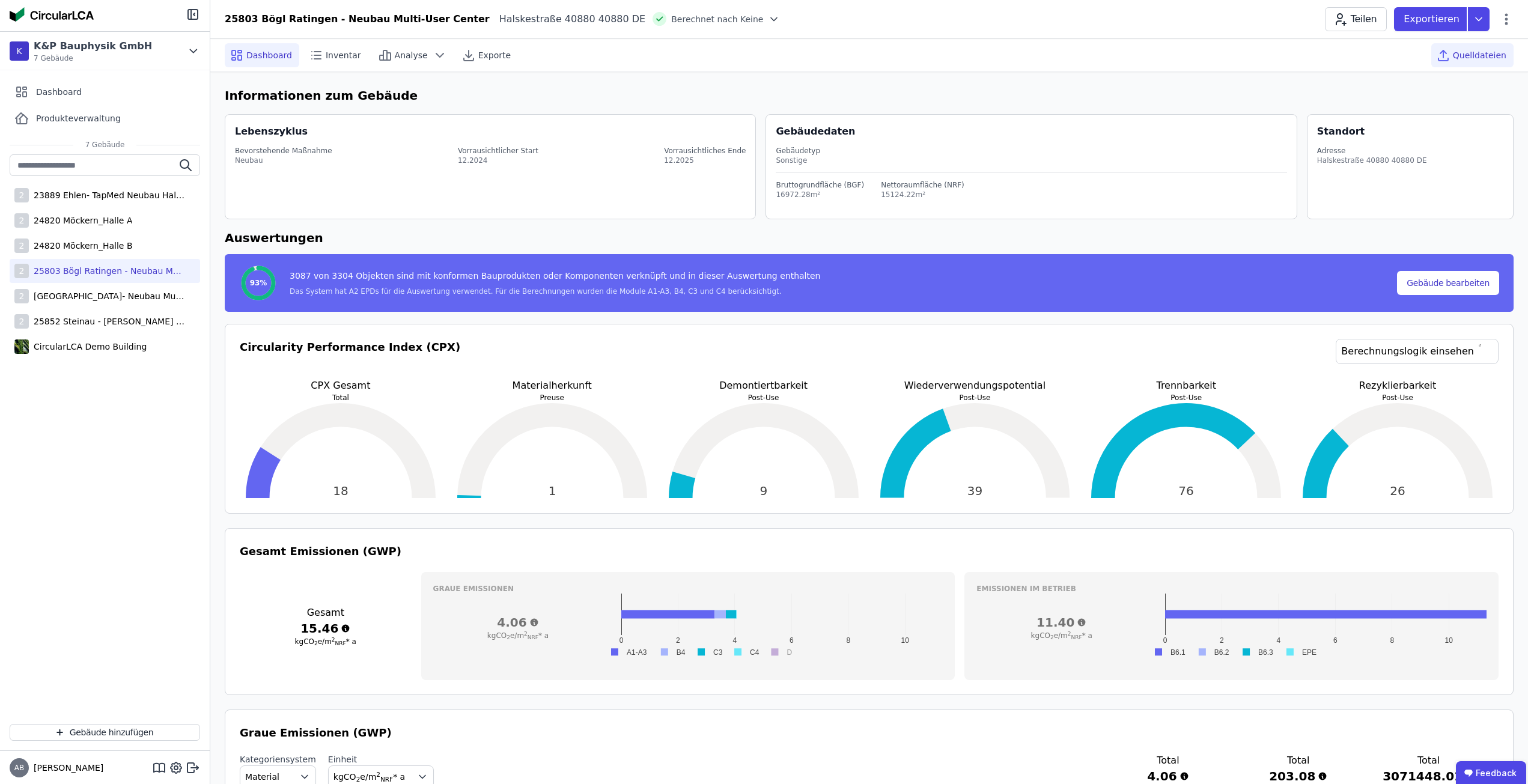
click at [1498, 61] on div "Quelldateien" at bounding box center [1473, 55] width 82 height 24
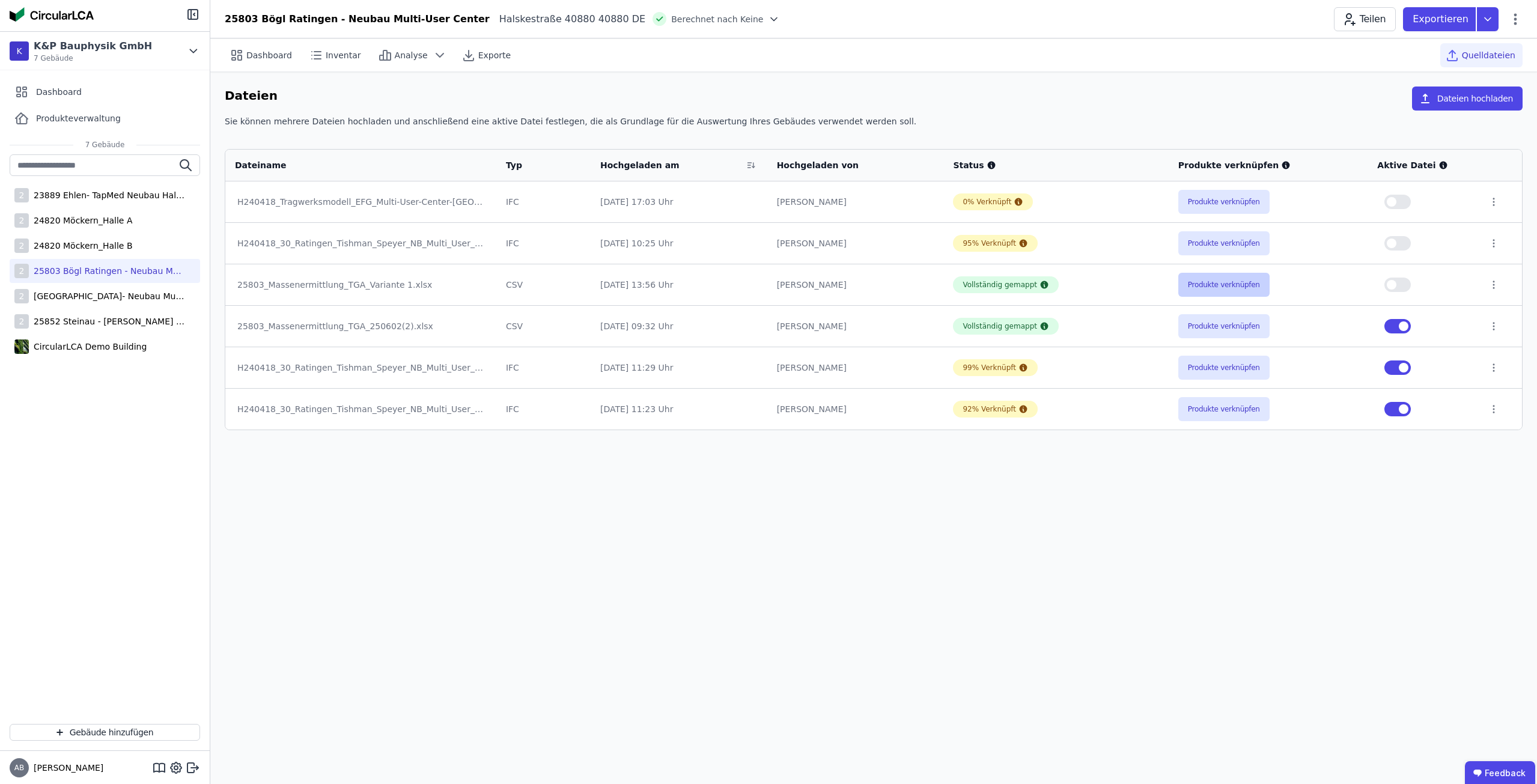
click at [1242, 288] on button "Produkte verknüpfen" at bounding box center [1224, 285] width 92 height 24
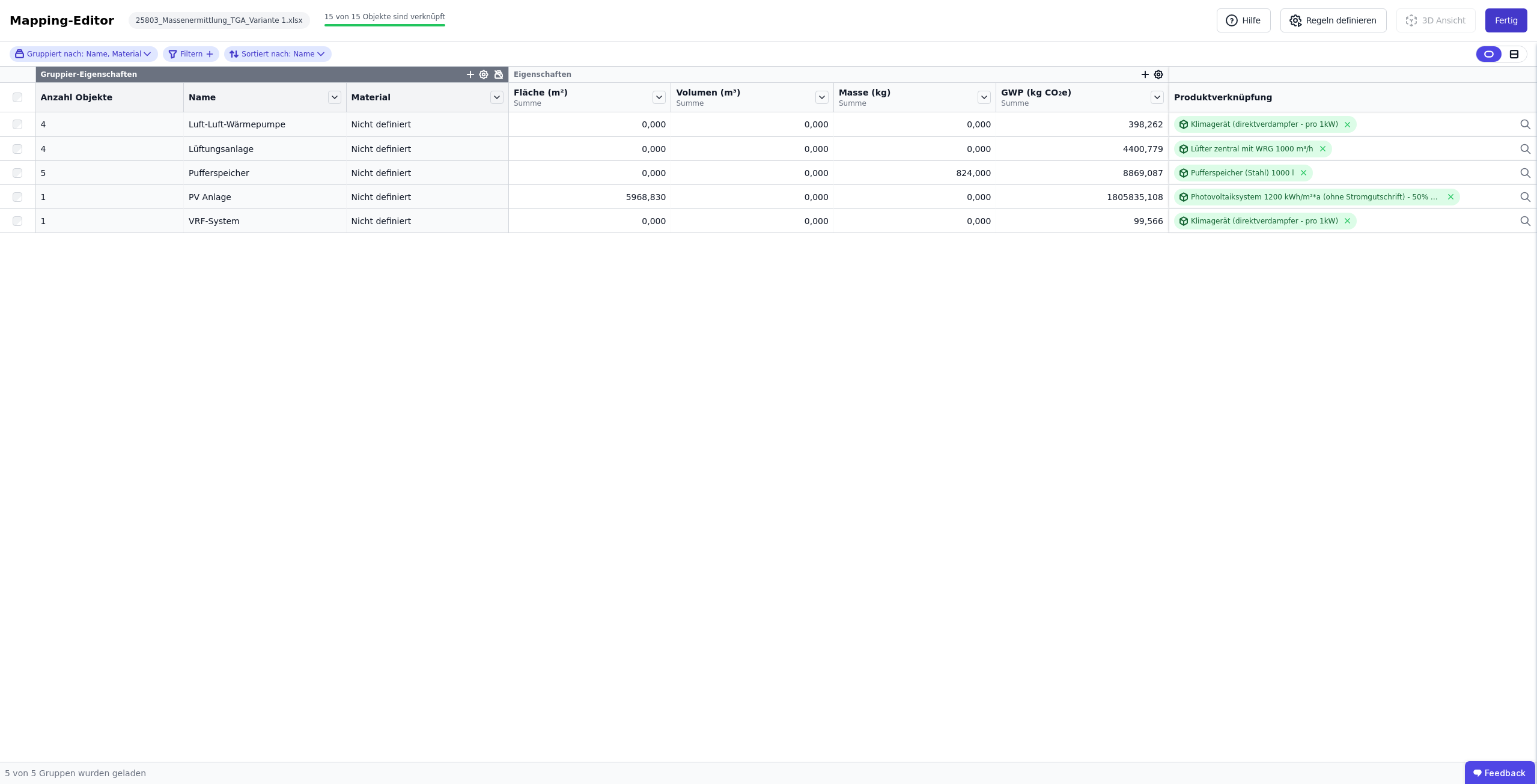
click at [1492, 18] on button "Fertig" at bounding box center [1506, 21] width 42 height 24
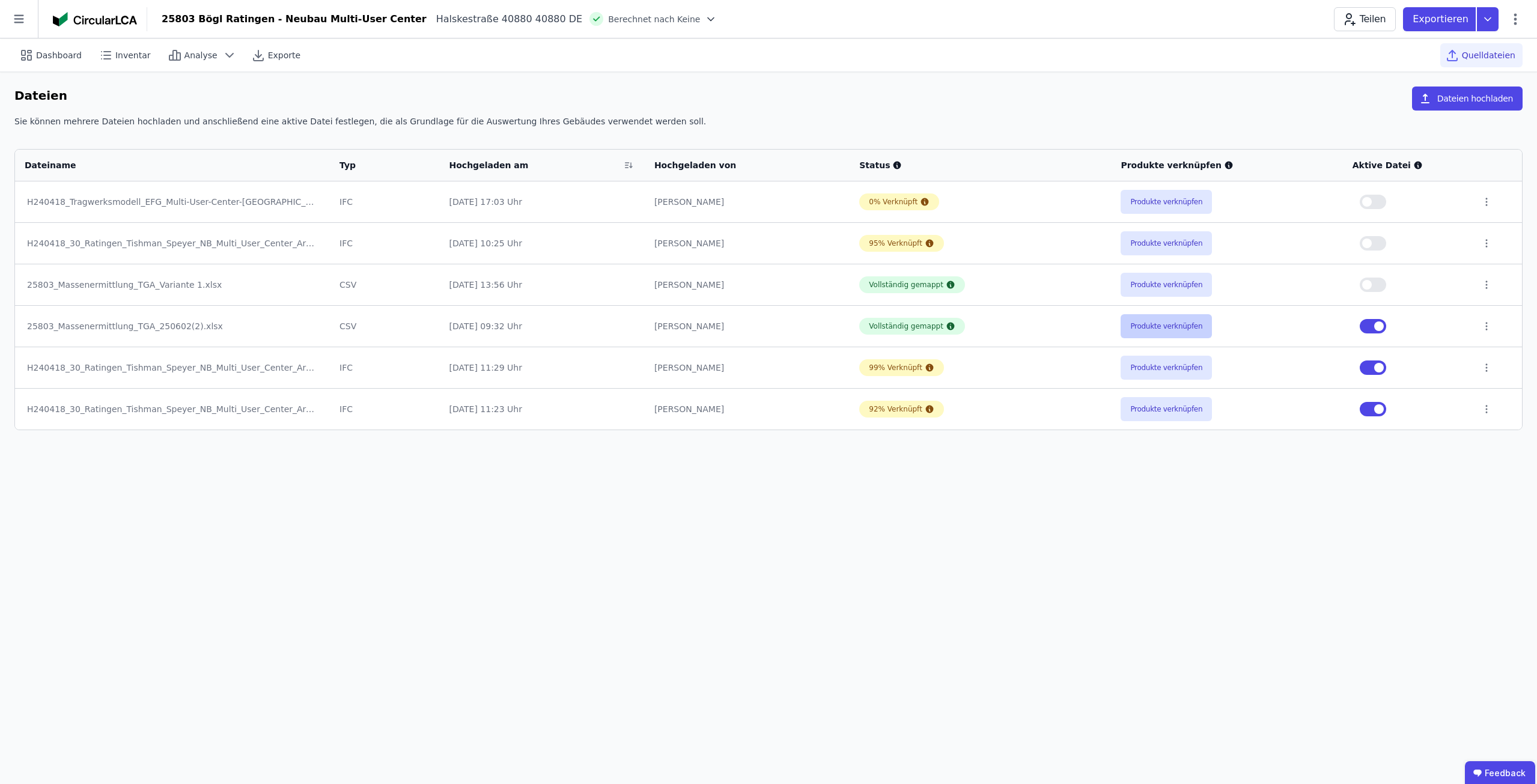
click at [1164, 325] on button "Produkte verknüpfen" at bounding box center [1166, 326] width 92 height 24
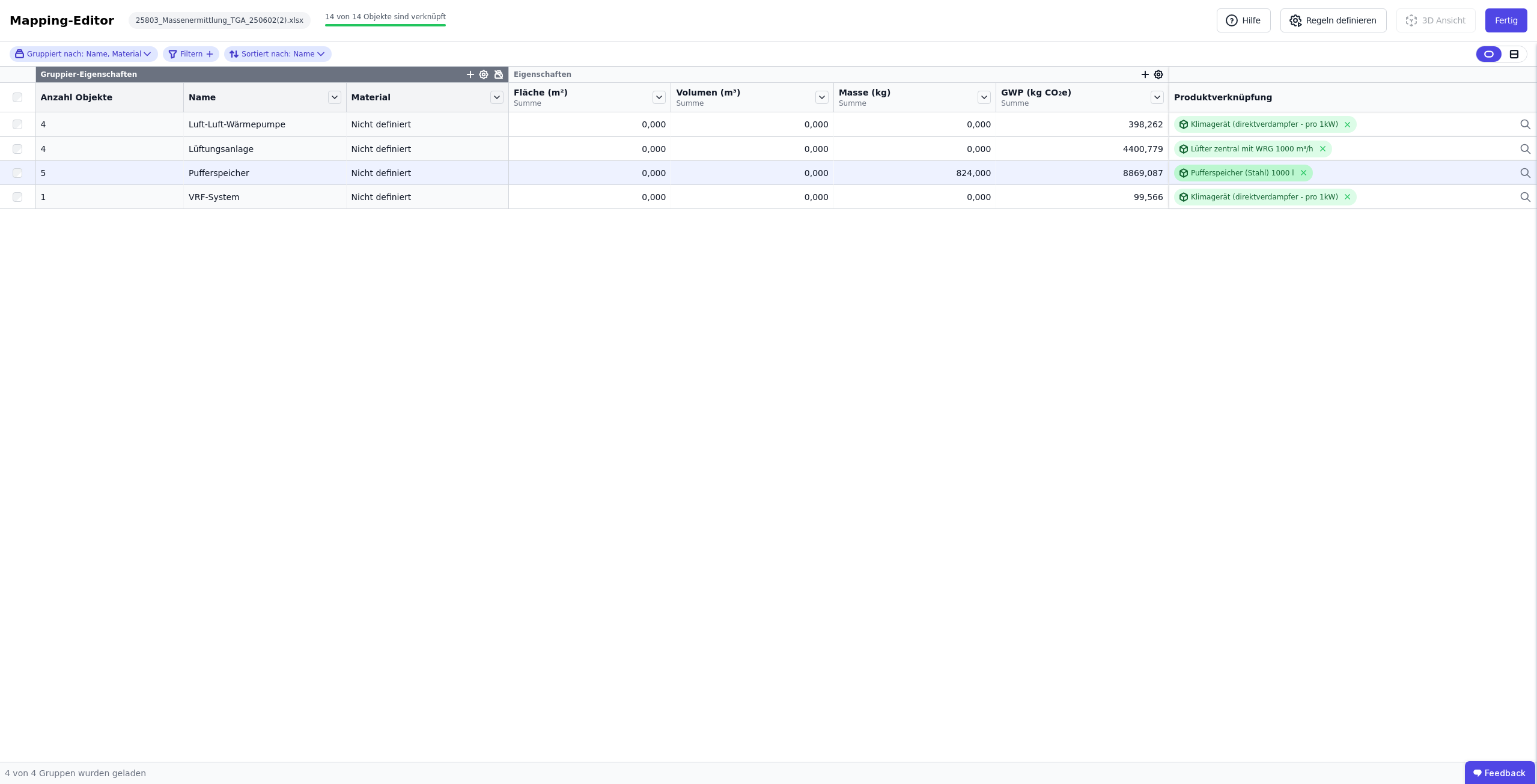
click at [1252, 175] on div "Pufferspeicher (Stahl) 1000 l" at bounding box center [1242, 173] width 103 height 10
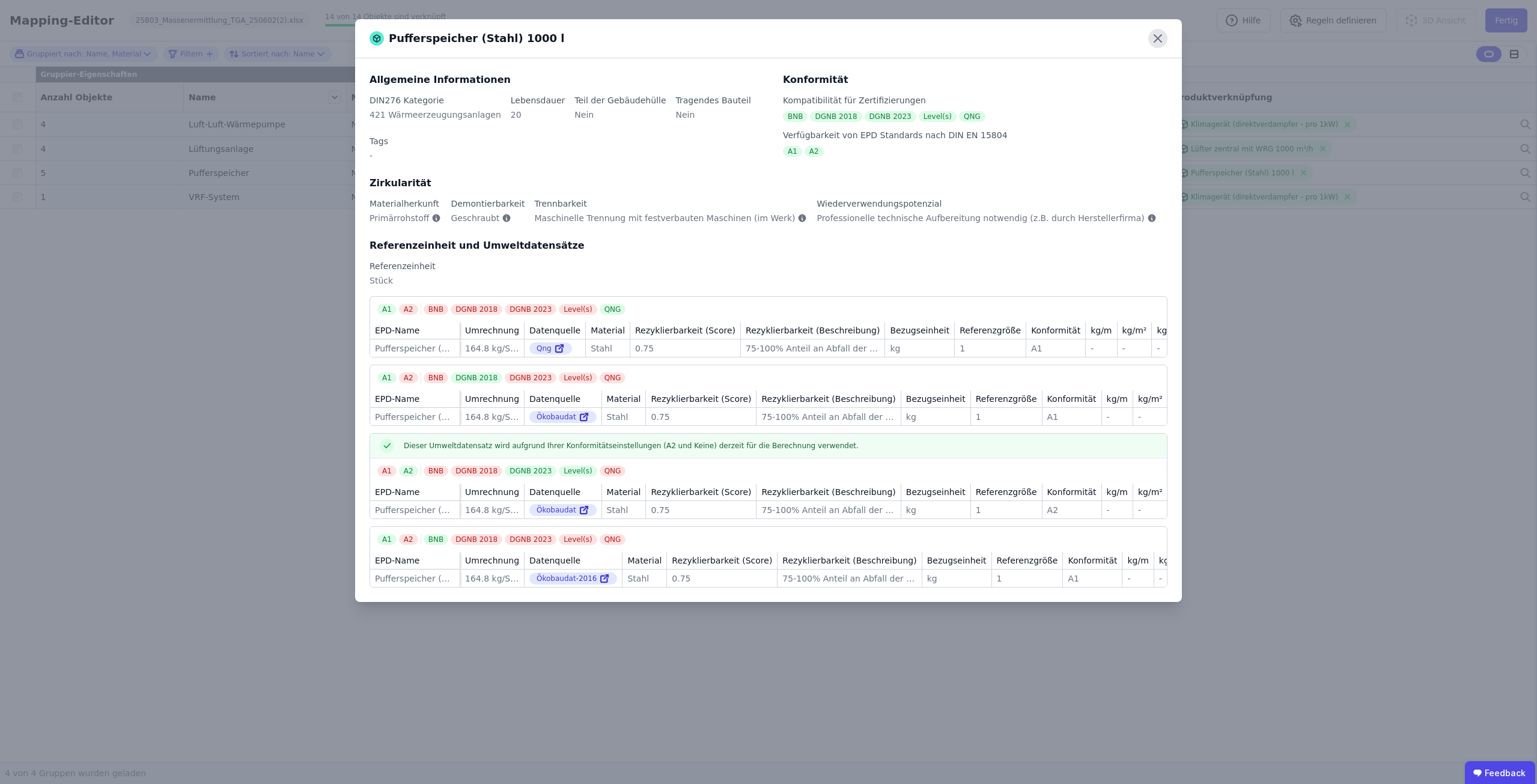
click at [1161, 40] on icon at bounding box center [1157, 38] width 19 height 19
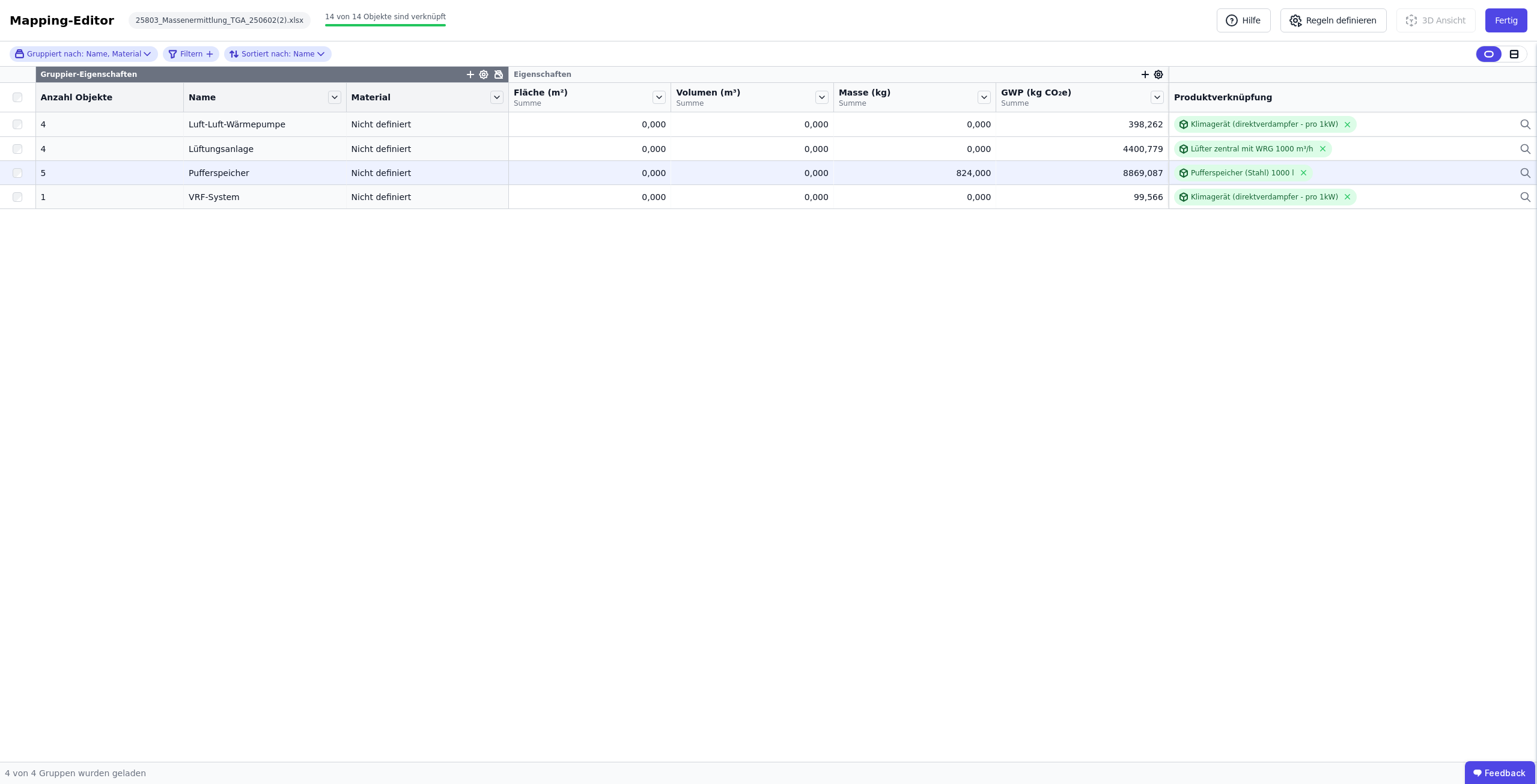
click at [1313, 166] on div "Pufferspeicher (Stahl) 1000 l" at bounding box center [1352, 173] width 357 height 17
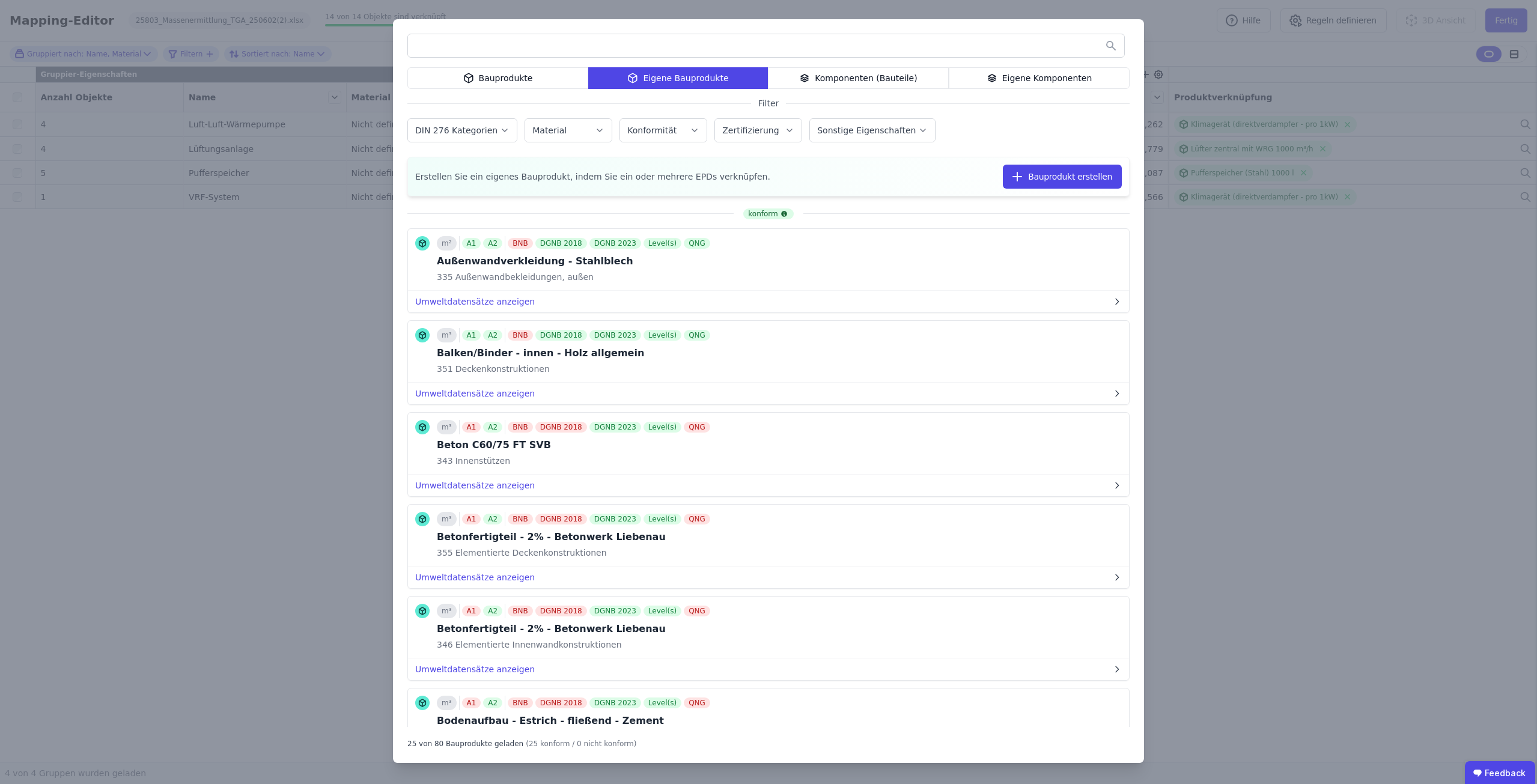
click at [762, 47] on input "text" at bounding box center [766, 45] width 716 height 21
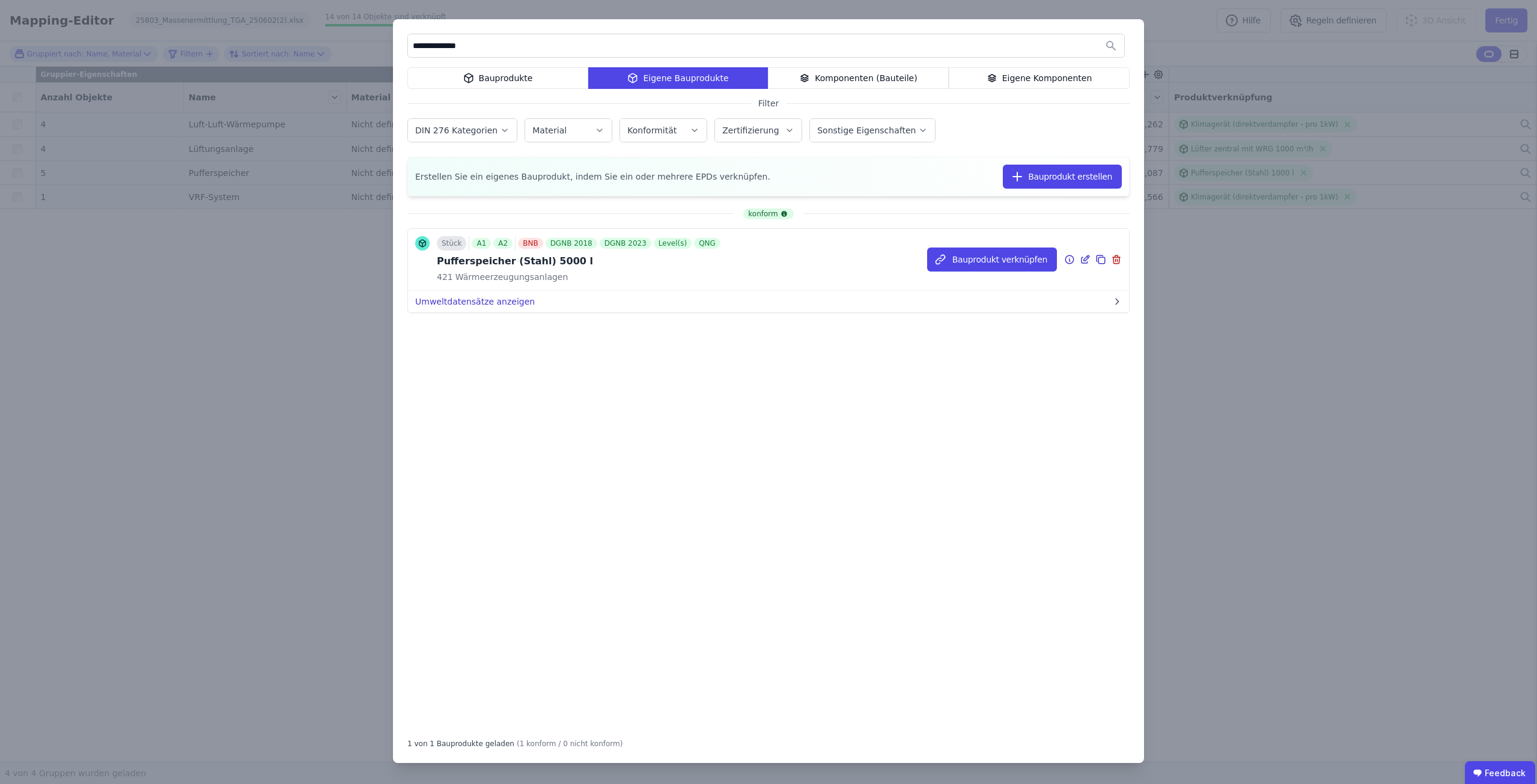
type input "**********"
click at [507, 298] on button "Umweltdatensätze anzeigen" at bounding box center [768, 301] width 721 height 21
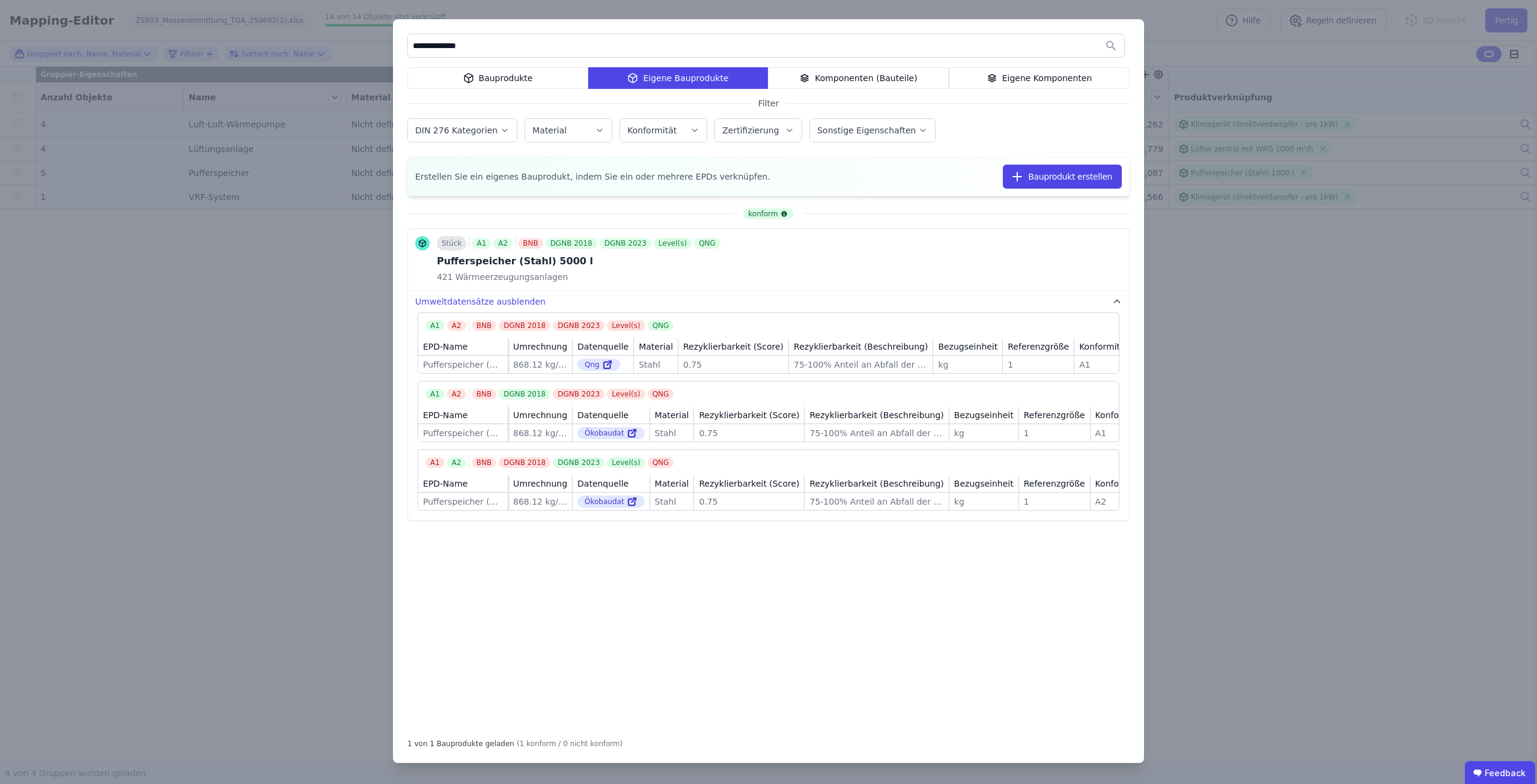
click at [474, 82] on icon at bounding box center [468, 78] width 11 height 14
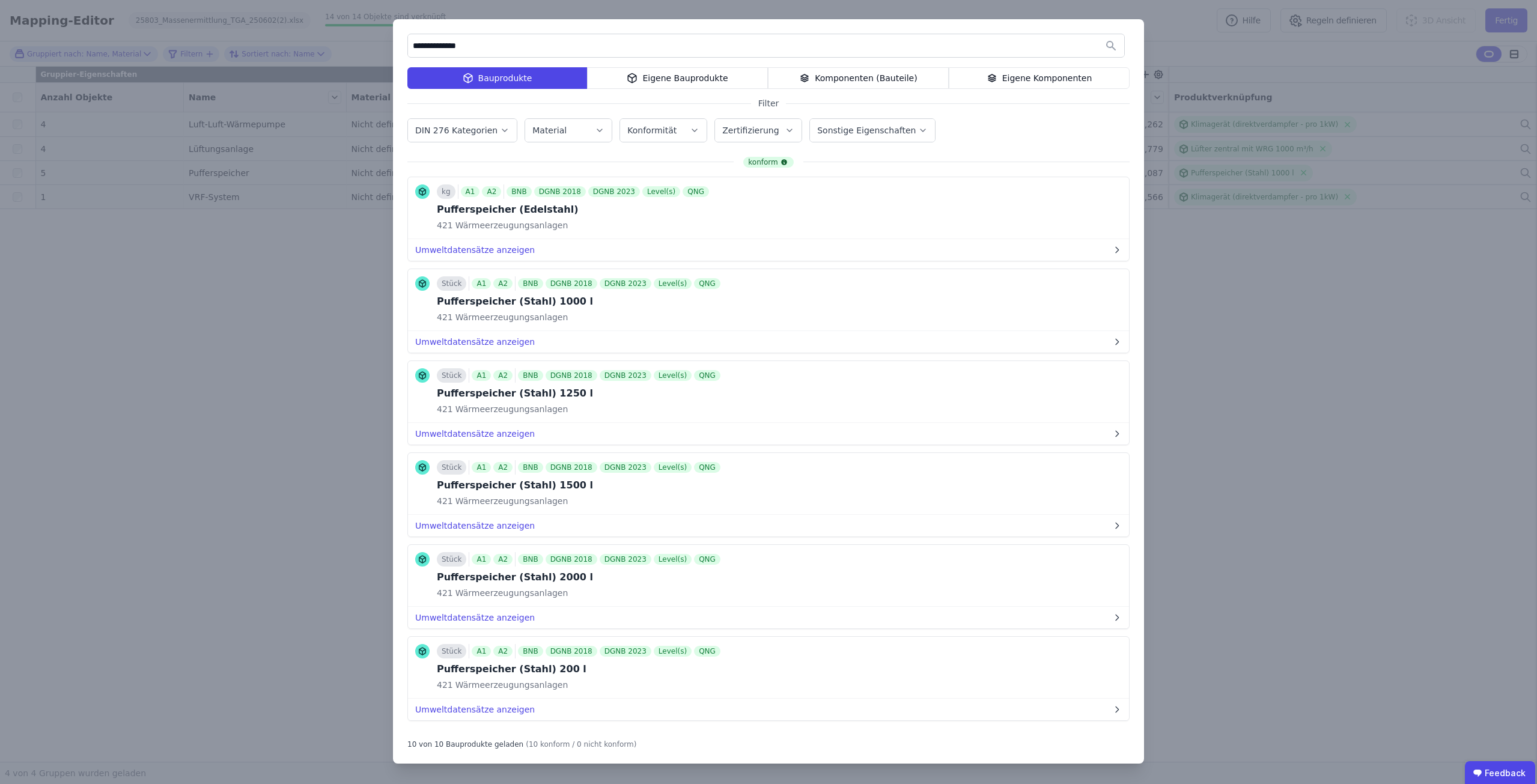
click at [1451, 319] on div "**********" at bounding box center [768, 392] width 1537 height 784
